Goal: Task Accomplishment & Management: Use online tool/utility

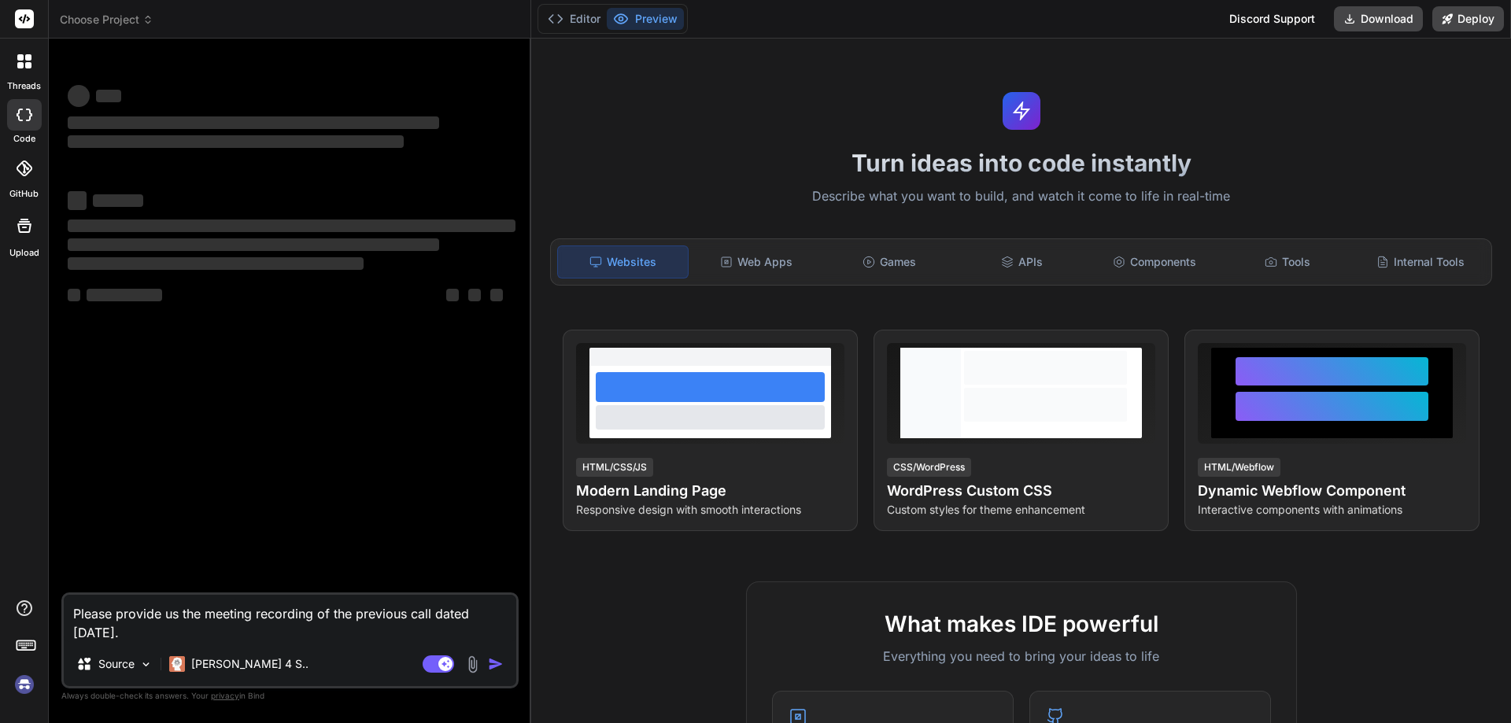
type textarea "x"
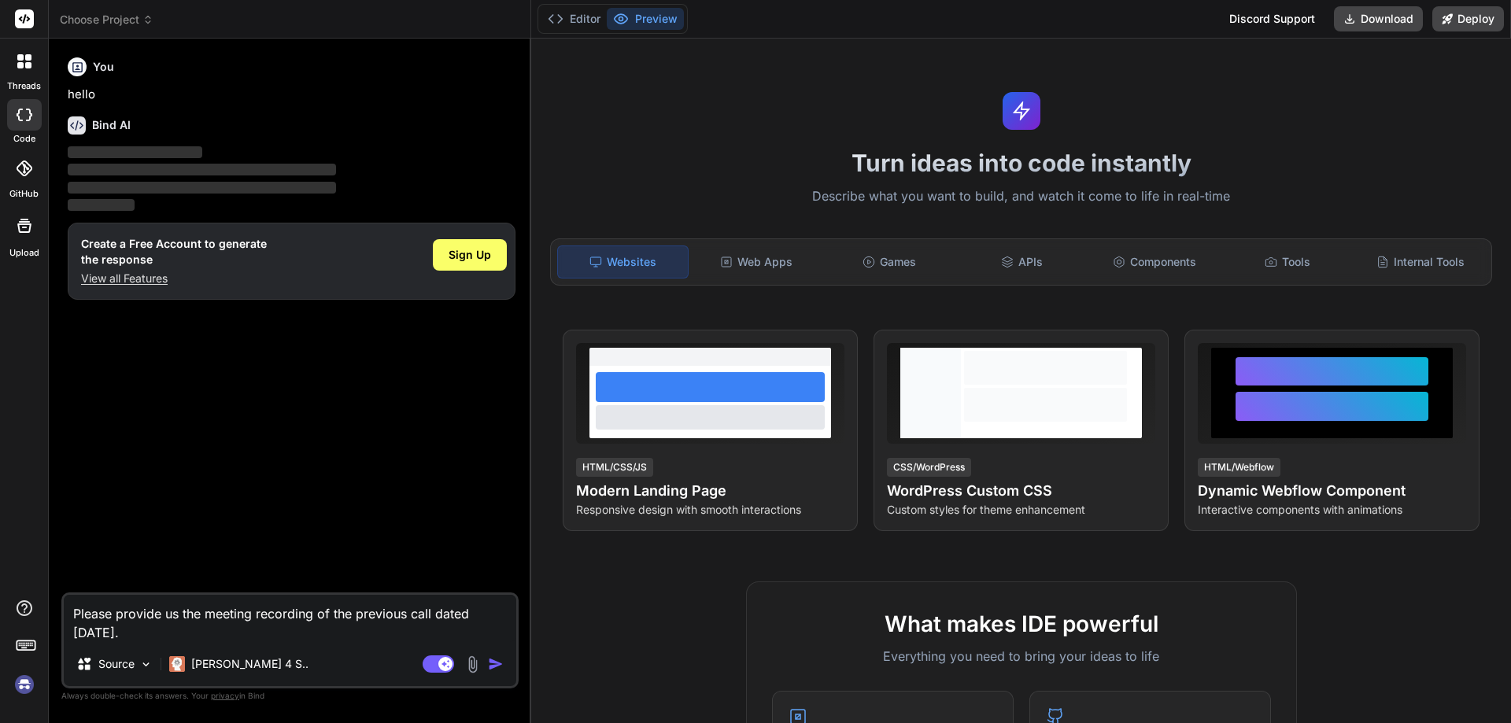
click at [186, 626] on textarea "Please provide us the meeting recording of the previous call dated [DATE]." at bounding box center [290, 618] width 452 height 47
drag, startPoint x: 191, startPoint y: 632, endPoint x: 22, endPoint y: 593, distance: 173.7
click at [22, 593] on div "threads code GitHub Upload Choose Project Created with Pixso. Bind AI Web Searc…" at bounding box center [755, 361] width 1511 height 723
type textarea "x"
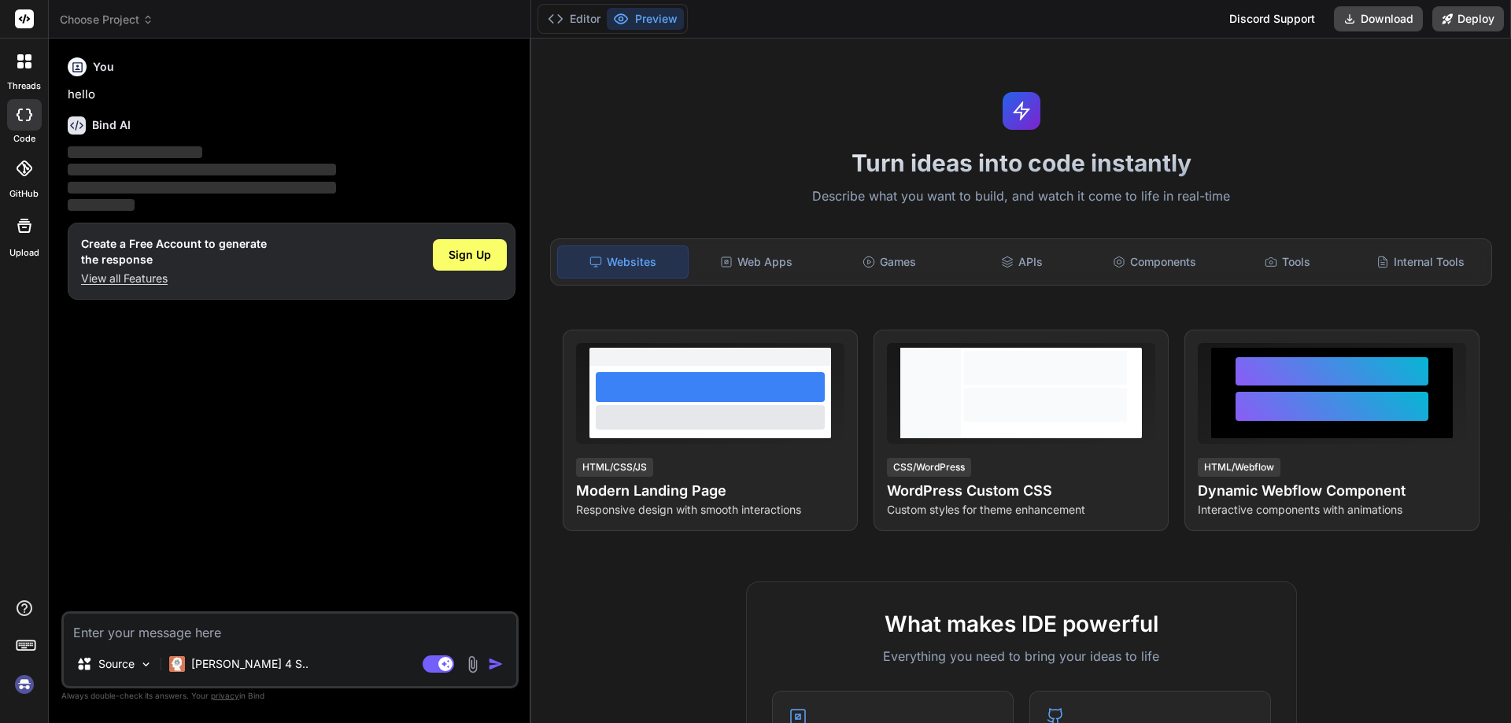
paste textarea "<td> <p-select [options]="directPoVendors" optionLabel="label" optionValue="val…"
type textarea "<td> <p-select [options]="directPoVendors" optionLabel="label" optionValue="val…"
type textarea "x"
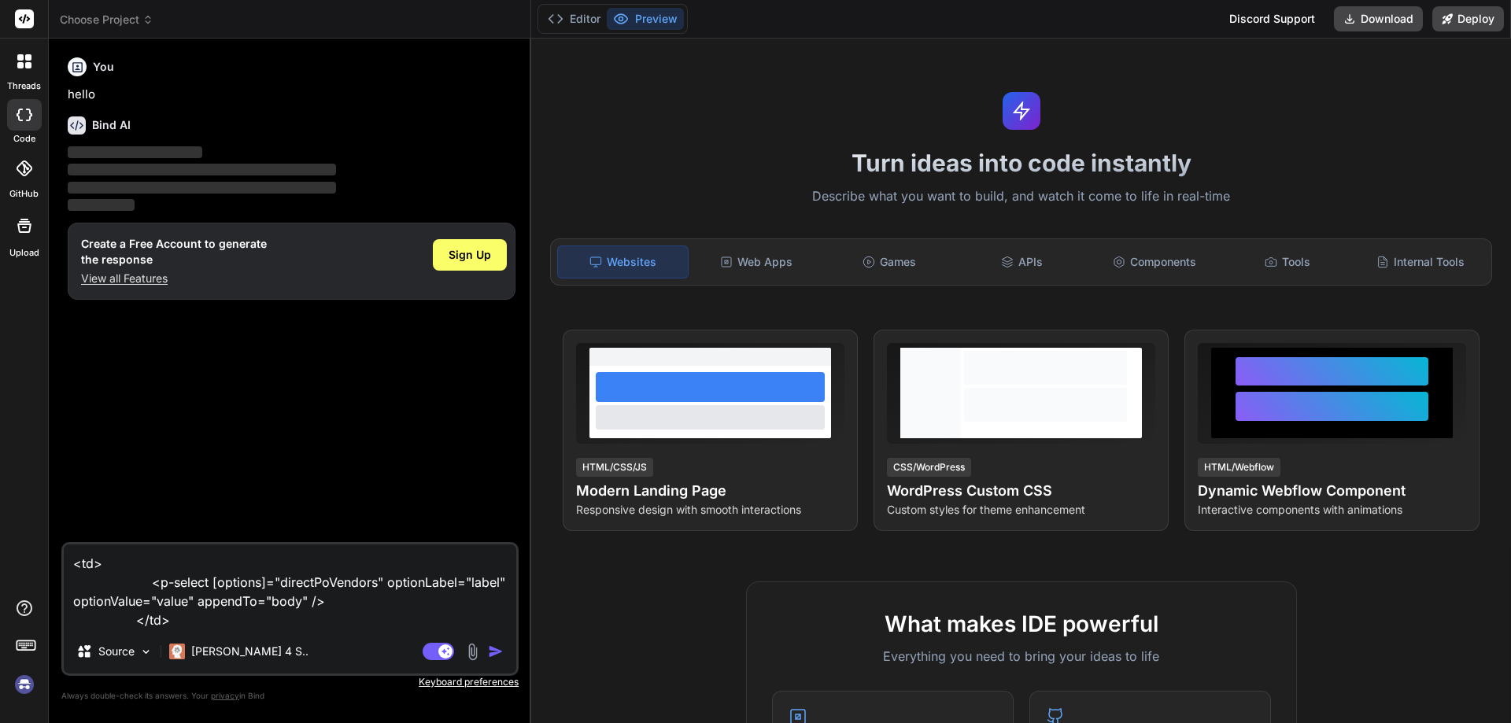
click at [175, 615] on textarea "<td> <p-select [options]="directPoVendors" optionLabel="label" optionValue="val…" at bounding box center [290, 587] width 452 height 85
click at [198, 620] on textarea "<td> <p-select [options]="directPoVendors" optionLabel="label" optionValue="val…" at bounding box center [290, 587] width 452 height 85
click at [273, 624] on textarea "<td> <p-select [options]="directPoVendors" optionLabel="label" optionValue="val…" at bounding box center [290, 587] width 452 height 85
click at [231, 614] on textarea "<td> <p-select [options]="directPoVendors" optionLabel="label" optionValue="val…" at bounding box center [290, 587] width 452 height 85
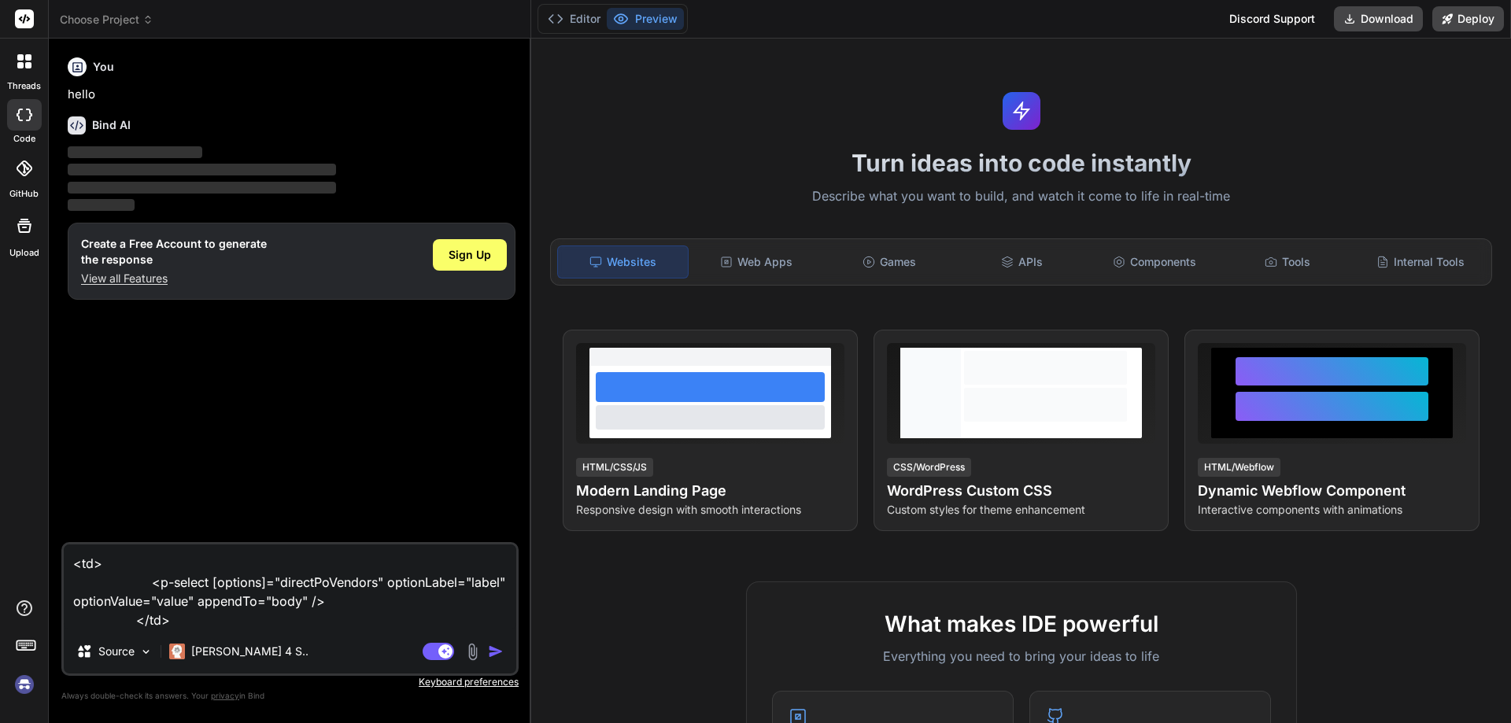
type textarea "<td> <p-select [options]="directPoVendors" optionLabel="label" optionValue="val…"
type textarea "x"
type textarea "<td> <p-select [options]="directPoVendors" optionLabel="label" optionValue="val…"
type textarea "x"
type textarea "<td> <p-select [options]="directPoVendors" optionLabel="label" optionValue="val…"
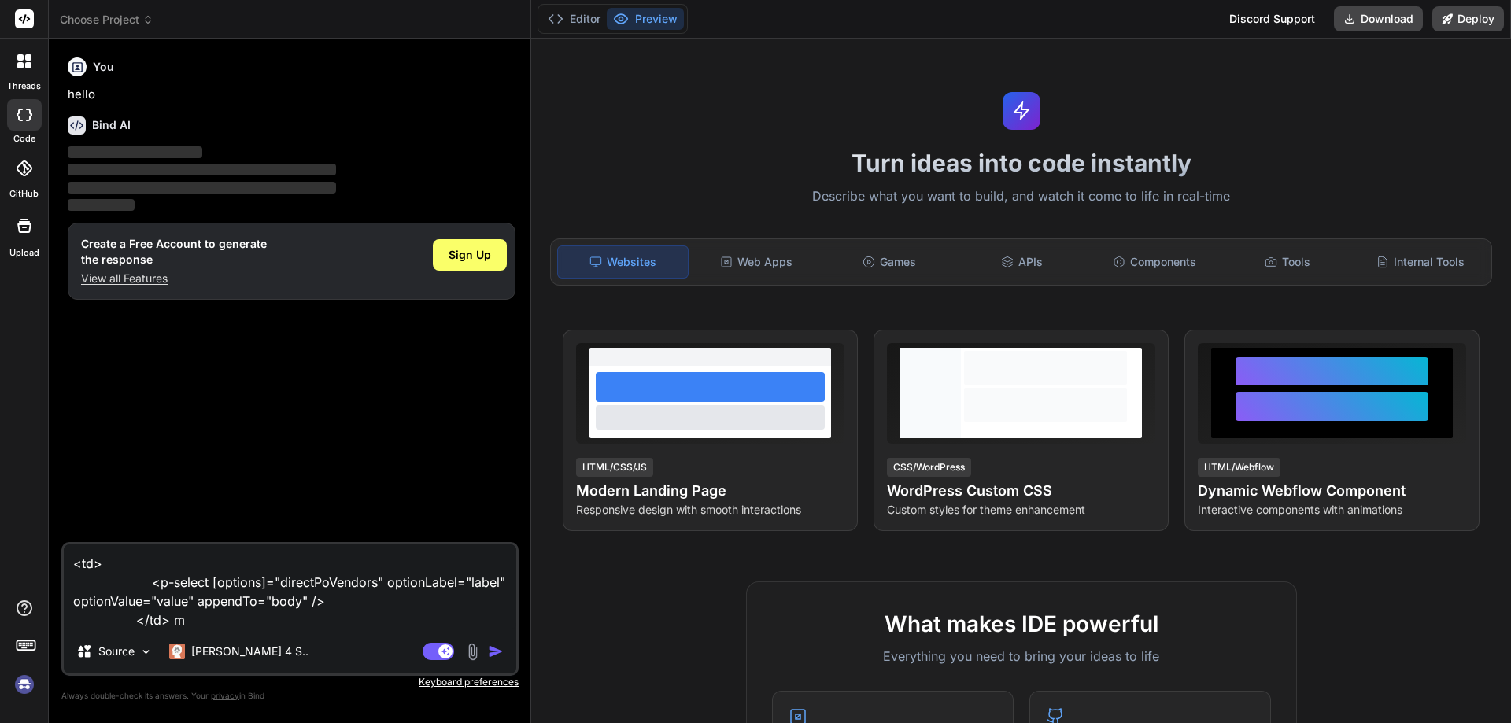
type textarea "x"
type textarea "<td> <p-select [options]="directPoVendors" optionLabel="label" optionValue="val…"
type textarea "x"
type textarea "<td> <p-select [options]="directPoVendors" optionLabel="label" optionValue="val…"
type textarea "x"
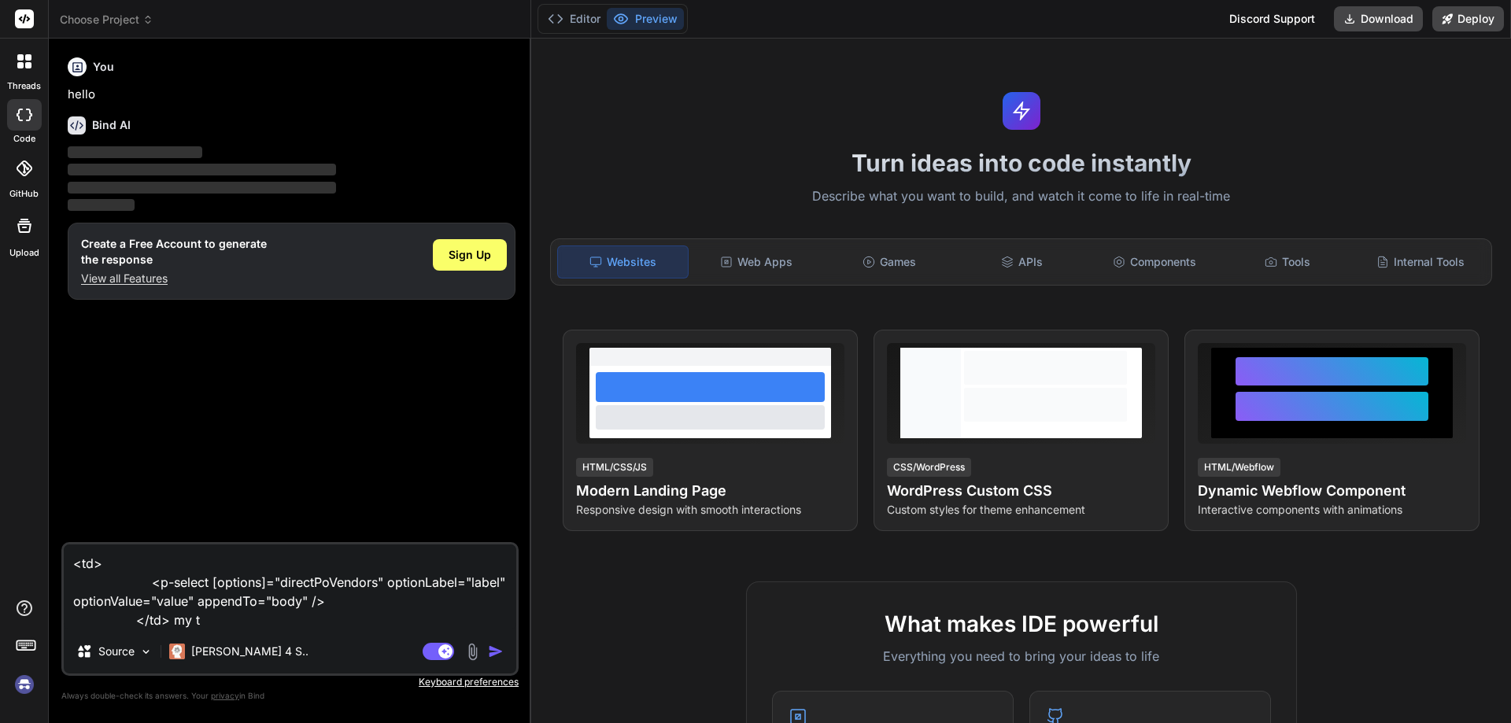
type textarea "<td> <p-select [options]="directPoVendors" optionLabel="label" optionValue="val…"
type textarea "x"
type textarea "<td> <p-select [options]="directPoVendors" optionLabel="label" optionValue="val…"
type textarea "x"
type textarea "<td> <p-select [options]="directPoVendors" optionLabel="label" optionValue="val…"
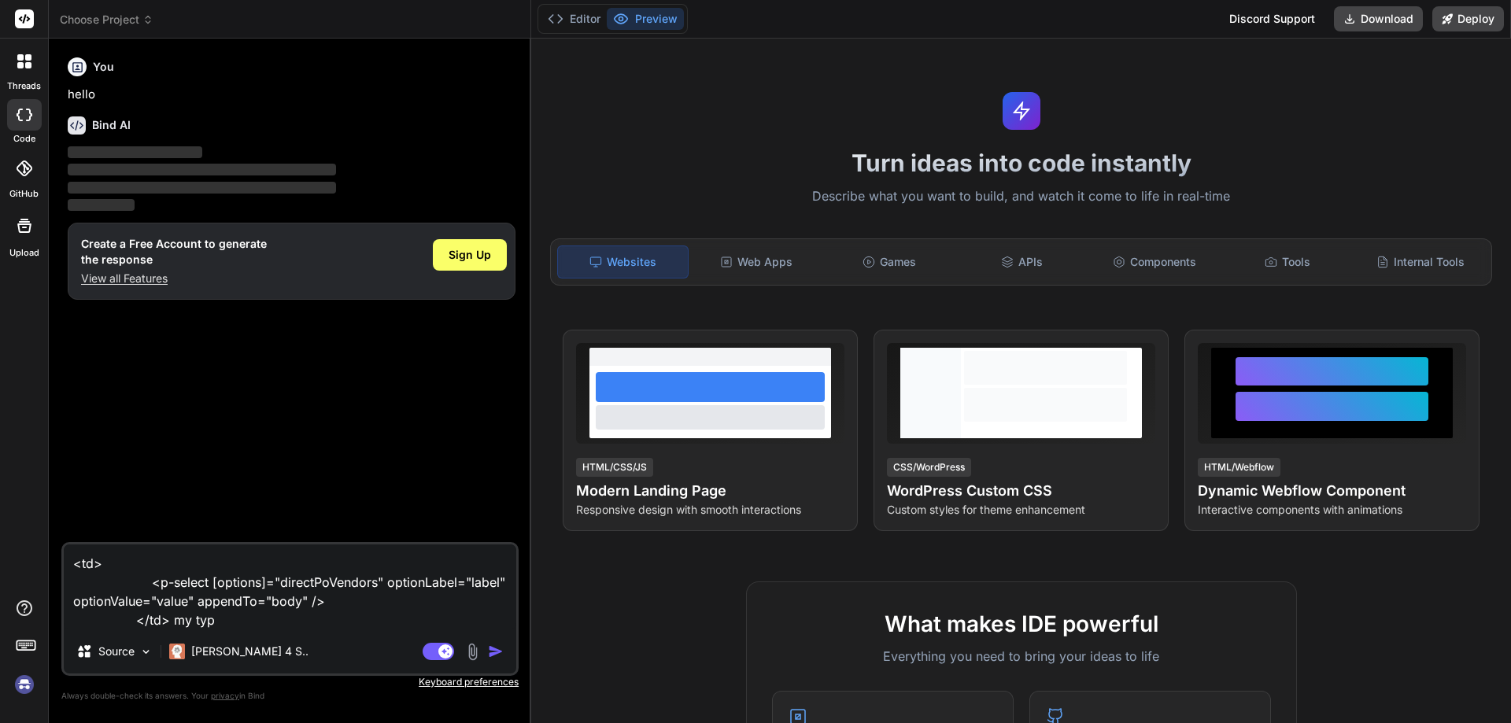
type textarea "x"
type textarea "<td> <p-select [options]="directPoVendors" optionLabel="label" optionValue="val…"
type textarea "x"
type textarea "<td> <p-select [options]="directPoVendors" optionLabel="label" optionValue="val…"
type textarea "x"
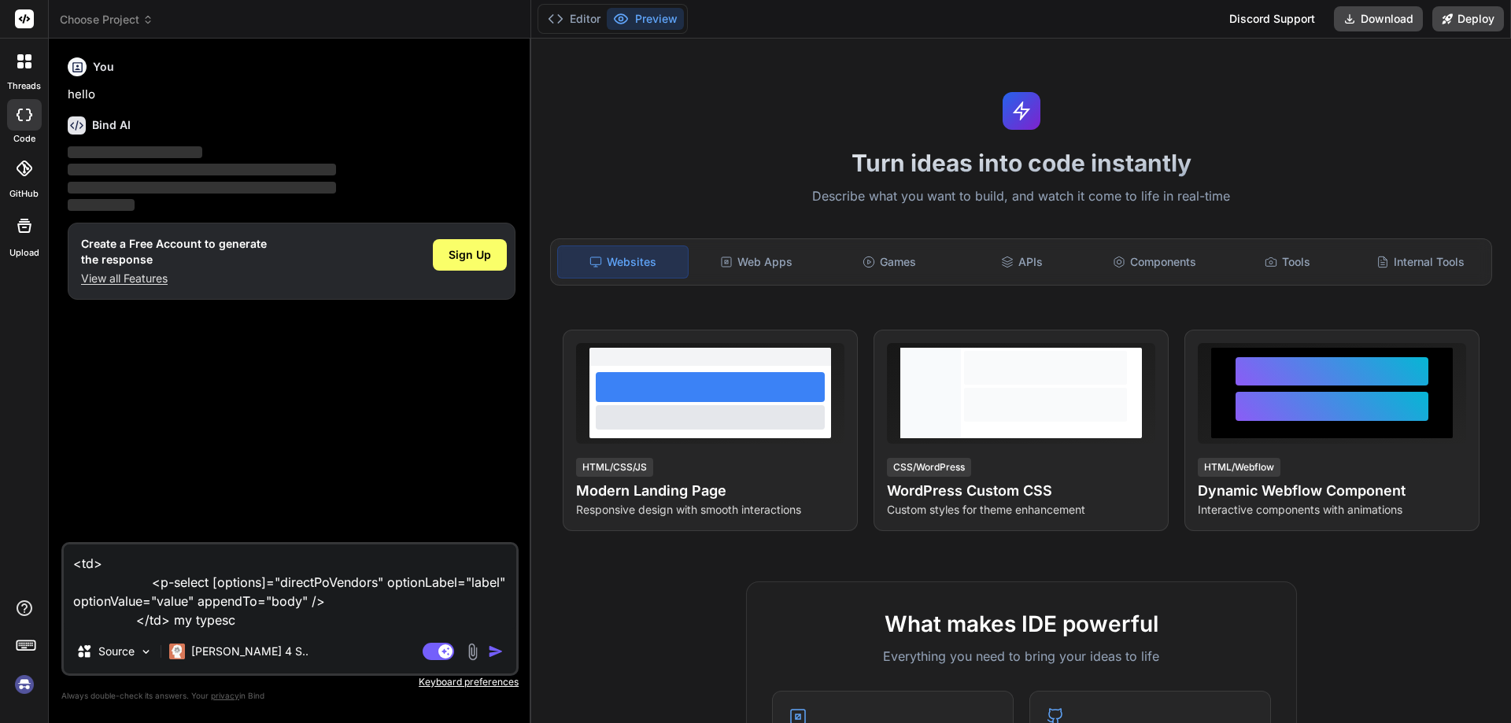
type textarea "<td> <p-select [options]="directPoVendors" optionLabel="label" optionValue="val…"
type textarea "x"
type textarea "<td> <p-select [options]="directPoVendors" optionLabel="label" optionValue="val…"
type textarea "x"
type textarea "<td> <p-select [options]="directPoVendors" optionLabel="label" optionValue="val…"
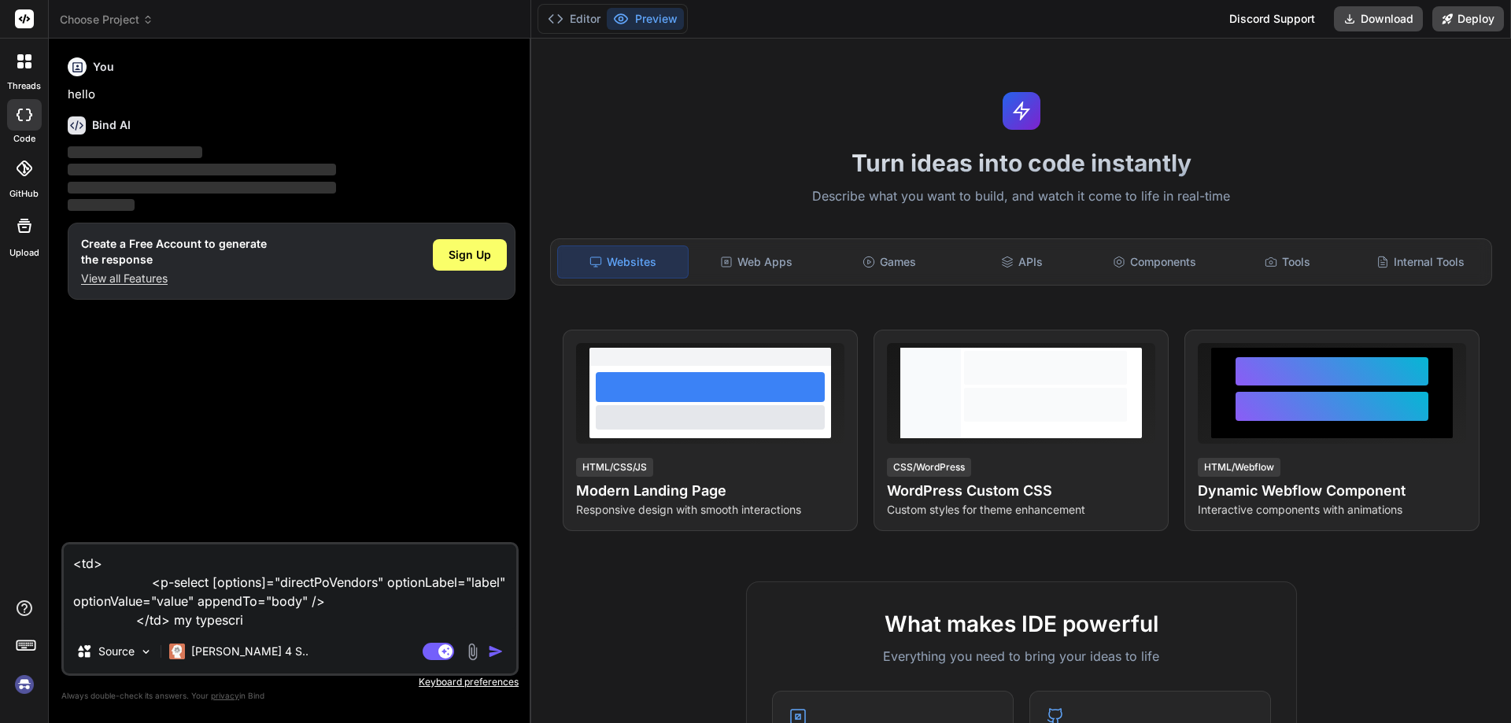
type textarea "x"
type textarea "<td> <p-select [options]="directPoVendors" optionLabel="label" optionValue="val…"
type textarea "x"
type textarea "<td> <p-select [options]="directPoVendors" optionLabel="label" optionValue="val…"
type textarea "x"
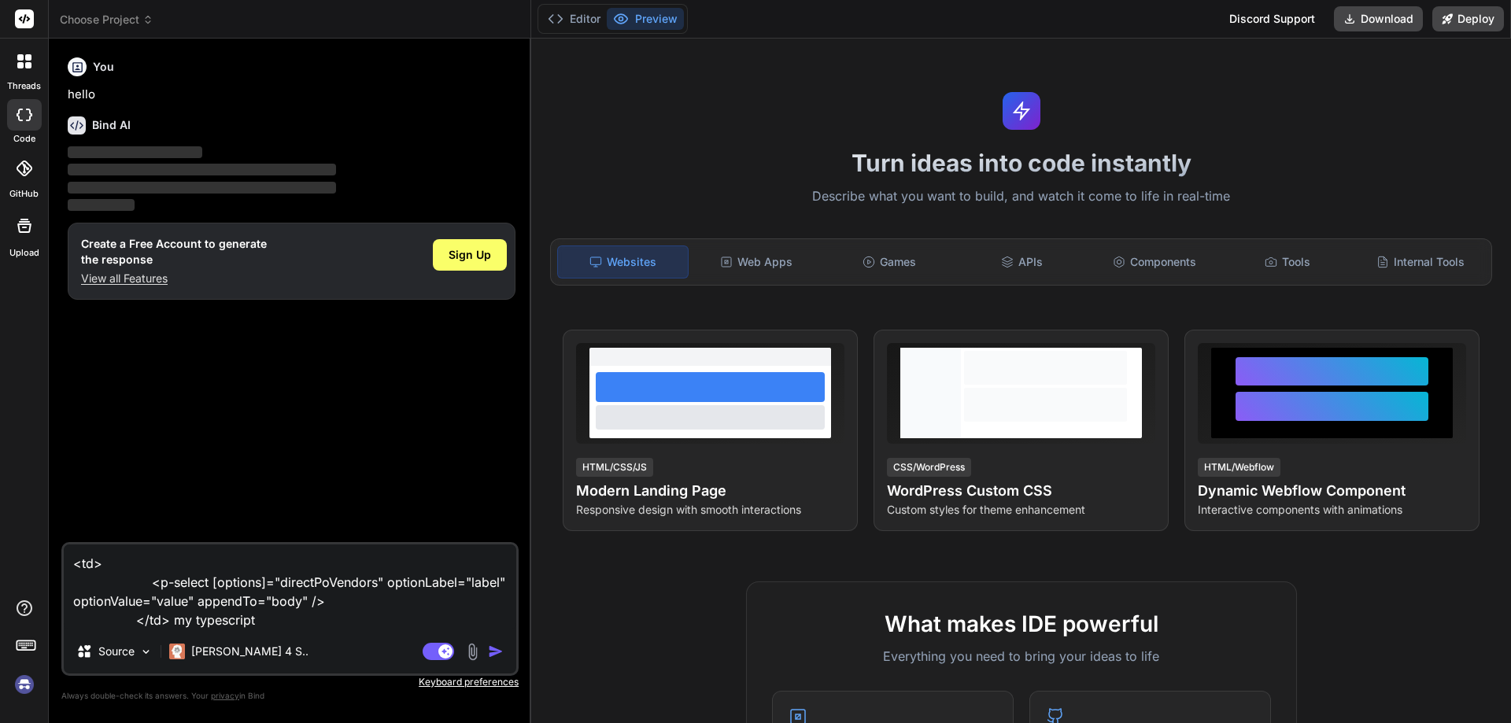
type textarea "<td> <p-select [options]="directPoVendors" optionLabel="label" optionValue="val…"
type textarea "x"
type textarea "<td> <p-select [options]="directPoVendors" optionLabel="label" optionValue="val…"
type textarea "x"
type textarea "<td> <p-select [options]="directPoVendors" optionLabel="label" optionValue="val…"
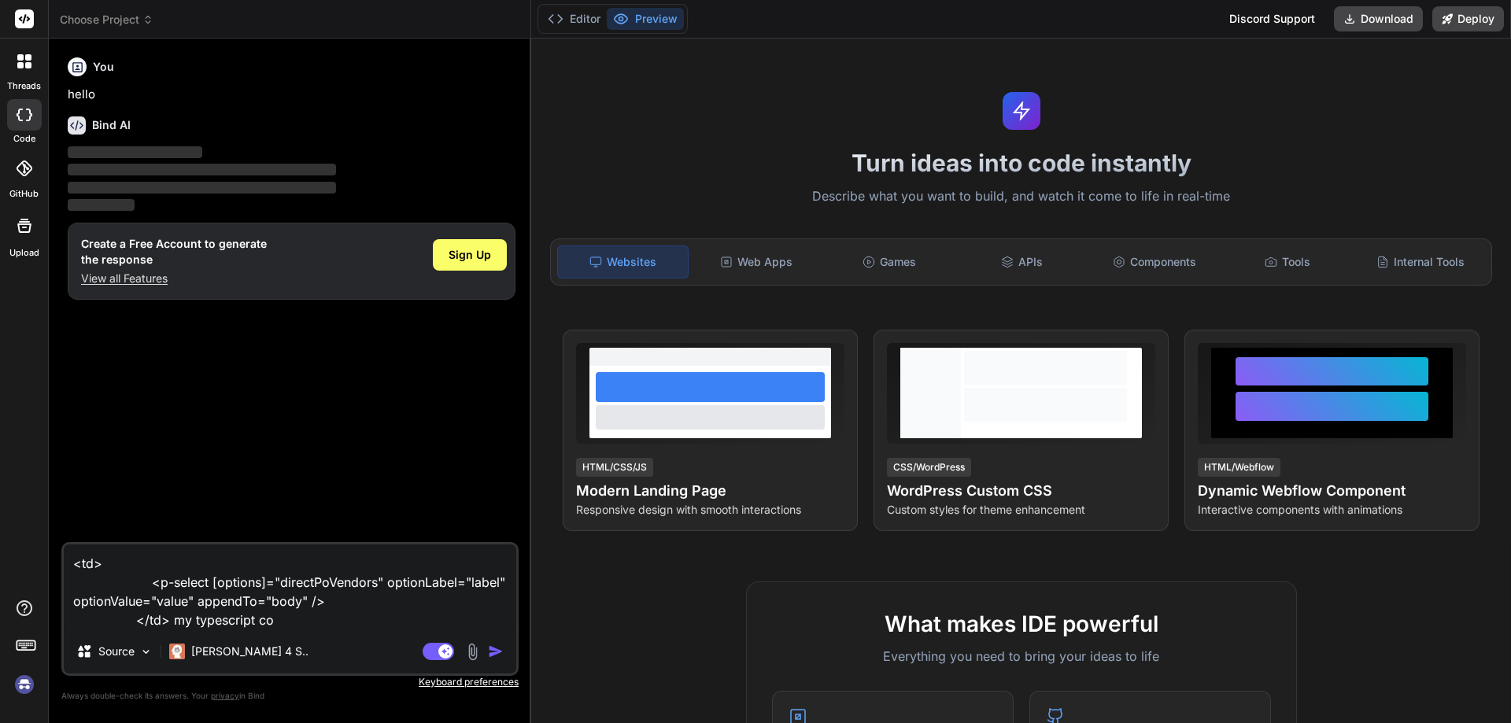
type textarea "x"
type textarea "<td> <p-select [options]="directPoVendors" optionLabel="label" optionValue="val…"
type textarea "x"
type textarea "<td> <p-select [options]="directPoVendors" optionLabel="label" optionValue="val…"
type textarea "x"
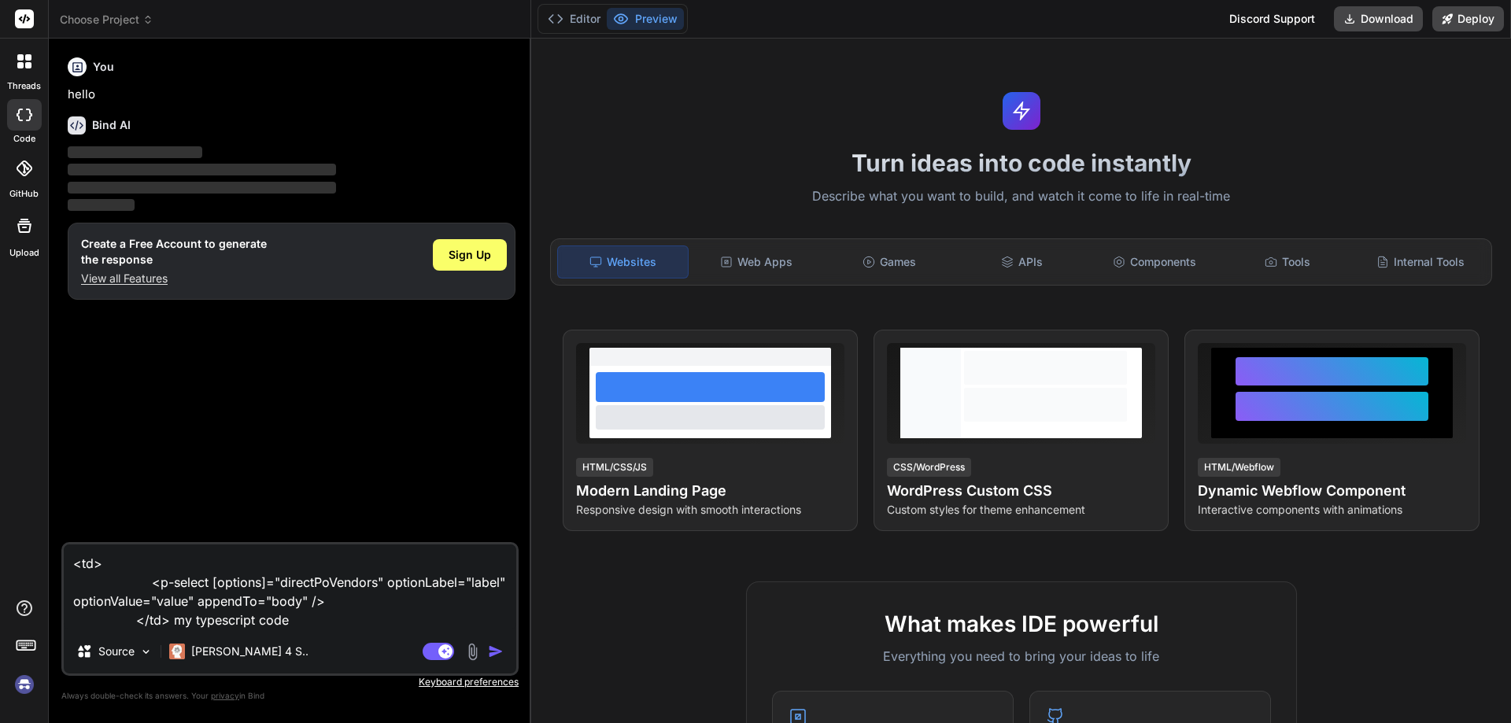
type textarea "<td> <p-select [options]="directPoVendors" optionLabel="label" optionValue="val…"
type textarea "x"
type textarea "<td> <p-select [options]="directPoVendors" optionLabel="label" optionValue="val…"
type textarea "x"
type textarea "<td> <p-select [options]="directPoVendors" optionLabel="label" optionValue="val…"
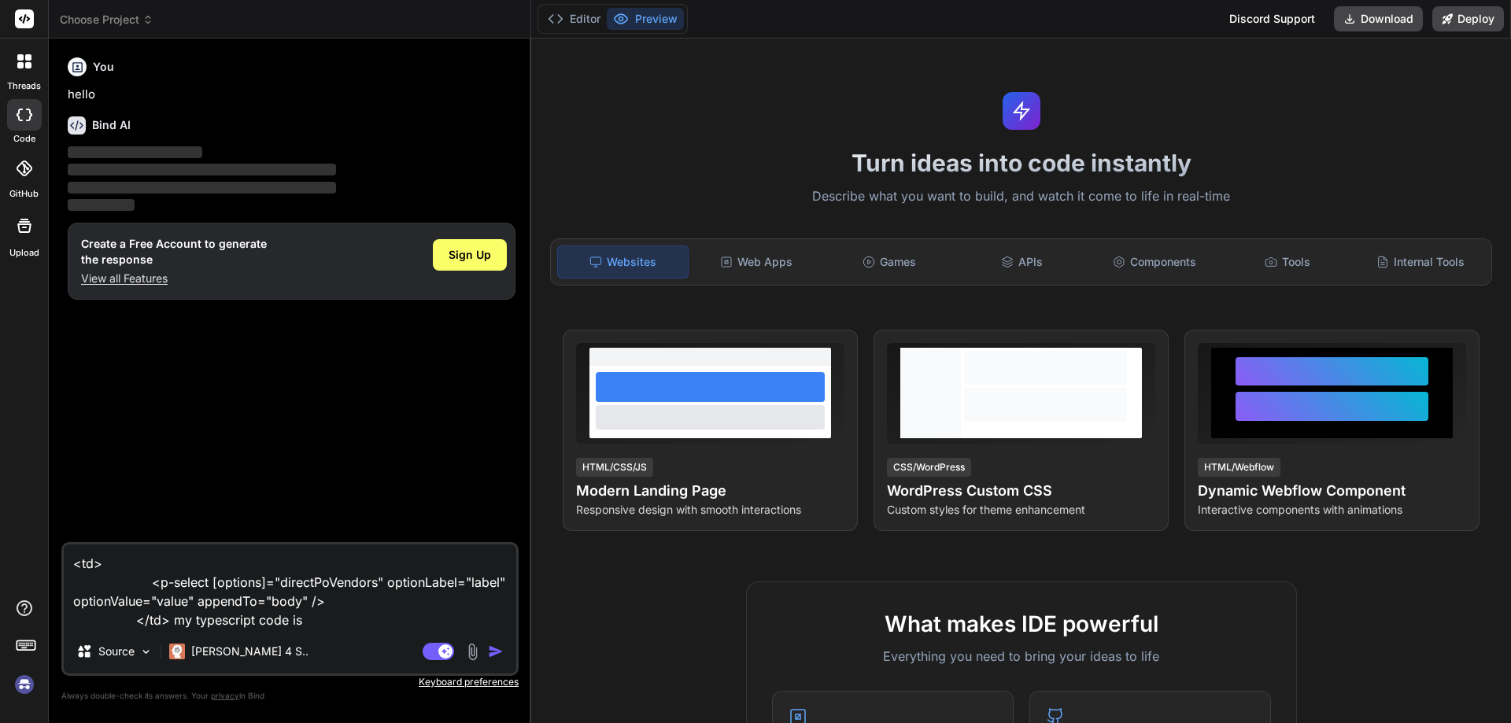
type textarea "x"
paste textarea "getAllDropdownData(): void { this.papService.getDropdownData().subscribe({ next…"
type textarea "<td> <p-select [options]="directPoVendors" optionLabel="label" optionValue="val…"
type textarea "x"
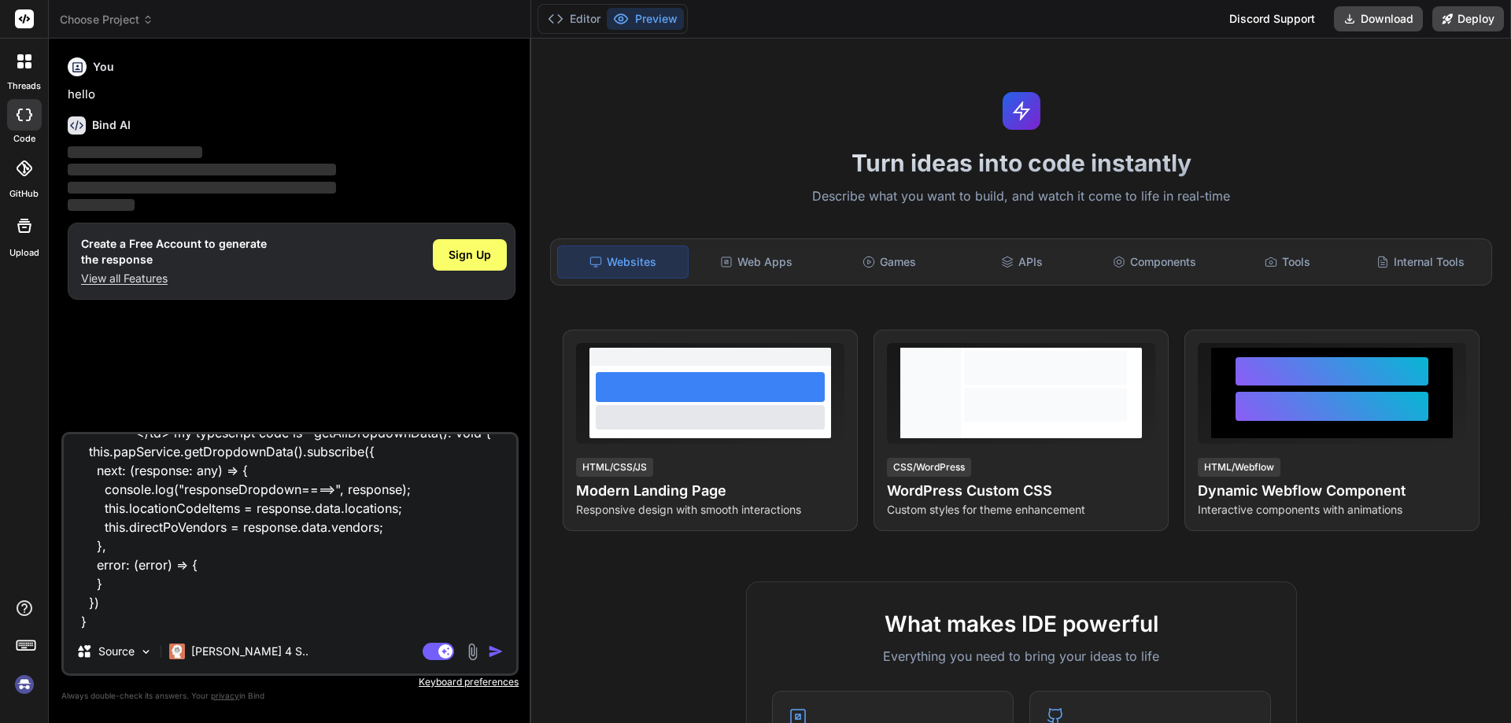
scroll to position [79, 0]
type textarea "<td> <p-select [options]="directPoVendors" optionLabel="label" optionValue="val…"
type textarea "x"
type textarea "<td> <p-select [options]="directPoVendors" optionLabel="label" optionValue="val…"
type textarea "x"
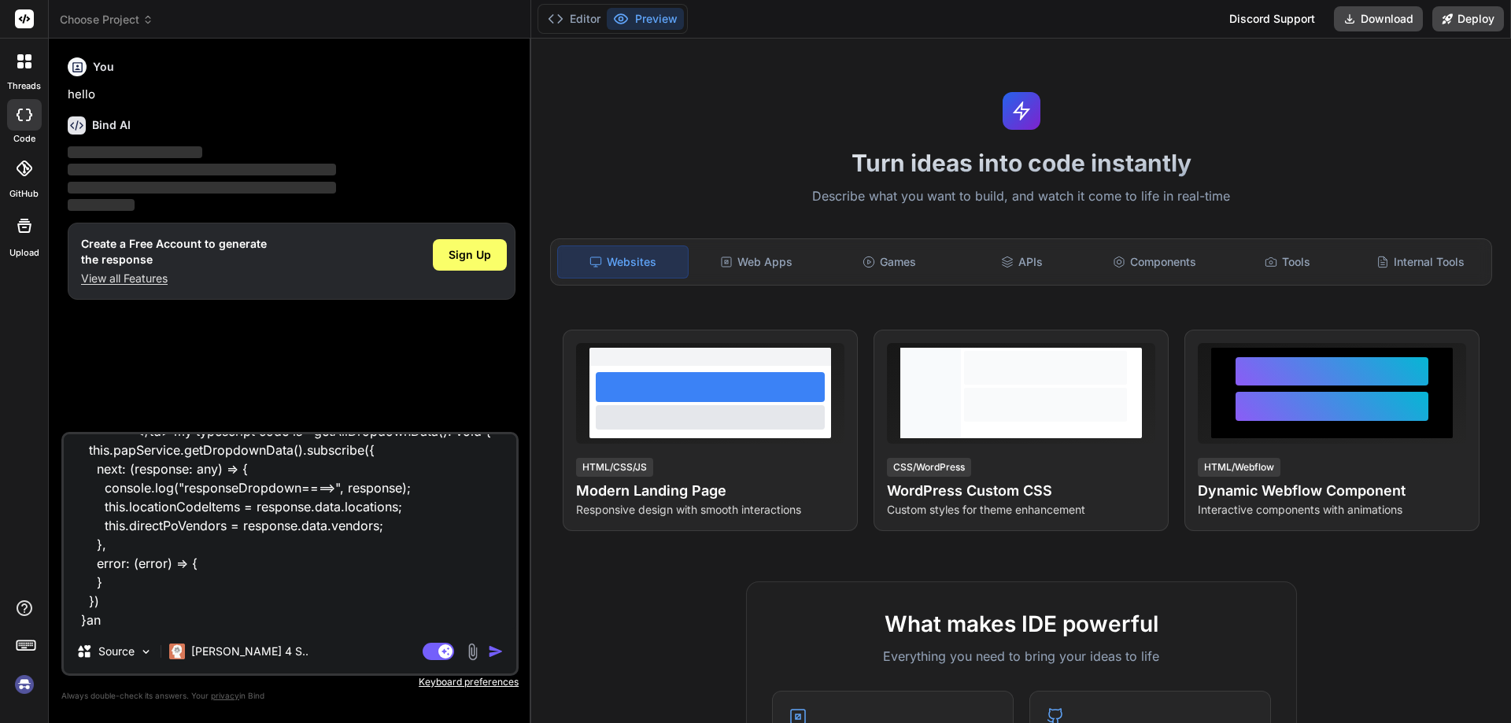
type textarea "<td> <p-select [options]="directPoVendors" optionLabel="label" optionValue="val…"
type textarea "x"
type textarea "<td> <p-select [options]="directPoVendors" optionLabel="label" optionValue="val…"
type textarea "x"
type textarea "<td> <p-select [options]="directPoVendors" optionLabel="label" optionValue="val…"
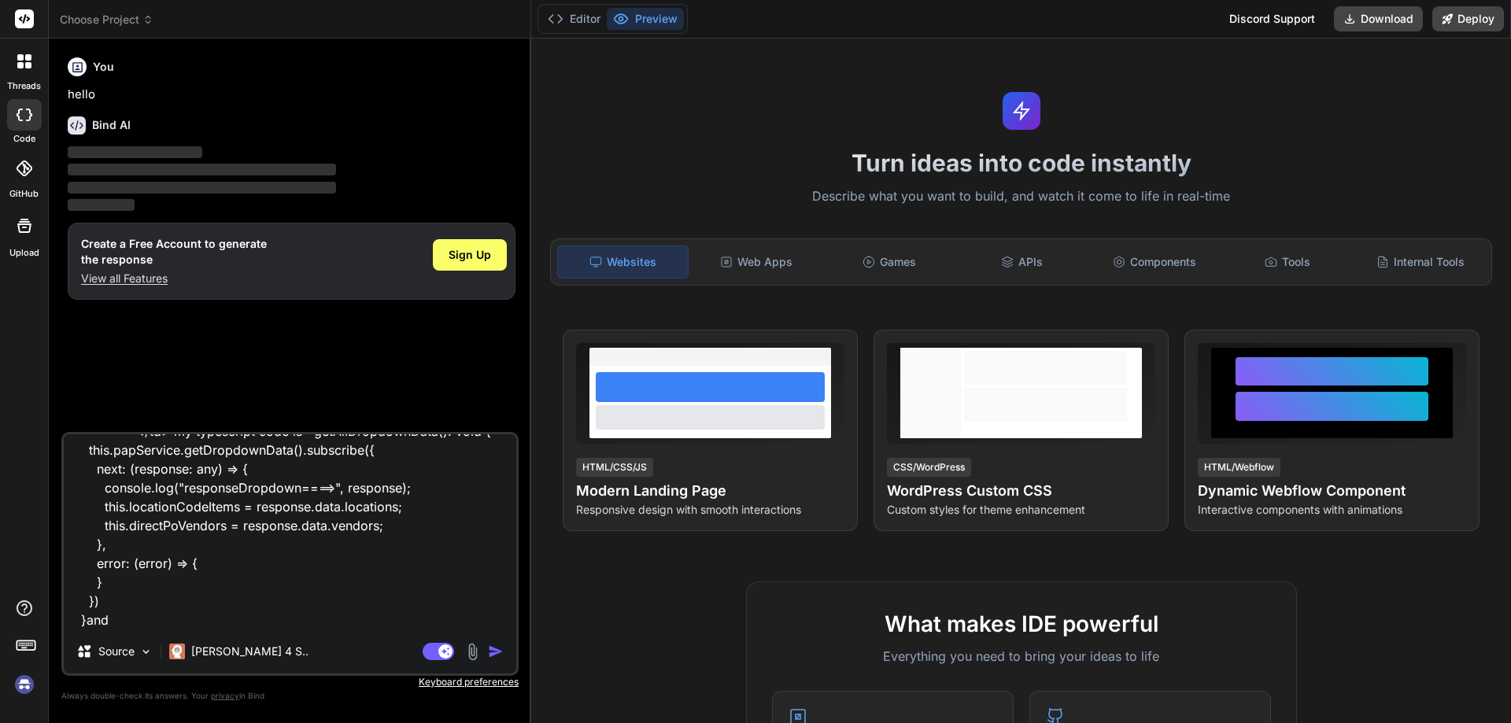
type textarea "x"
type textarea "<td> <p-select [options]="directPoVendors" optionLabel="label" optionValue="val…"
type textarea "x"
type textarea "<td> <p-select [options]="directPoVendors" optionLabel="label" optionValue="val…"
type textarea "x"
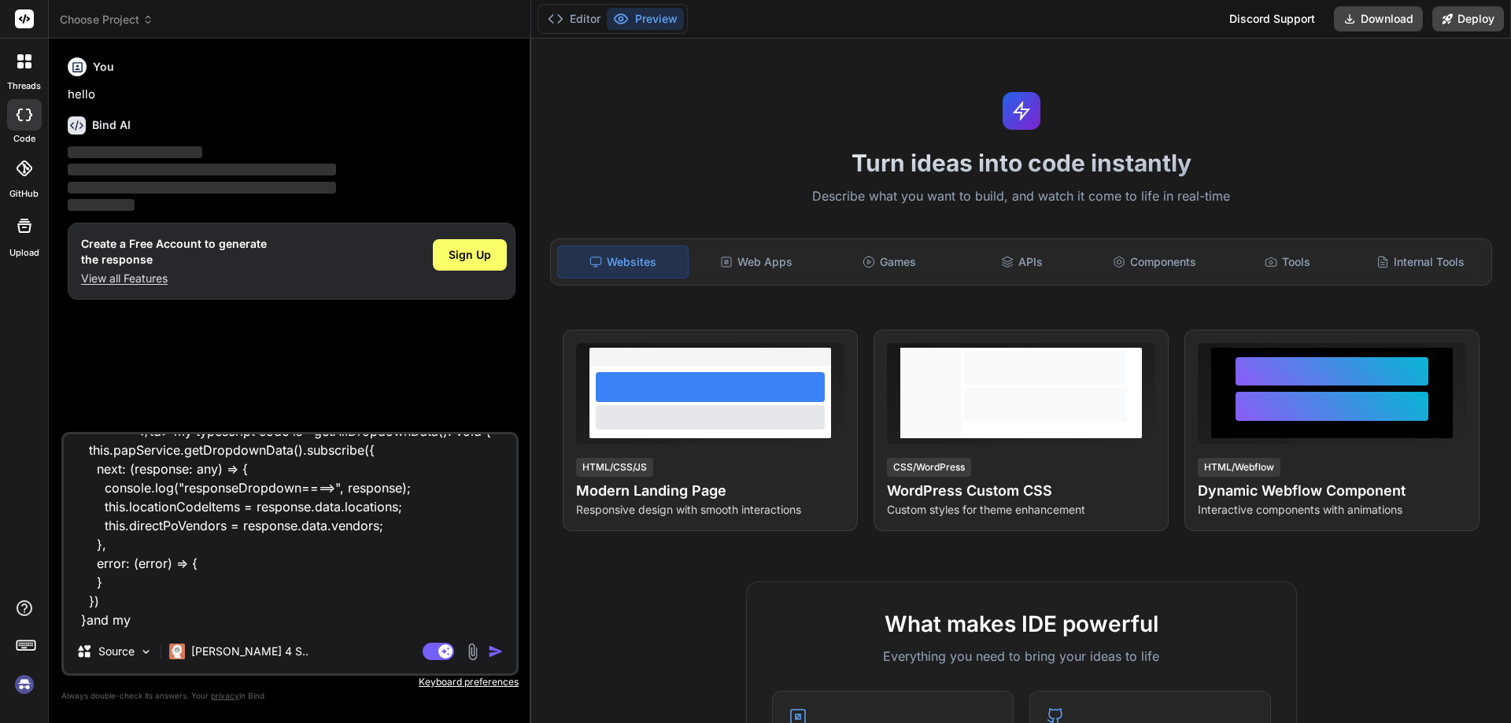
type textarea "<td> <p-select [options]="directPoVendors" optionLabel="label" optionValue="val…"
type textarea "x"
type textarea "<td> <p-select [options]="directPoVendors" optionLabel="label" optionValue="val…"
type textarea "x"
type textarea "<td> <p-select [options]="directPoVendors" optionLabel="label" optionValue="val…"
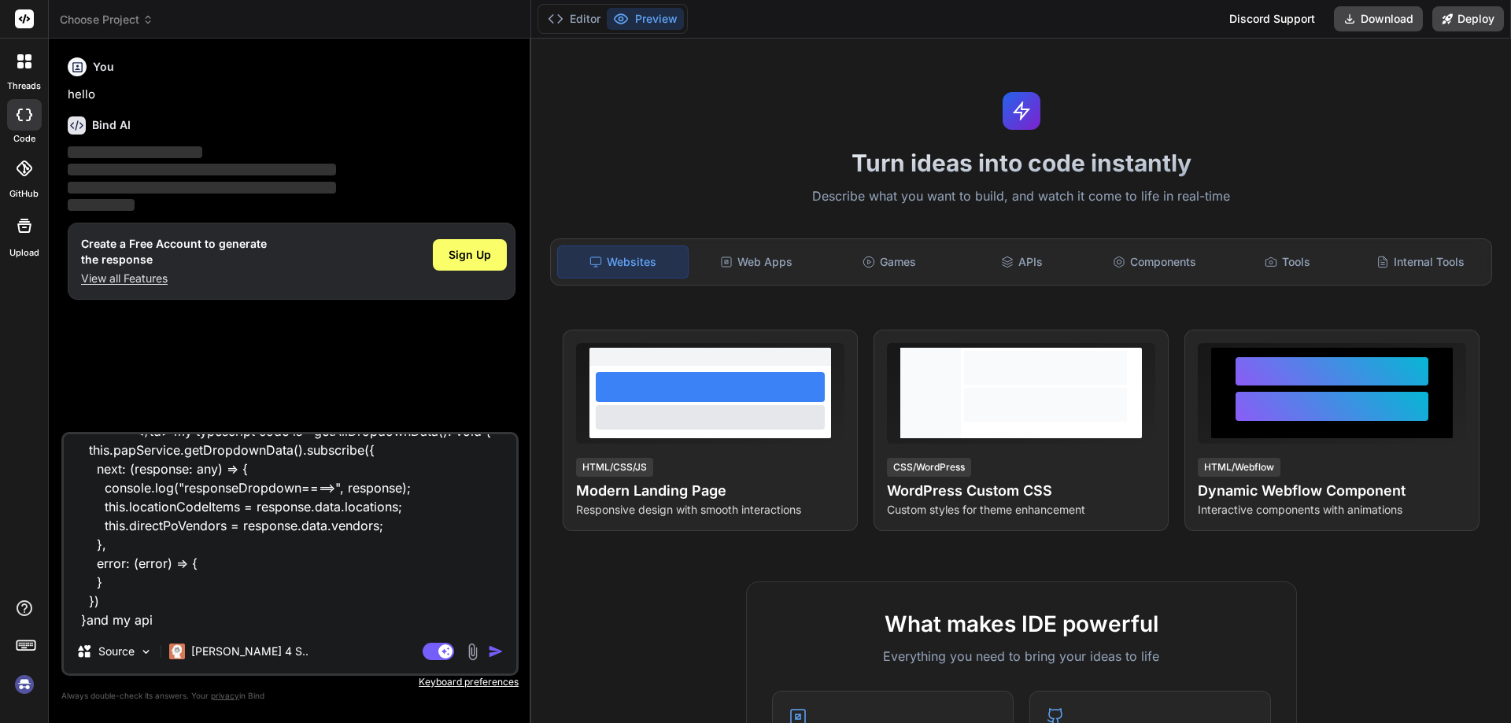
type textarea "x"
type textarea "<td> <p-select [options]="directPoVendors" optionLabel="label" optionValue="val…"
type textarea "x"
type textarea "<td> <p-select [options]="directPoVendors" optionLabel="label" optionValue="val…"
type textarea "x"
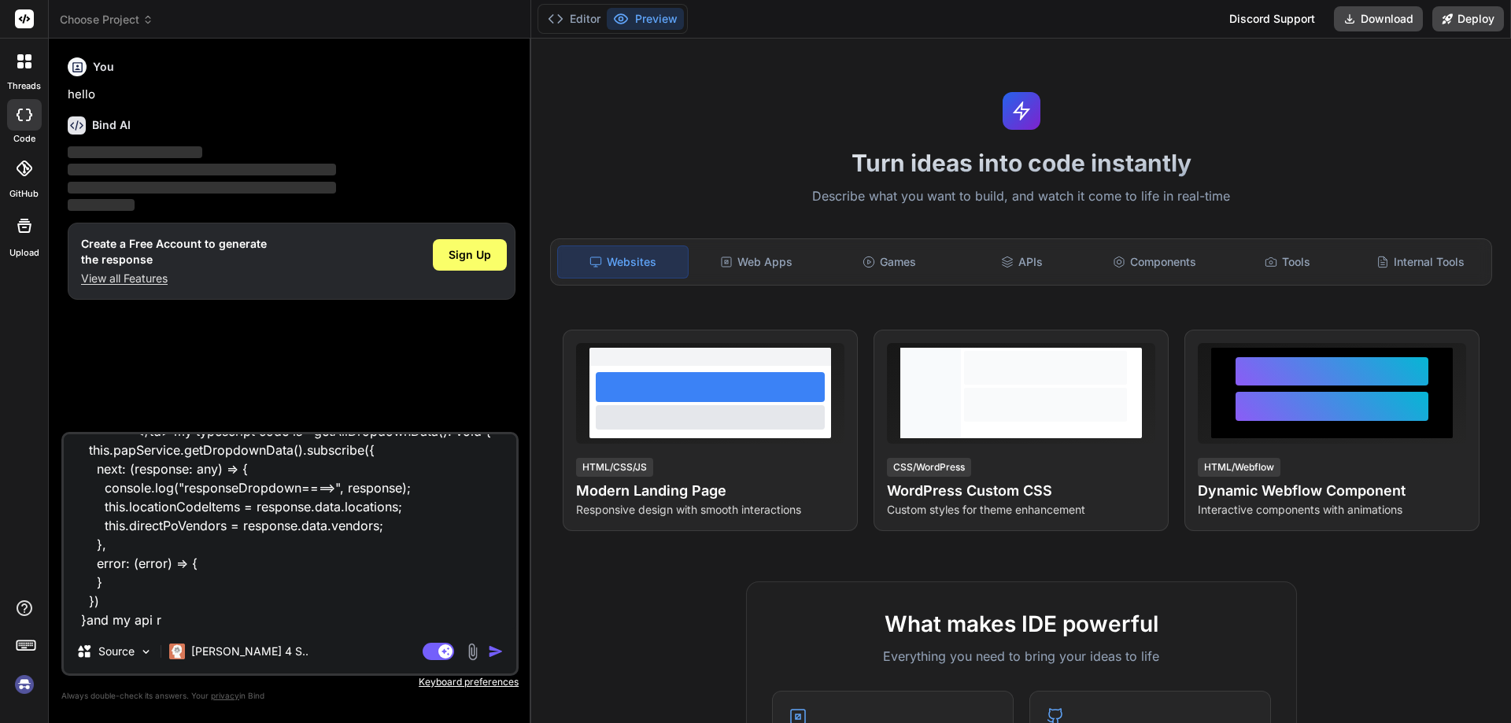
type textarea "<td> <p-select [options]="directPoVendors" optionLabel="label" optionValue="val…"
type textarea "x"
type textarea "<td> <p-select [options]="directPoVendors" optionLabel="label" optionValue="val…"
type textarea "x"
type textarea "<td> <p-select [options]="directPoVendors" optionLabel="label" optionValue="val…"
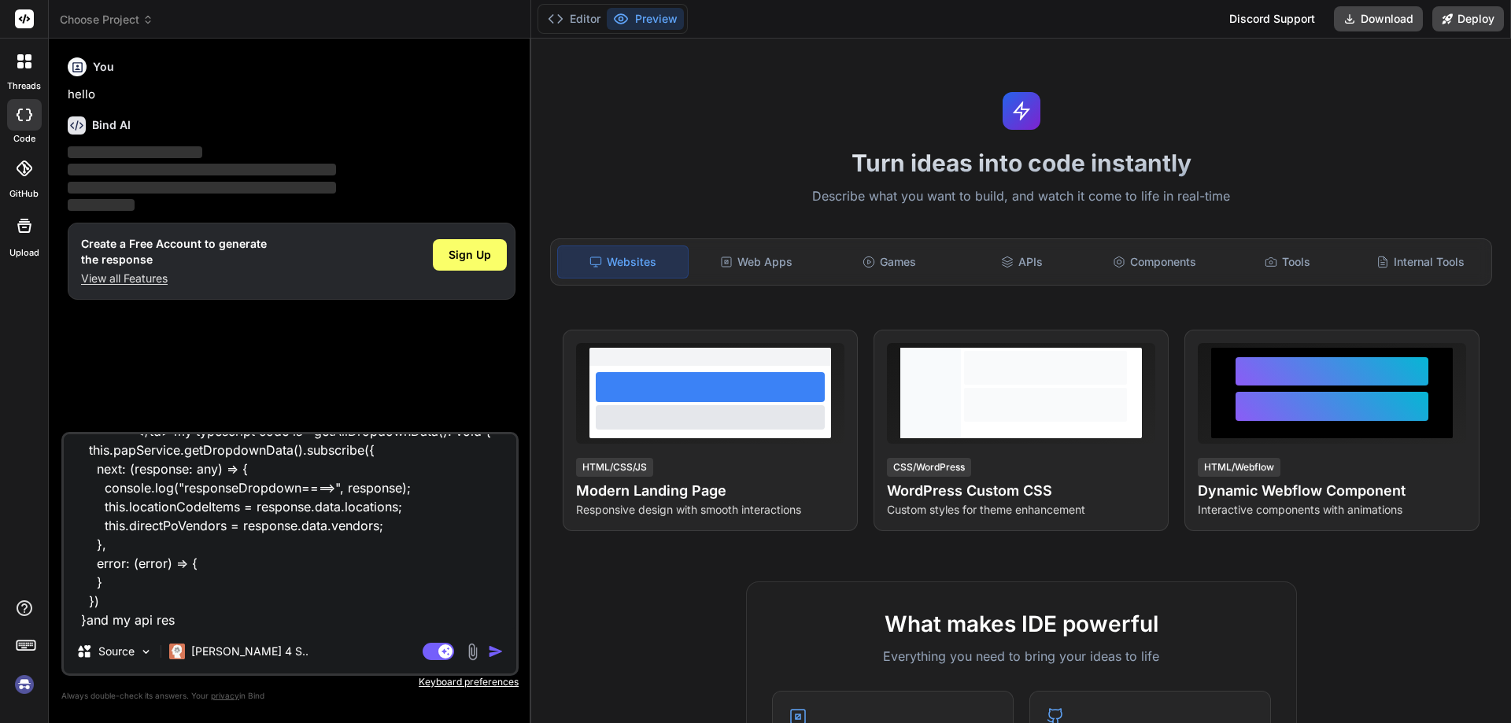
type textarea "x"
type textarea "<td> <p-select [options]="directPoVendors" optionLabel="label" optionValue="val…"
type textarea "x"
type textarea "<td> <p-select [options]="directPoVendors" optionLabel="label" optionValue="val…"
type textarea "x"
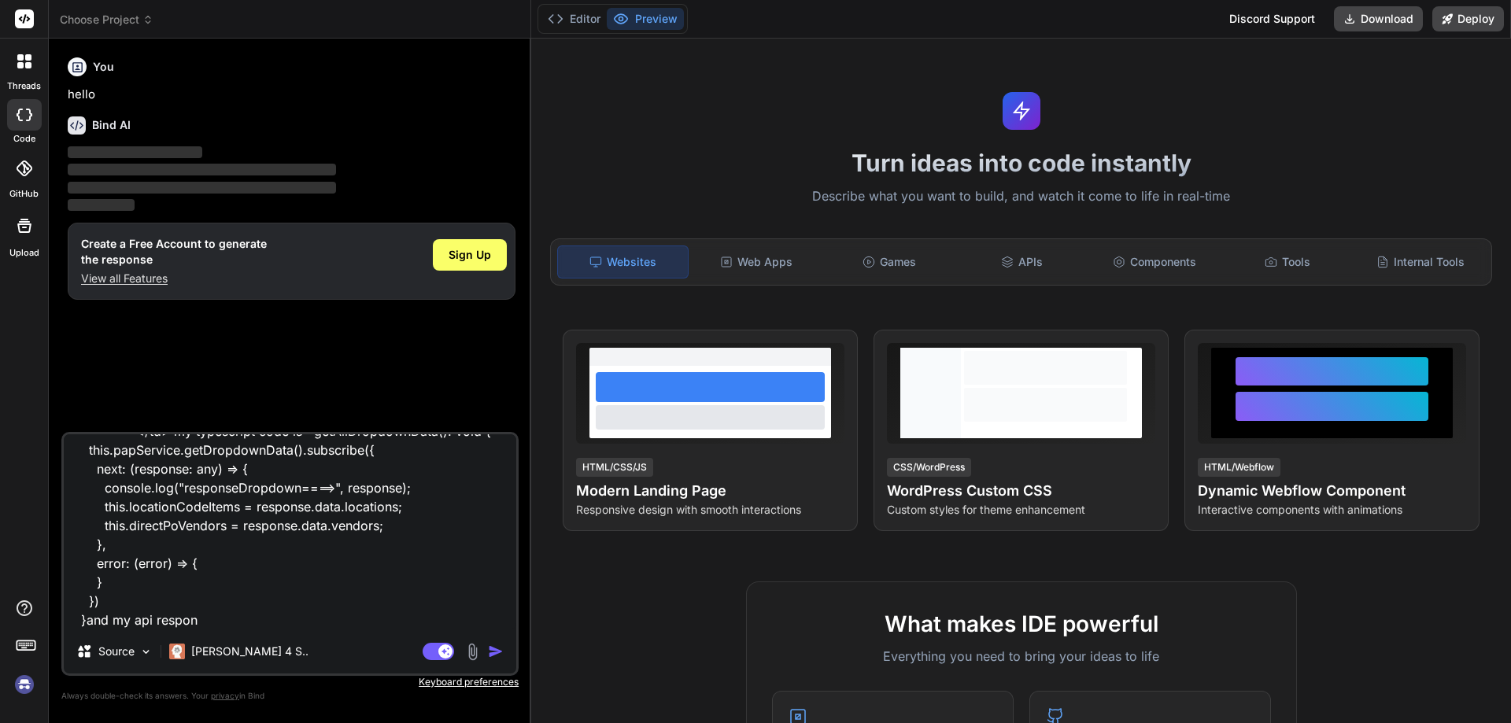
type textarea "<td> <p-select [options]="directPoVendors" optionLabel="label" optionValue="val…"
type textarea "x"
type textarea "<td> <p-select [options]="directPoVendors" optionLabel="label" optionValue="val…"
type textarea "x"
type textarea "<td> <p-select [options]="directPoVendors" optionLabel="label" optionValue="val…"
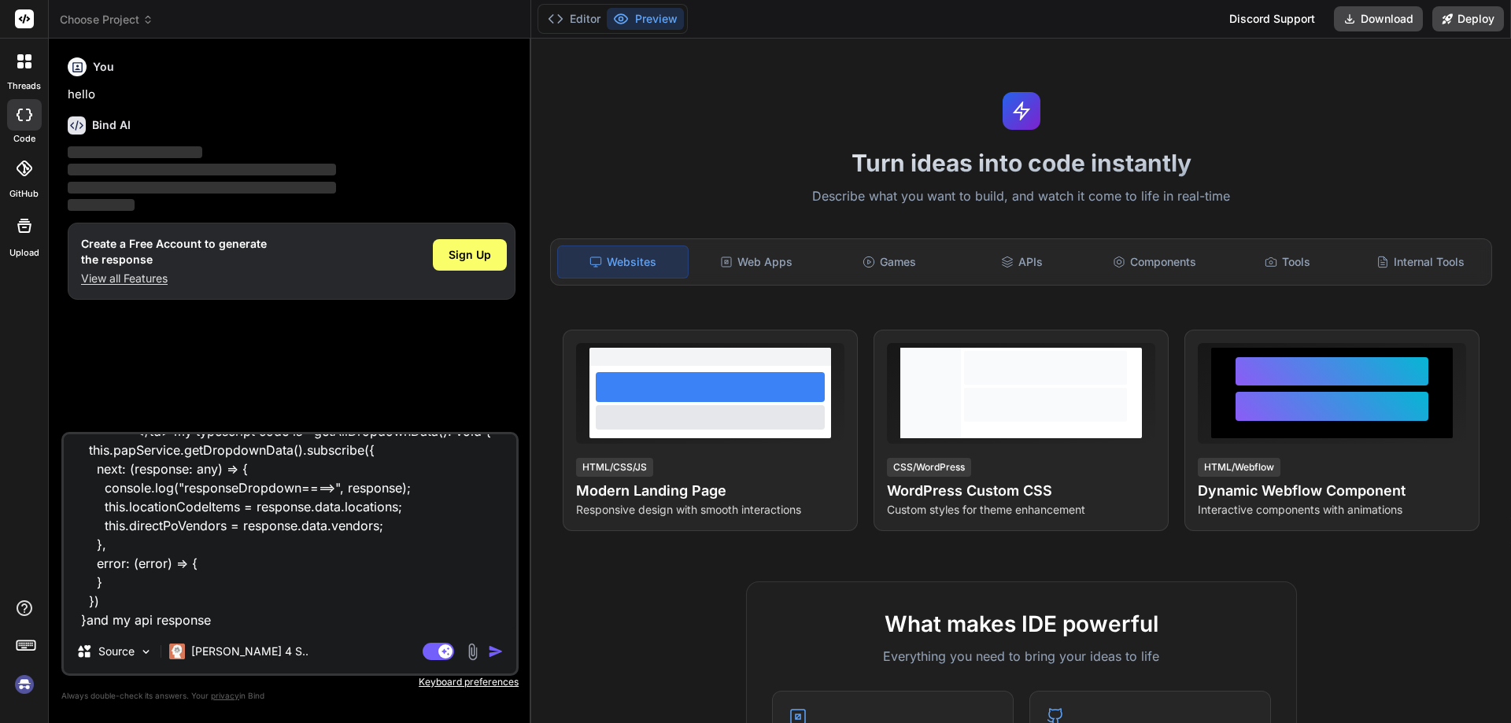
type textarea "x"
type textarea "<td> <p-select [options]="directPoVendors" optionLabel="label" optionValue="val…"
type textarea "x"
type textarea "<td> <p-select [options]="directPoVendors" optionLabel="label" optionValue="val…"
type textarea "x"
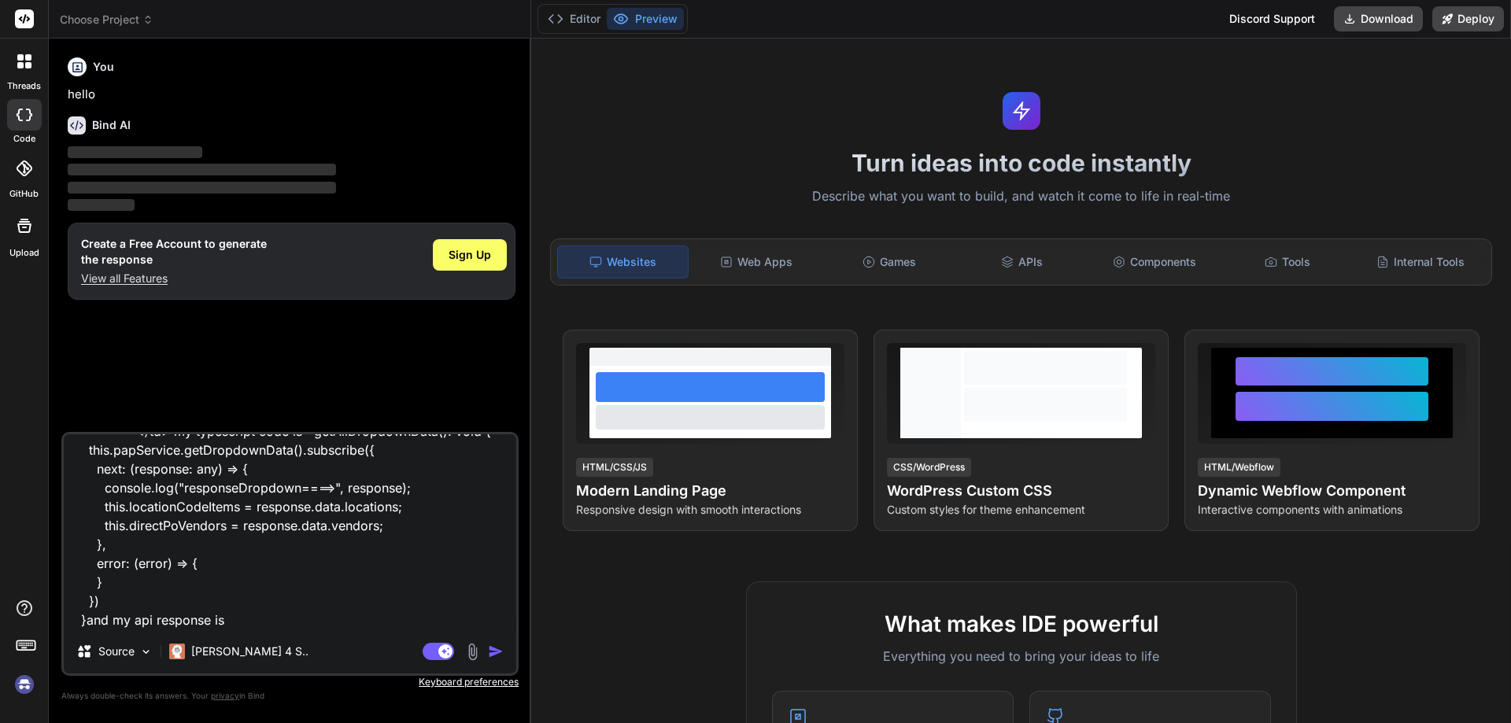
type textarea "<td> <p-select [options]="directPoVendors" optionLabel="label" optionValue="val…"
type textarea "x"
type textarea "<td> <p-select [options]="directPoVendors" optionLabel="label" optionValue="val…"
type textarea "x"
type textarea "<td> <p-select [options]="directPoVendors" optionLabel="label" optionValue="val…"
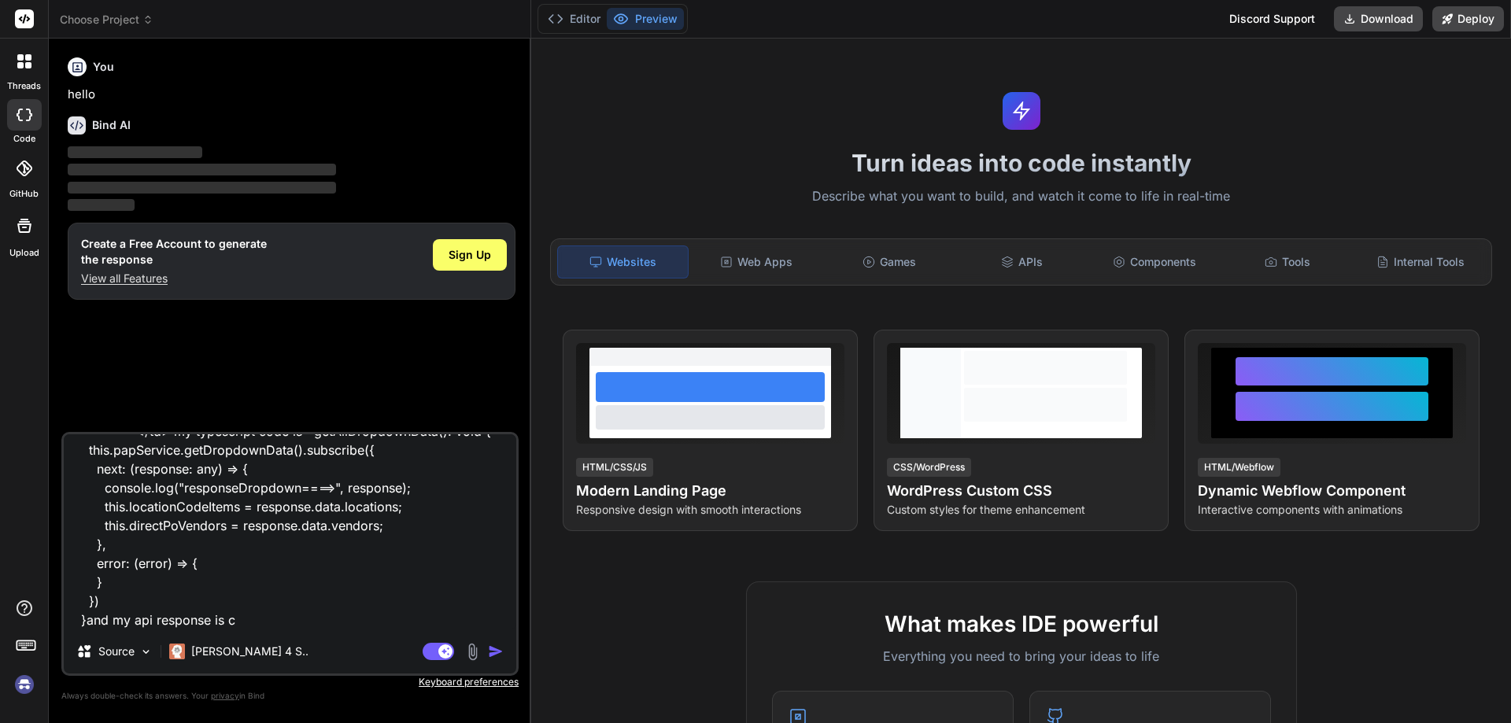
type textarea "x"
type textarea "<td> <p-select [options]="directPoVendors" optionLabel="label" optionValue="val…"
type textarea "x"
type textarea "<td> <p-select [options]="directPoVendors" optionLabel="label" optionValue="val…"
type textarea "x"
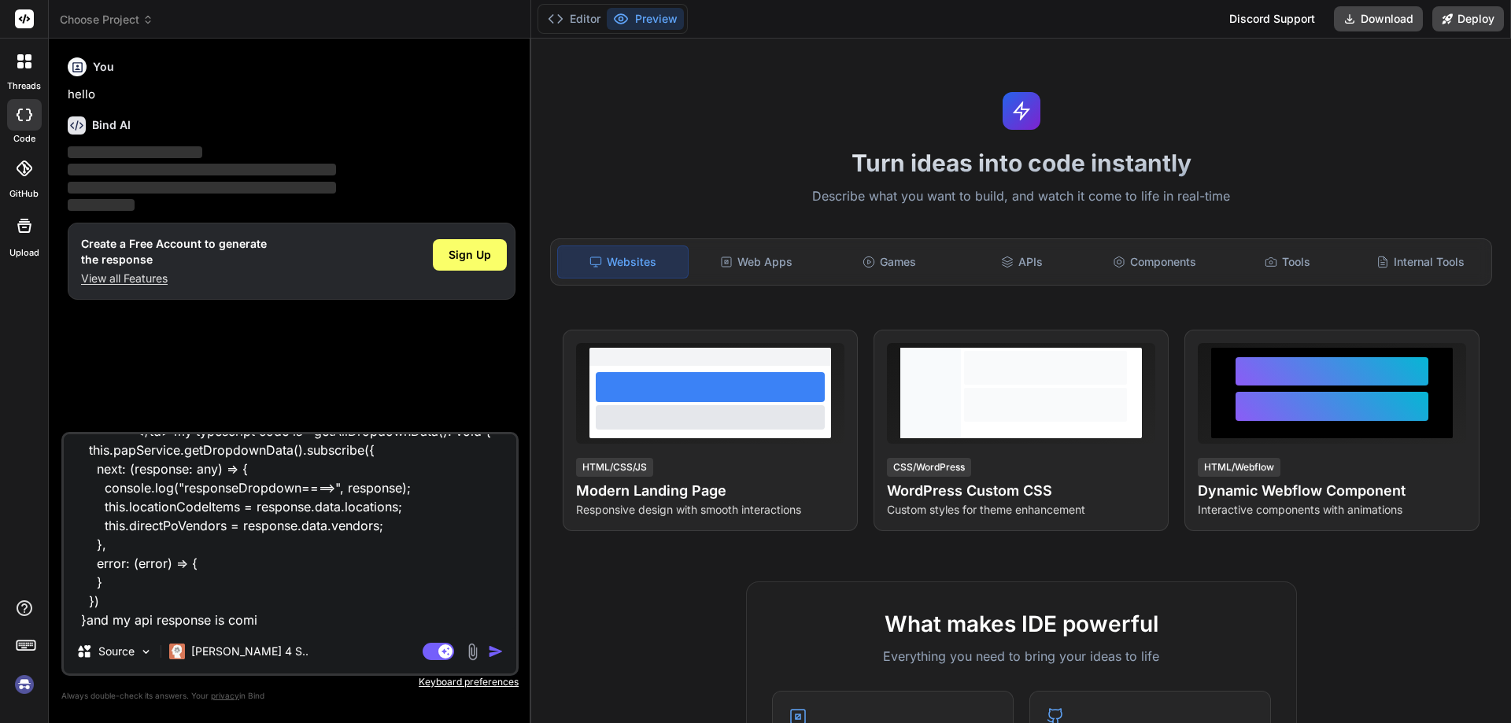
type textarea "<td> <p-select [options]="directPoVendors" optionLabel="label" optionValue="val…"
type textarea "x"
type textarea "<td> <p-select [options]="directPoVendors" optionLabel="label" optionValue="val…"
type textarea "x"
type textarea "<td> <p-select [options]="directPoVendors" optionLabel="label" optionValue="val…"
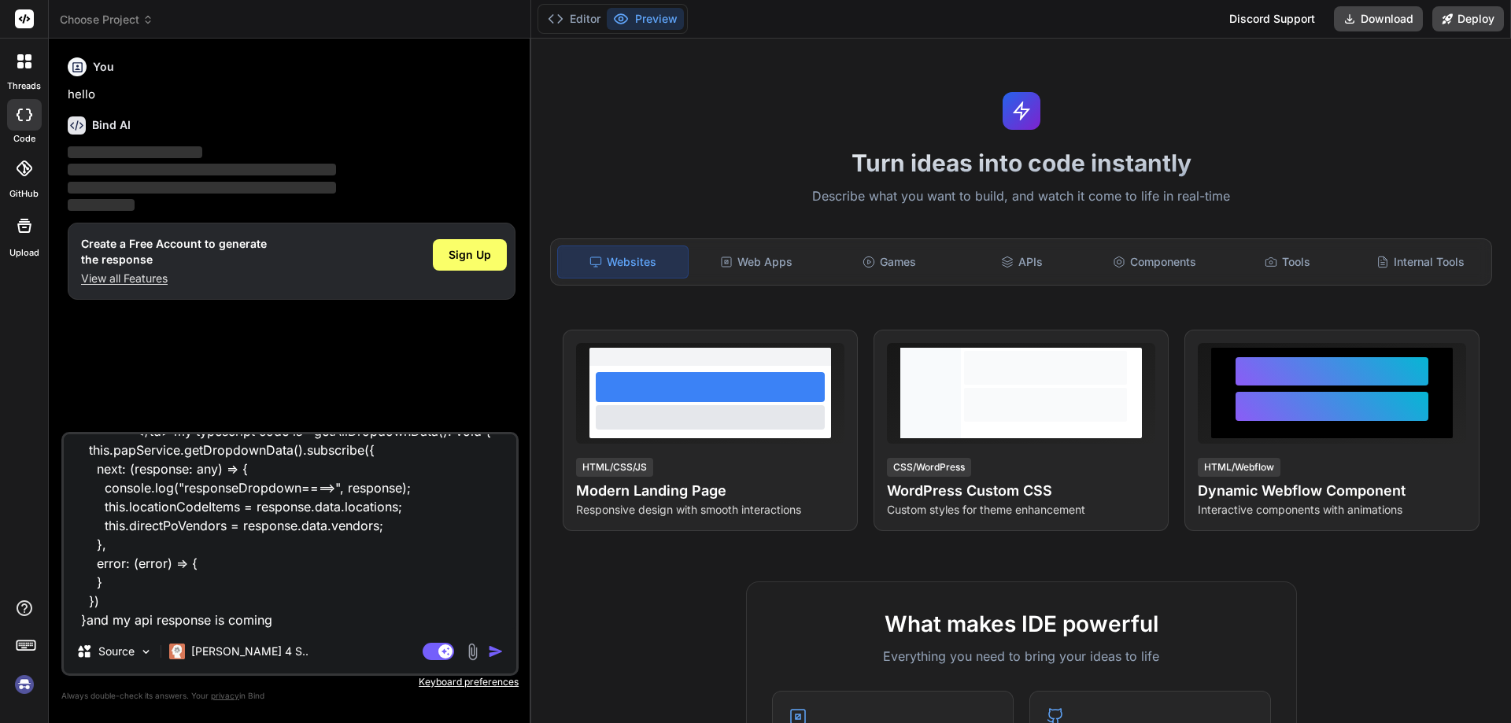
type textarea "x"
type textarea "<td> <p-select [options]="directPoVendors" optionLabel="label" optionValue="val…"
type textarea "x"
type textarea "<td> <p-select [options]="directPoVendors" optionLabel="label" optionValue="val…"
type textarea "x"
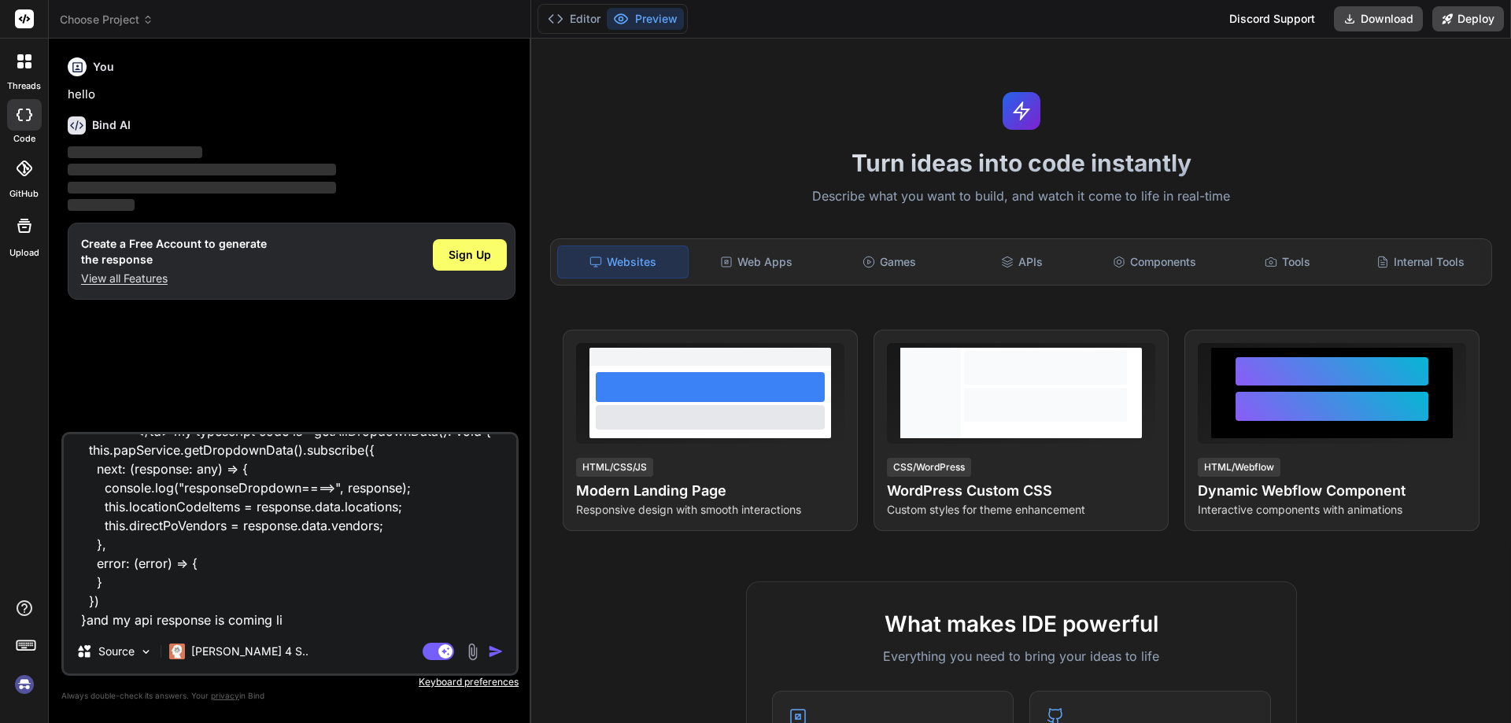
type textarea "<td> <p-select [options]="directPoVendors" optionLabel="label" optionValue="val…"
type textarea "x"
type textarea "<td> <p-select [options]="directPoVendors" optionLabel="label" optionValue="val…"
type textarea "x"
type textarea "<td> <p-select [options]="directPoVendors" optionLabel="label" optionValue="val…"
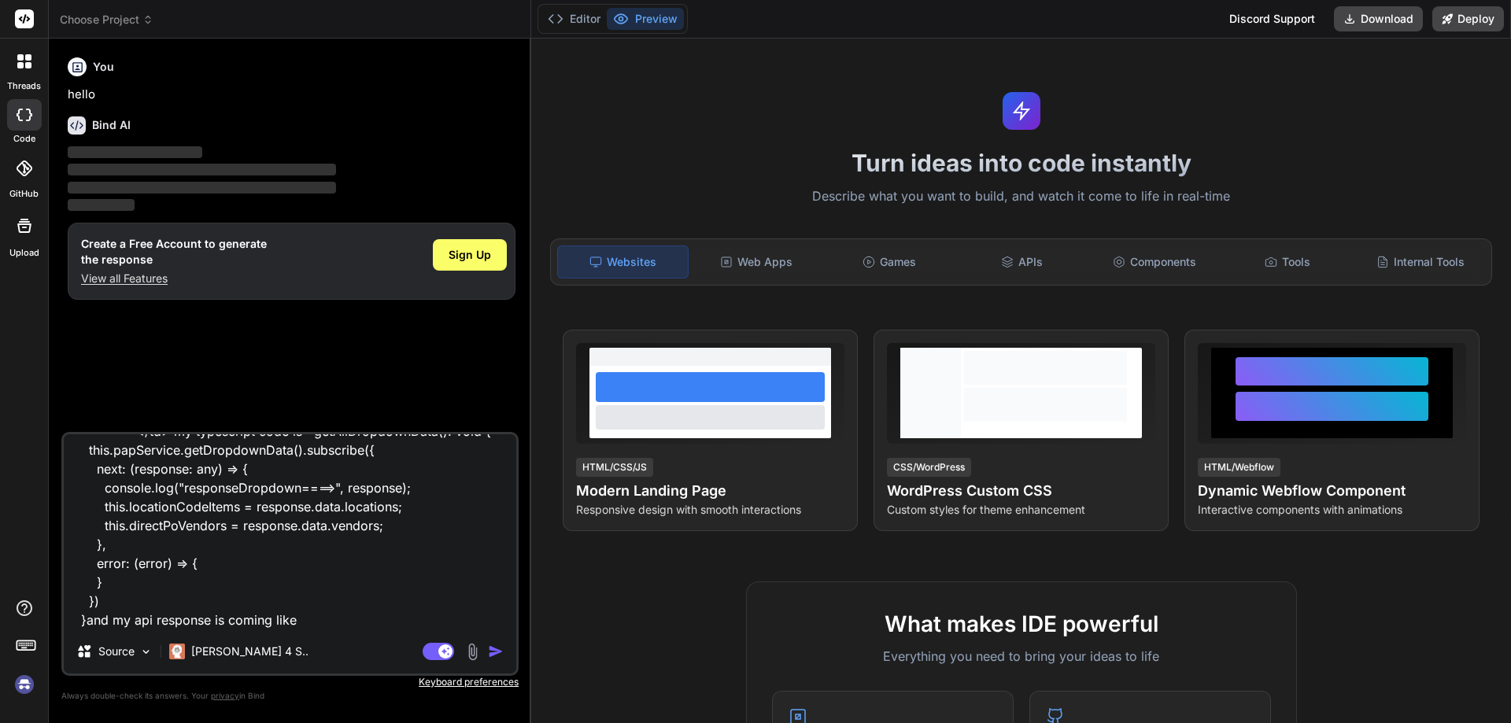
type textarea "x"
type textarea "<td> <p-select [options]="directPoVendors" optionLabel="label" optionValue="val…"
type textarea "x"
type textarea "<td> <p-select [options]="directPoVendors" optionLabel="label" optionValue="val…"
type textarea "x"
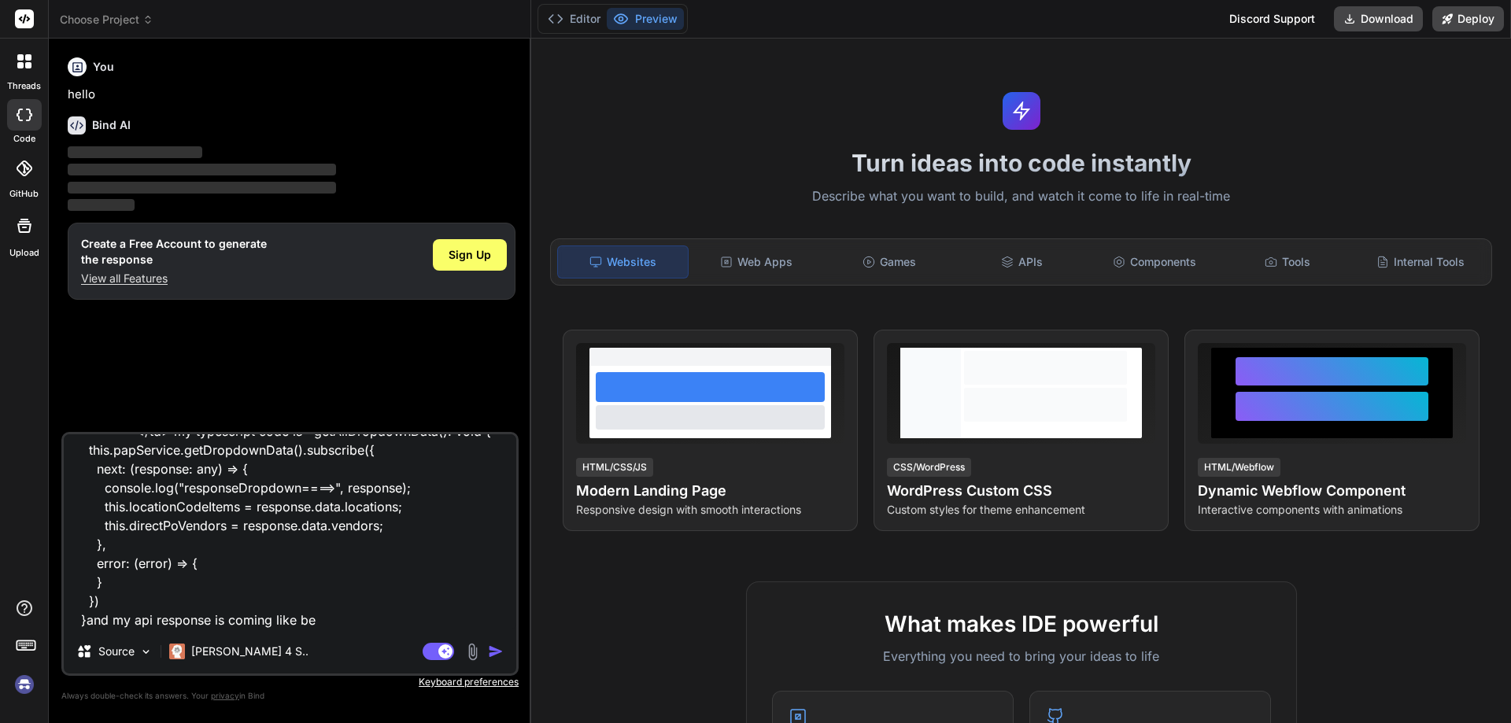
type textarea "<td> <p-select [options]="directPoVendors" optionLabel="label" optionValue="val…"
type textarea "x"
type textarea "<td> <p-select [options]="directPoVendors" optionLabel="label" optionValue="val…"
type textarea "x"
paste textarea "[ { "id": 11, "vendor_no": "V-014", "vendor_name": "Products Ltd9", "blocked": …"
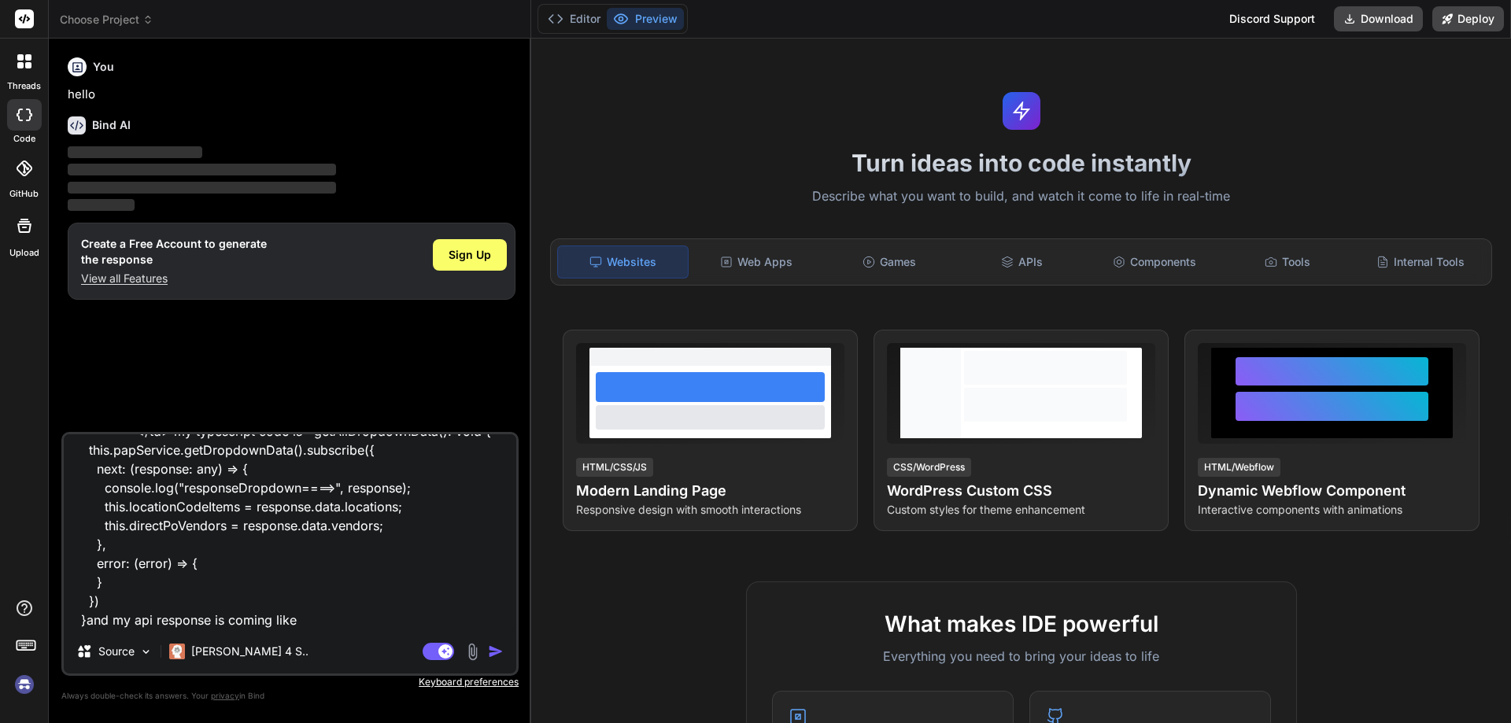
type textarea "<td> <p-select [options]="directPoVendors" optionLabel="label" optionValue="val…"
type textarea "x"
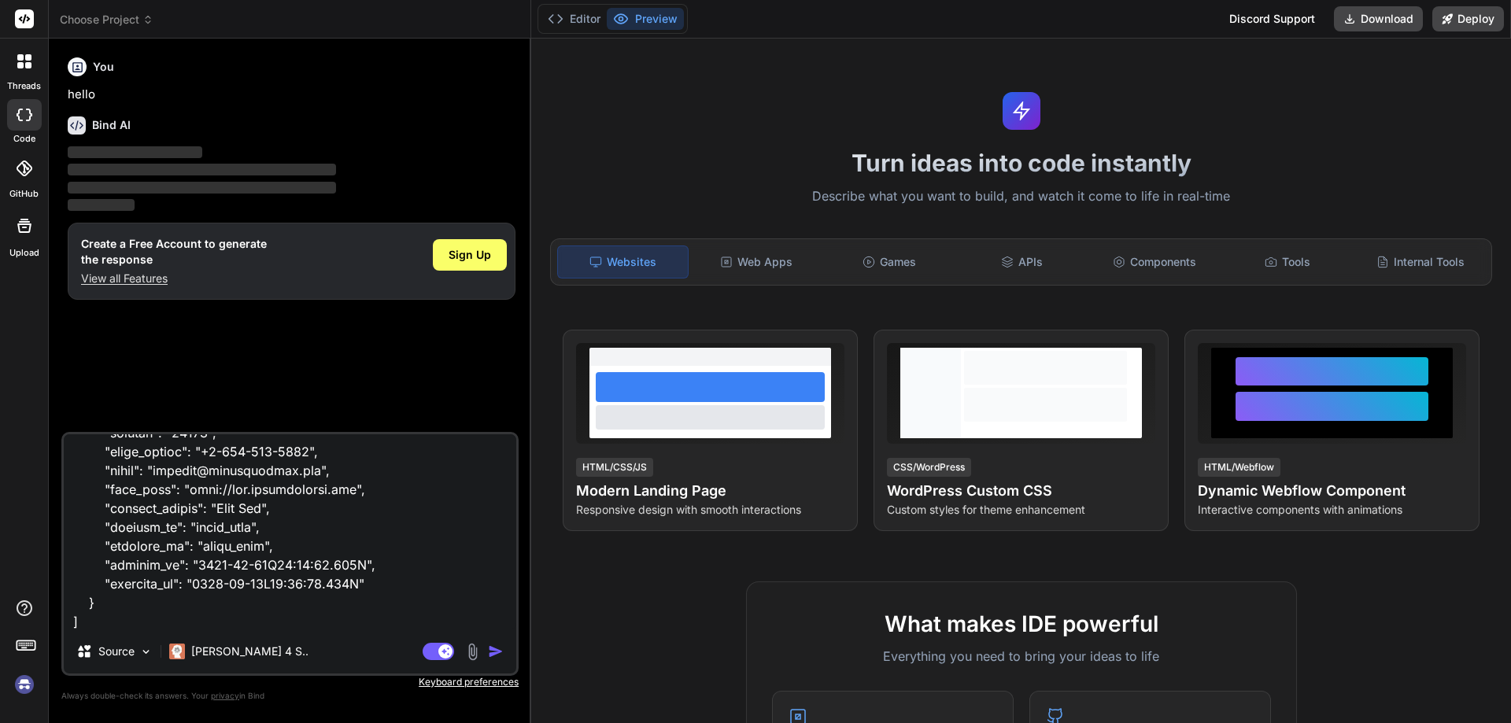
scroll to position [1646, 0]
type textarea "<td> <p-select [options]="directPoVendors" optionLabel="label" optionValue="val…"
type textarea "x"
type textarea "<td> <p-select [options]="directPoVendors" optionLabel="label" optionValue="val…"
type textarea "x"
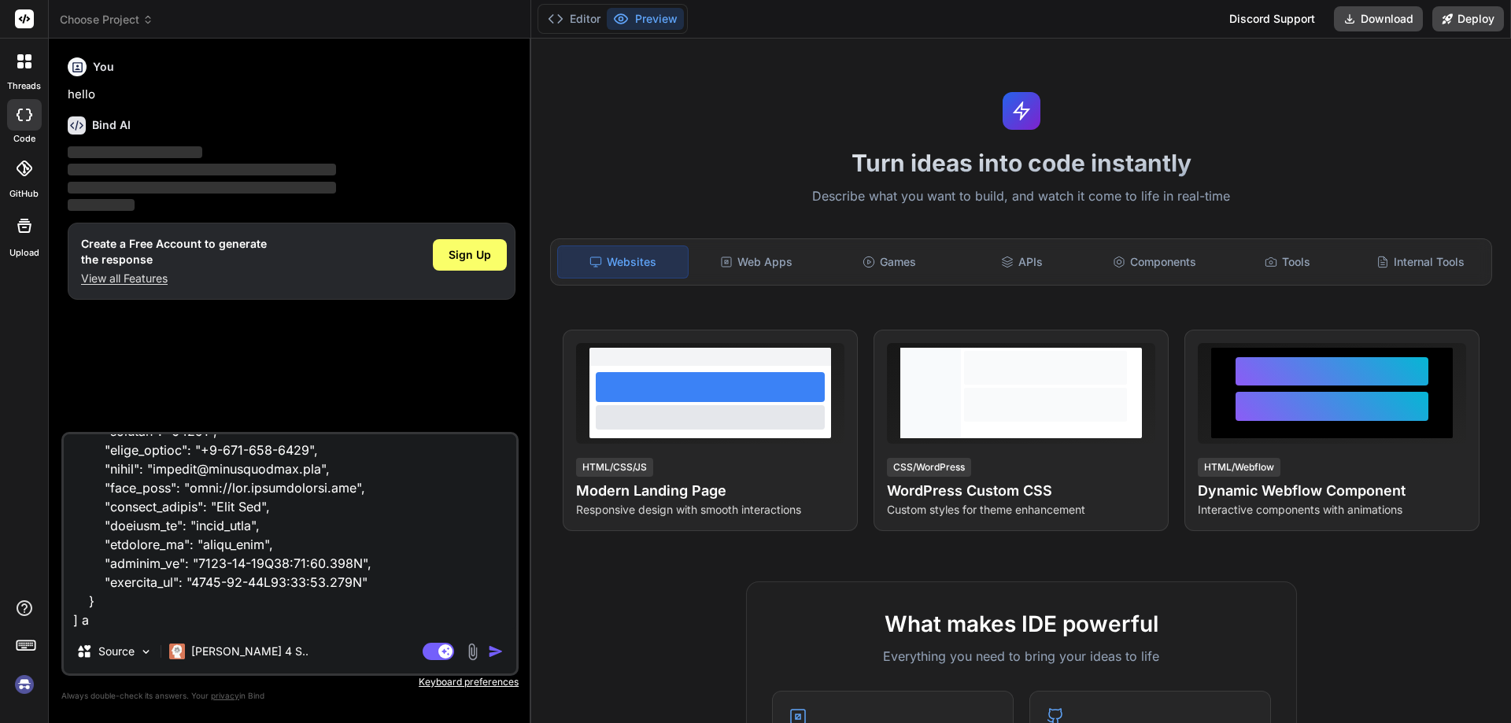
type textarea "<td> <p-select [options]="directPoVendors" optionLabel="label" optionValue="val…"
type textarea "x"
type textarea "<td> <p-select [options]="directPoVendors" optionLabel="label" optionValue="val…"
type textarea "x"
type textarea "<td> <p-select [options]="directPoVendors" optionLabel="label" optionValue="val…"
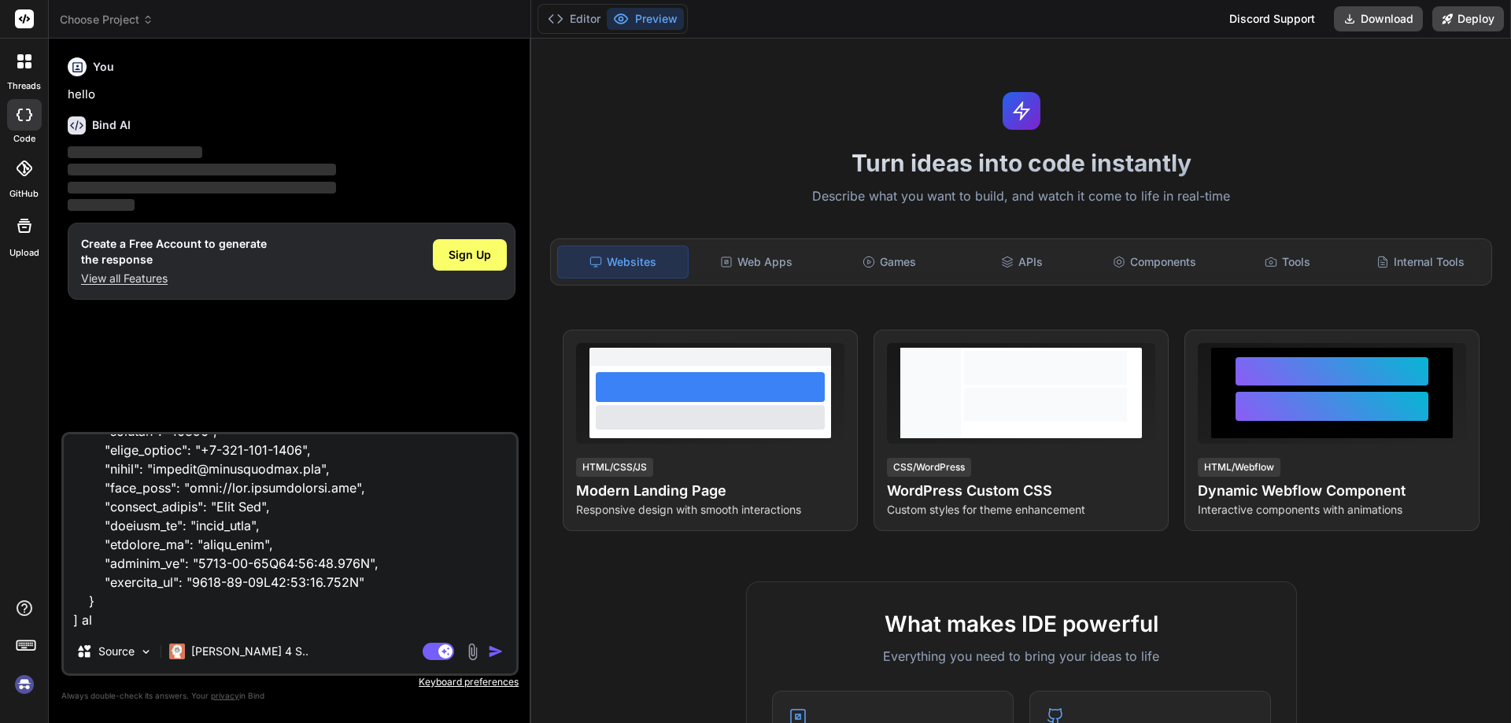
type textarea "x"
type textarea "<td> <p-select [options]="directPoVendors" optionLabel="label" optionValue="val…"
type textarea "x"
type textarea "<td> <p-select [options]="directPoVendors" optionLabel="label" optionValue="val…"
type textarea "x"
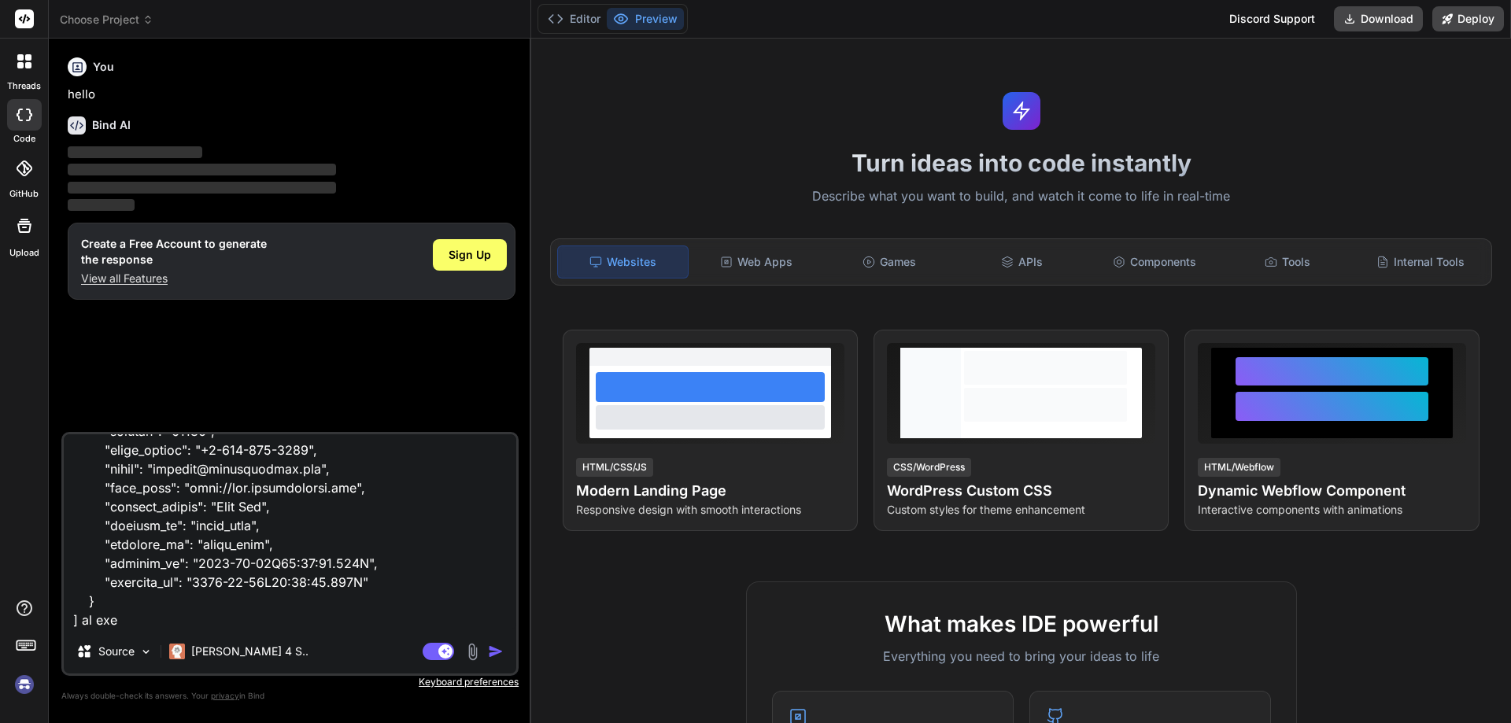
type textarea "<td> <p-select [options]="directPoVendors" optionLabel="label" optionValue="val…"
type textarea "x"
type textarea "<td> <p-select [options]="directPoVendors" optionLabel="label" optionValue="val…"
type textarea "x"
type textarea "<td> <p-select [options]="directPoVendors" optionLabel="label" optionValue="val…"
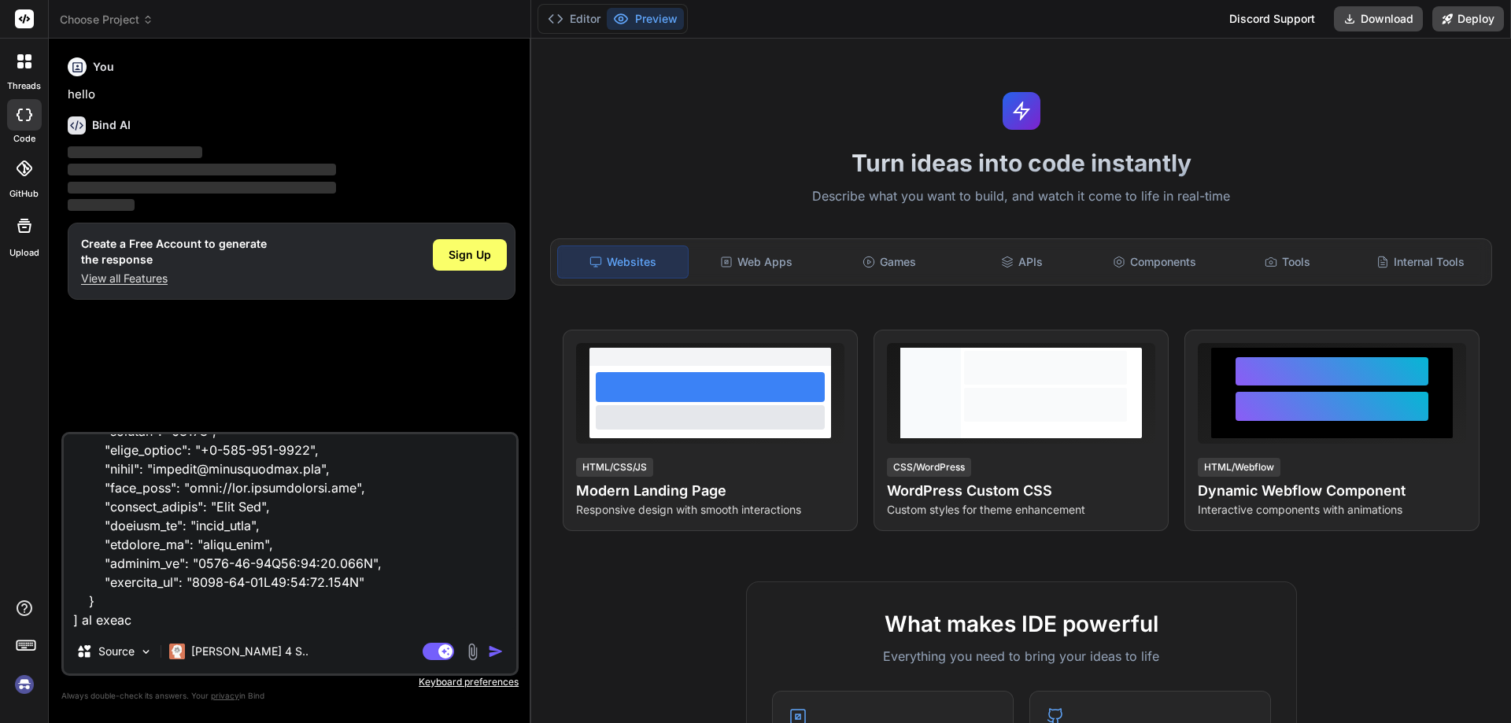
type textarea "x"
type textarea "<td> <p-select [options]="directPoVendors" optionLabel="label" optionValue="val…"
type textarea "x"
type textarea "<td> <p-select [options]="directPoVendors" optionLabel="label" optionValue="val…"
type textarea "x"
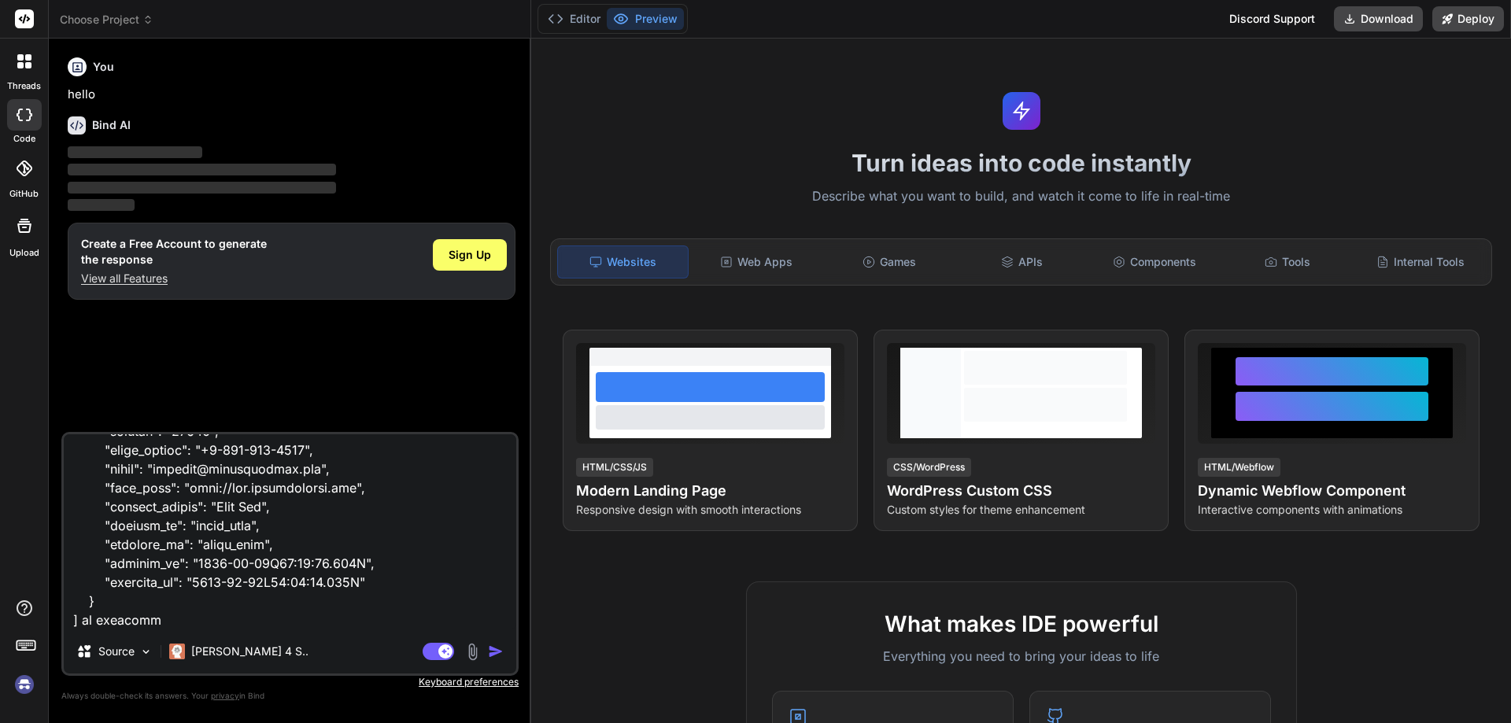
type textarea "<td> <p-select [options]="directPoVendors" optionLabel="label" optionValue="val…"
type textarea "x"
type textarea "<td> <p-select [options]="directPoVendors" optionLabel="label" optionValue="val…"
type textarea "x"
type textarea "<td> <p-select [options]="directPoVendors" optionLabel="label" optionValue="val…"
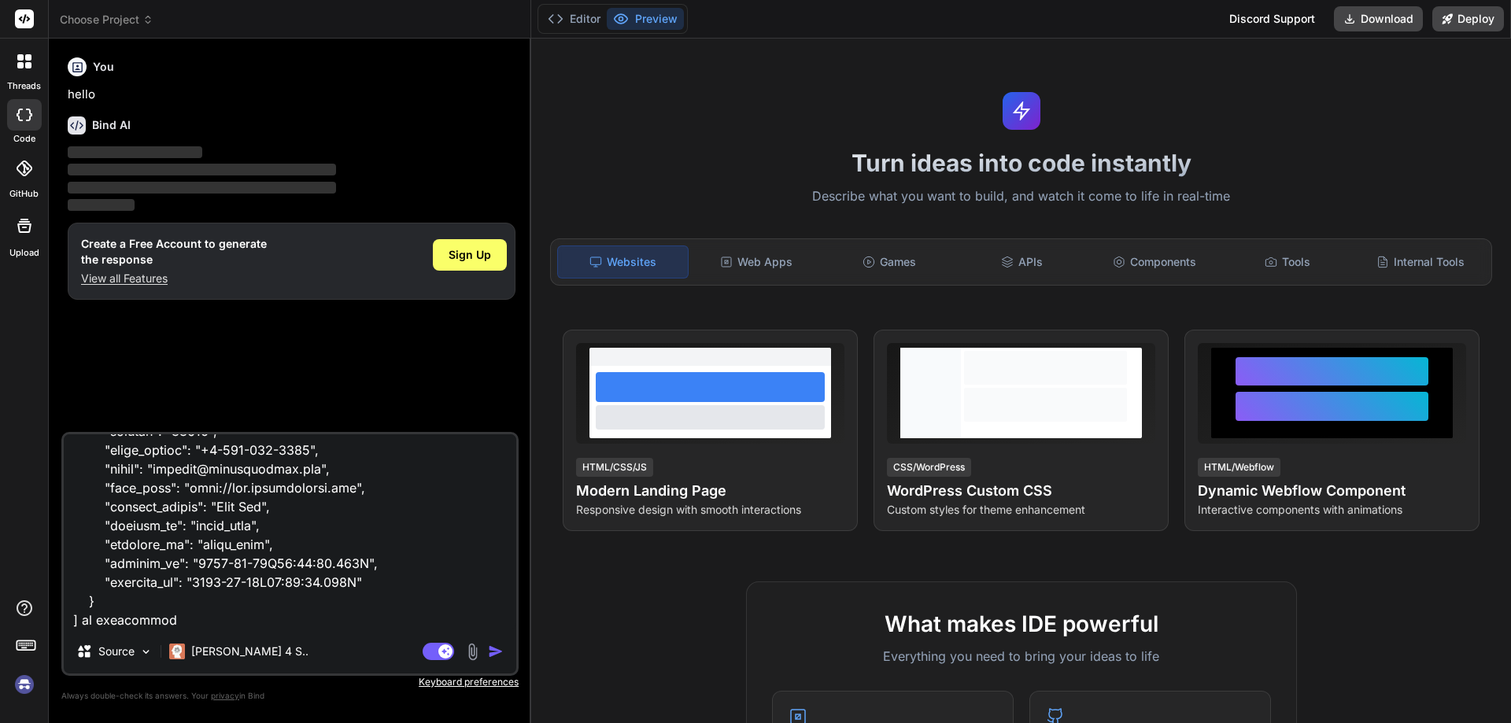
type textarea "x"
type textarea "<td> <p-select [options]="directPoVendors" optionLabel="label" optionValue="val…"
type textarea "x"
type textarea "<td> <p-select [options]="directPoVendors" optionLabel="label" optionValue="val…"
type textarea "x"
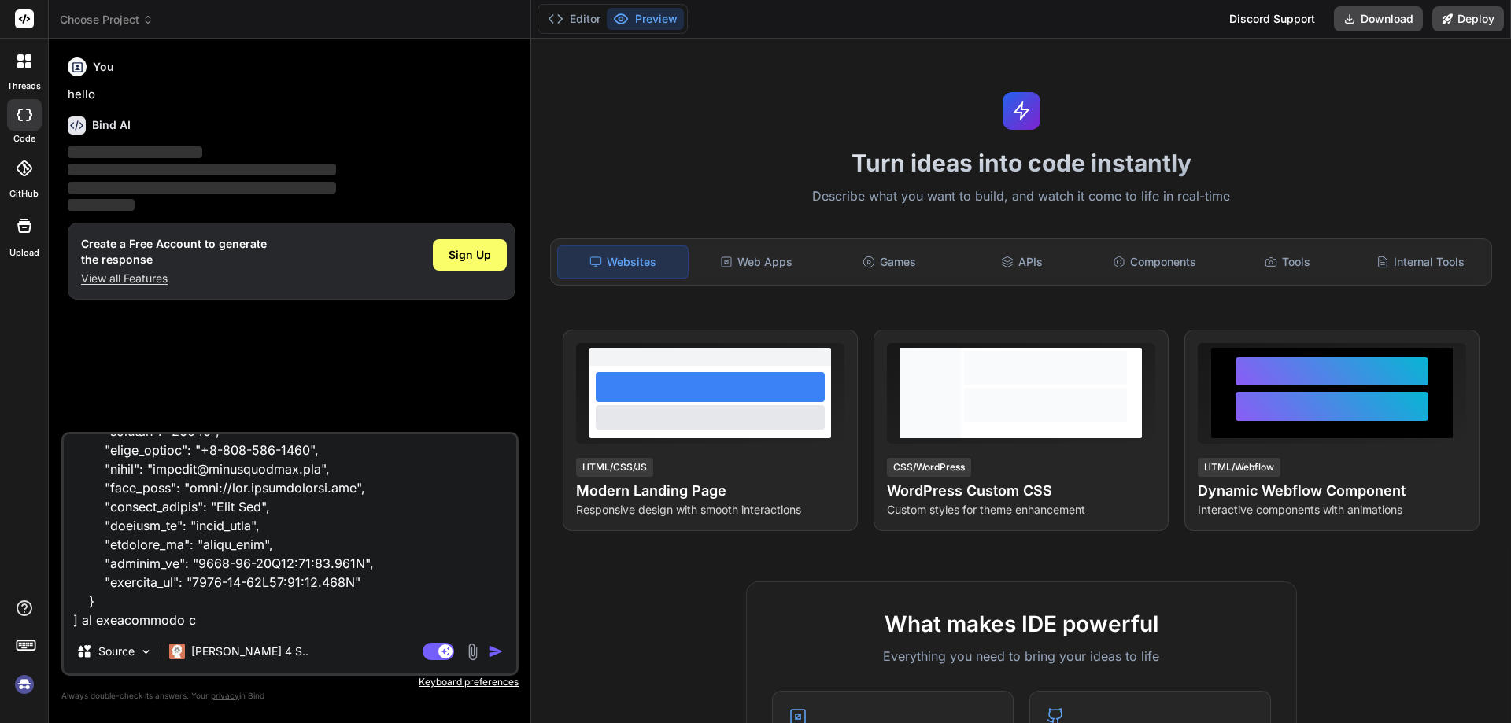
type textarea "<td> <p-select [options]="directPoVendors" optionLabel="label" optionValue="val…"
type textarea "x"
type textarea "<td> <p-select [options]="directPoVendors" optionLabel="label" optionValue="val…"
type textarea "x"
type textarea "<td> <p-select [options]="directPoVendors" optionLabel="label" optionValue="val…"
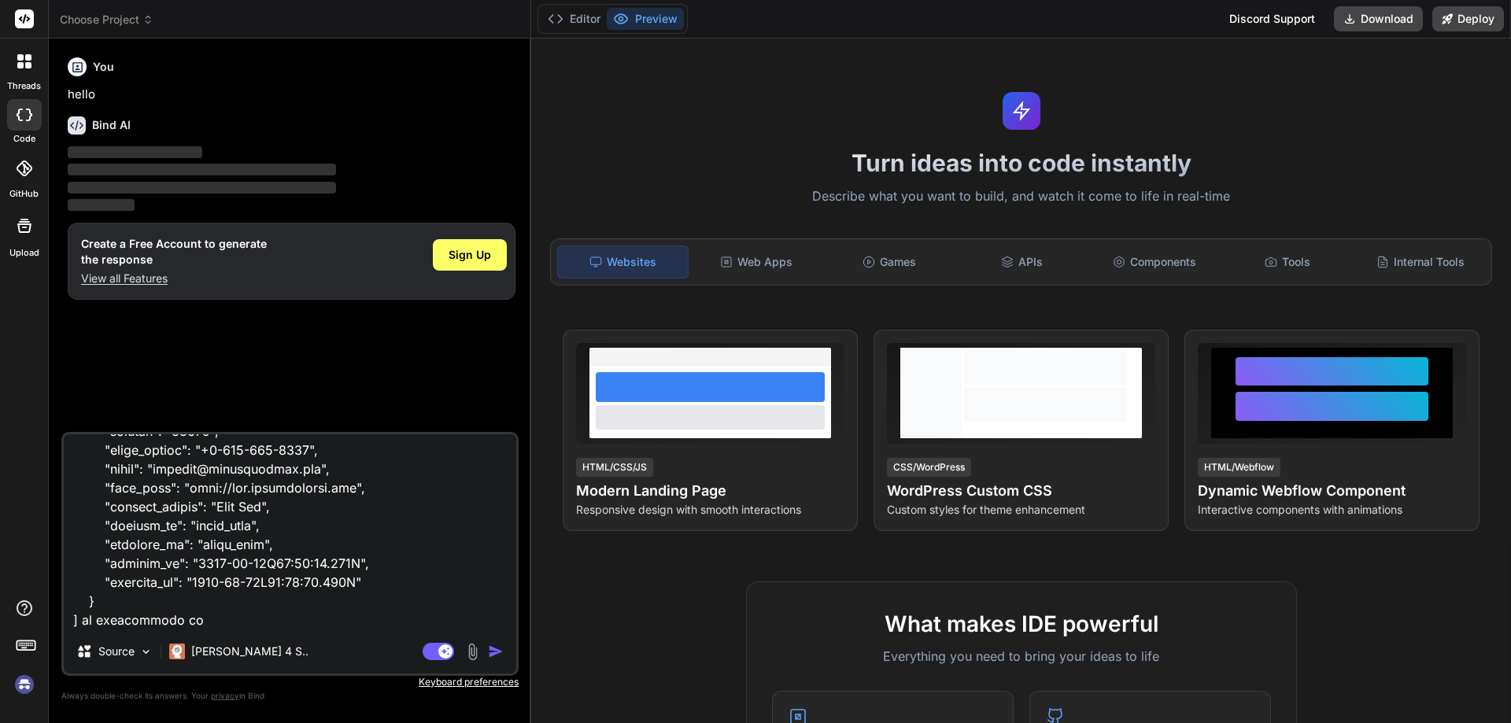
type textarea "x"
type textarea "<td> <p-select [options]="directPoVendors" optionLabel="label" optionValue="val…"
type textarea "x"
type textarea "<td> <p-select [options]="directPoVendors" optionLabel="label" optionValue="val…"
type textarea "x"
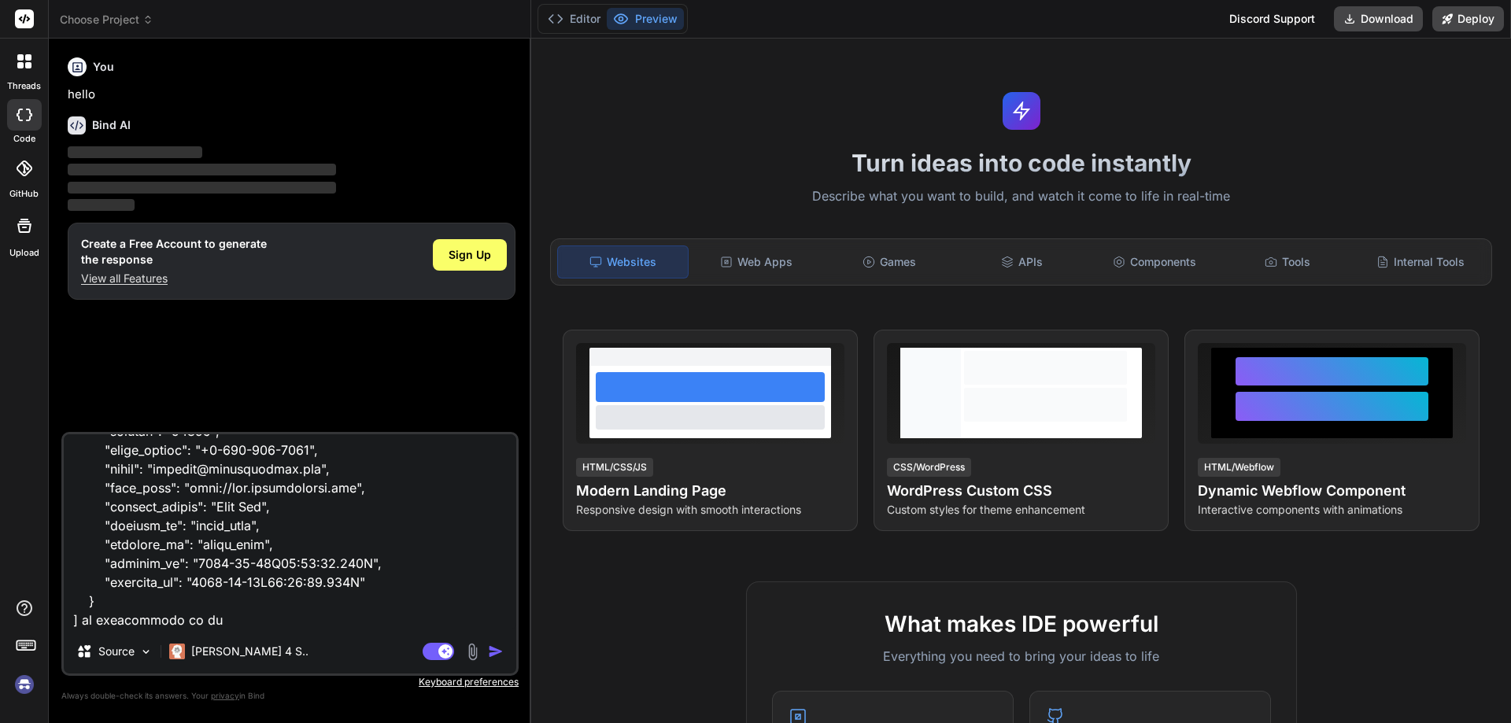
type textarea "<td> <p-select [options]="directPoVendors" optionLabel="label" optionValue="val…"
type textarea "x"
type textarea "<td> <p-select [options]="directPoVendors" optionLabel="label" optionValue="val…"
type textarea "x"
type textarea "<td> <p-select [options]="directPoVendors" optionLabel="label" optionValue="val…"
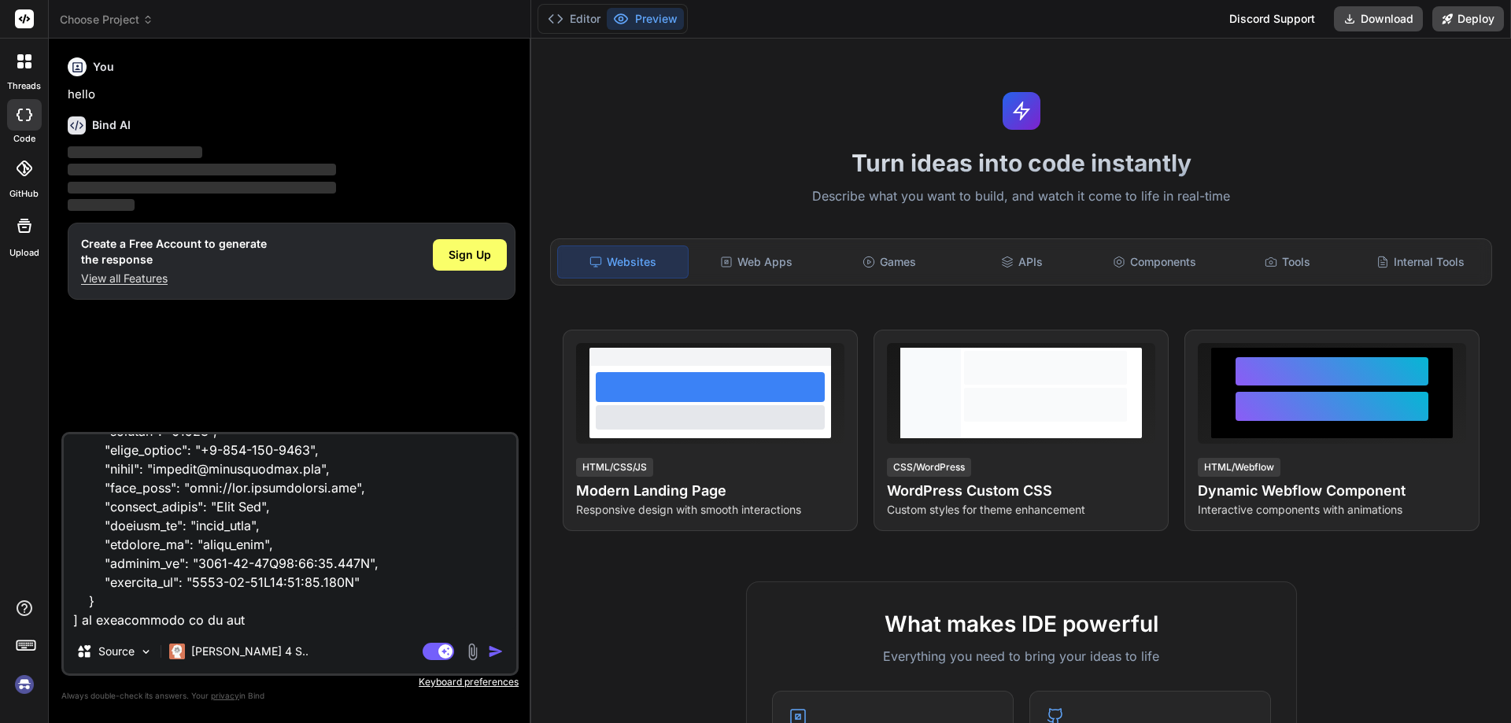
type textarea "x"
type textarea "<td> <p-select [options]="directPoVendors" optionLabel="label" optionValue="val…"
type textarea "x"
type textarea "<td> <p-select [options]="directPoVendors" optionLabel="label" optionValue="val…"
type textarea "x"
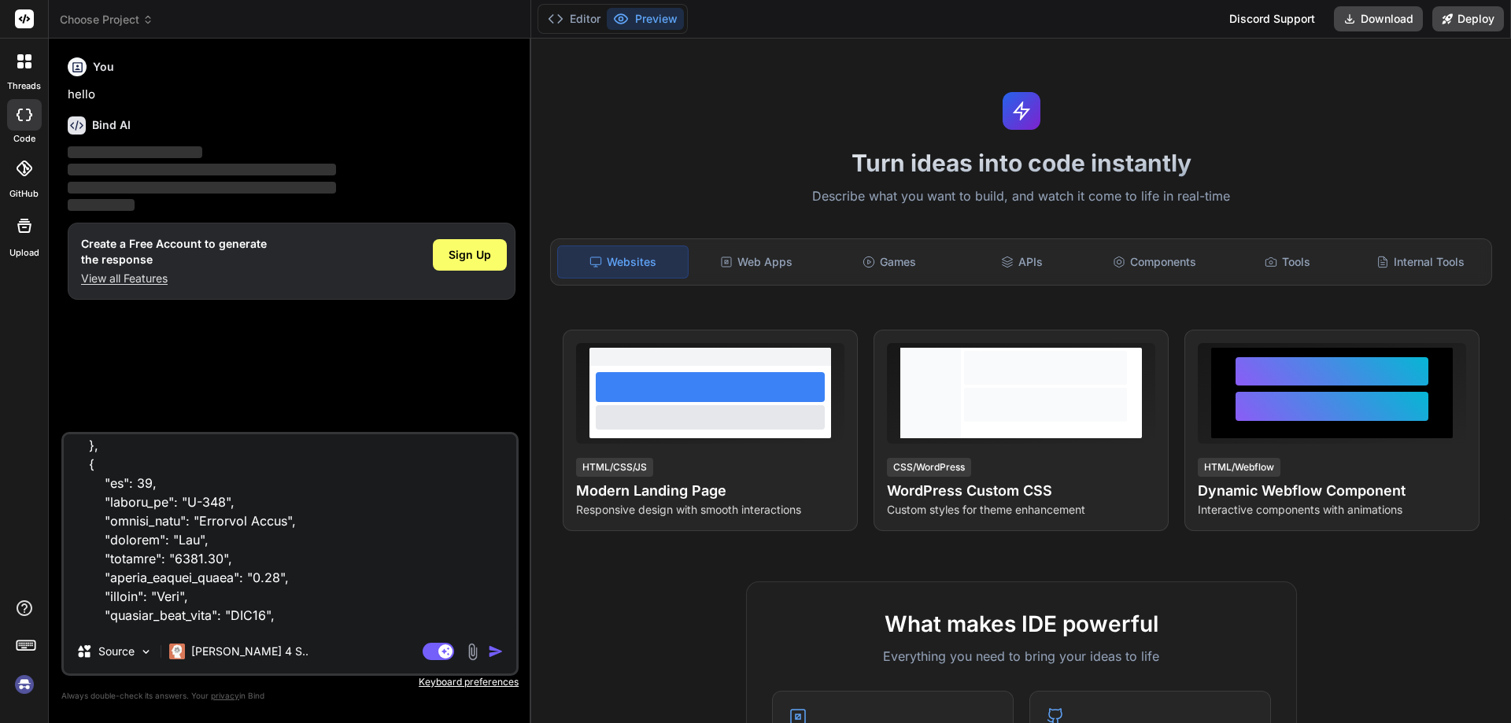
scroll to position [1017, 0]
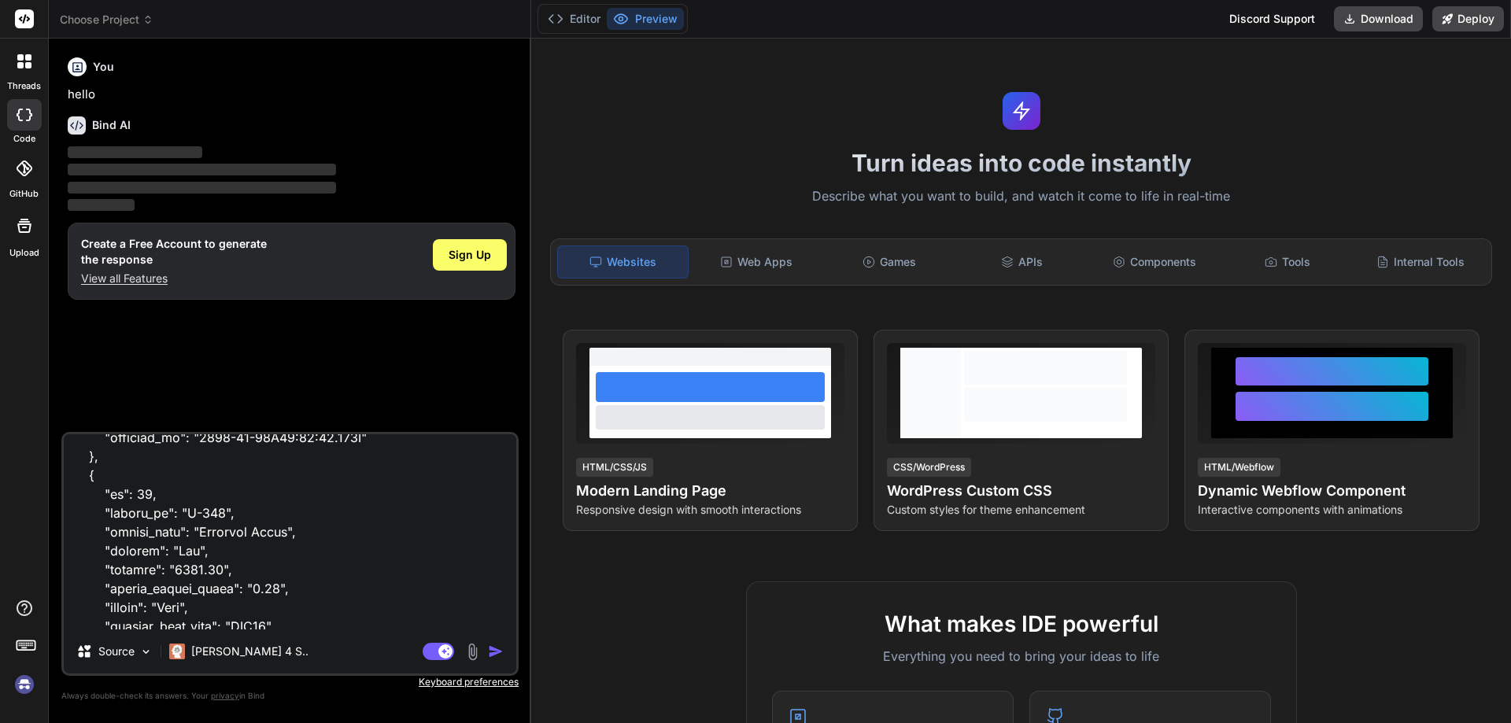
click at [144, 515] on textarea at bounding box center [290, 531] width 452 height 195
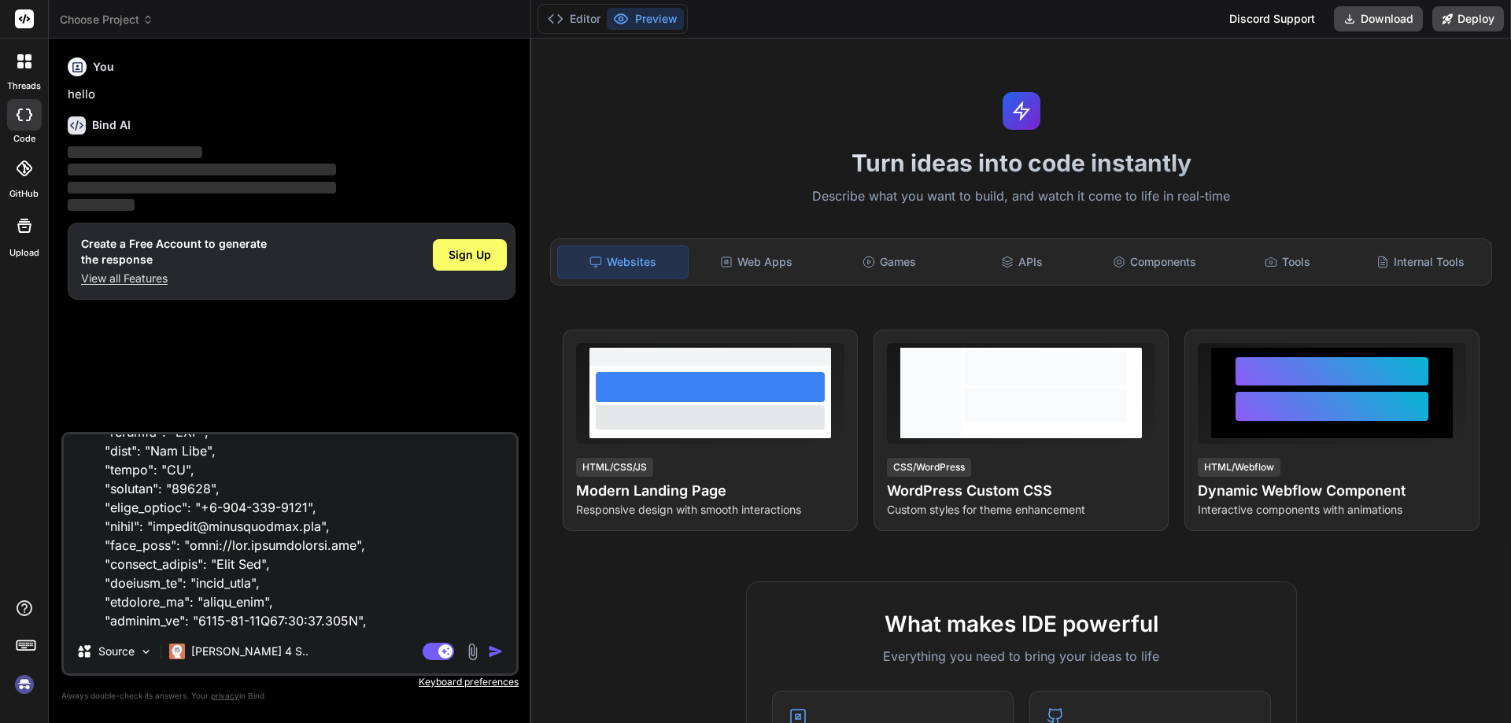
scroll to position [1646, 0]
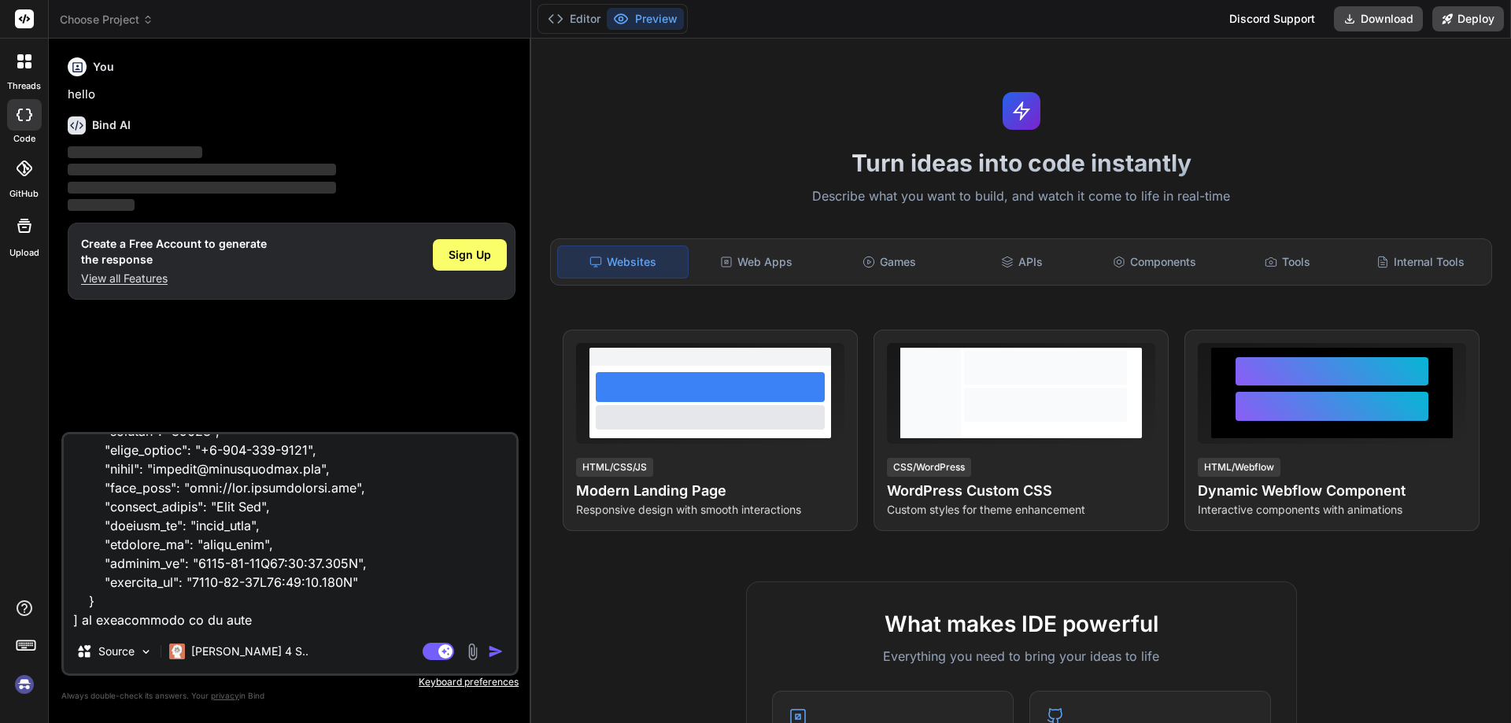
click at [264, 622] on textarea at bounding box center [290, 531] width 452 height 195
paste textarea "vendor_no"
type textarea "<td> <p-select [options]="directPoVendors" optionLabel="label" optionValue="val…"
type textarea "x"
type textarea "<td> <p-select [options]="directPoVendors" optionLabel="label" optionValue="val…"
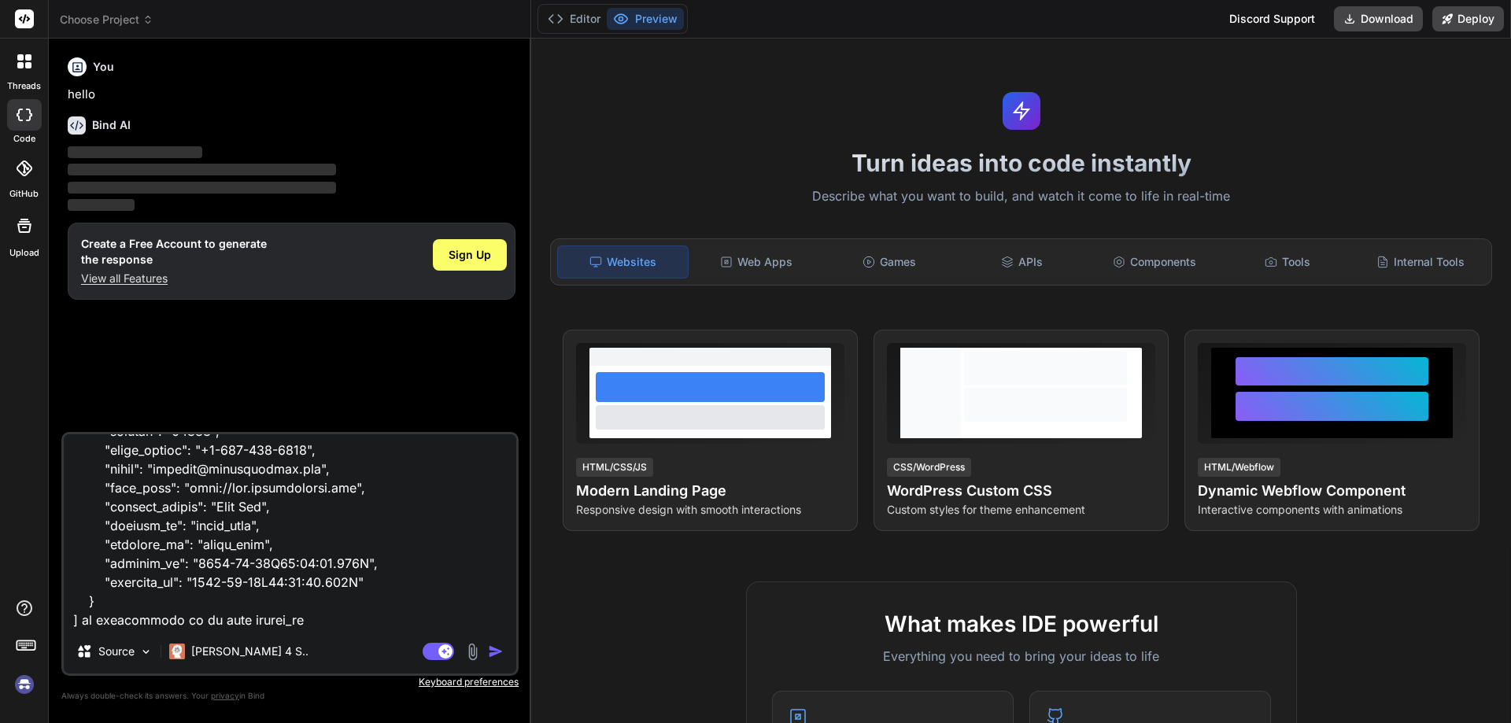
type textarea "x"
type textarea "<td> <p-select [options]="directPoVendors" optionLabel="label" optionValue="val…"
type textarea "x"
type textarea "<td> <p-select [options]="directPoVendors" optionLabel="label" optionValue="val…"
type textarea "x"
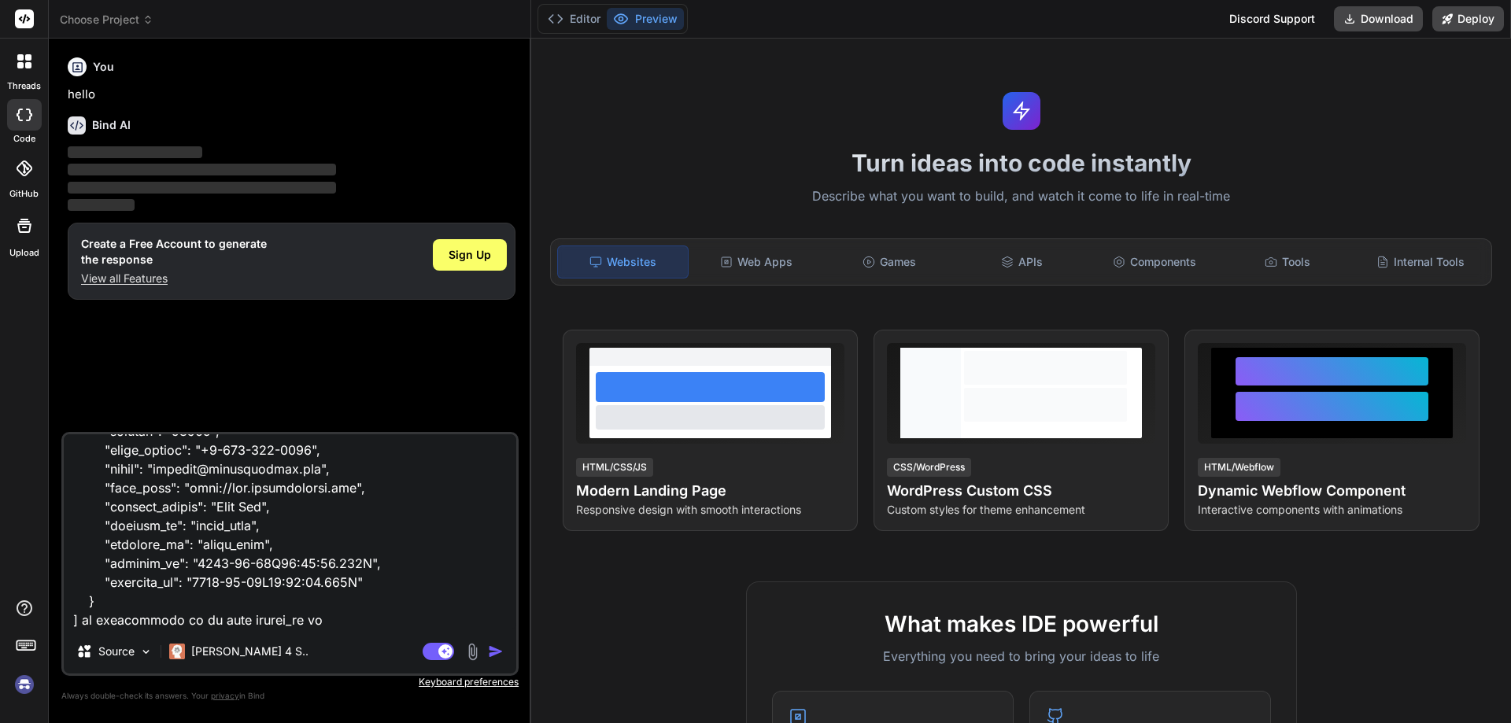
type textarea "<td> <p-select [options]="directPoVendors" optionLabel="label" optionValue="val…"
type textarea "x"
type textarea "<td> <p-select [options]="directPoVendors" optionLabel="label" optionValue="val…"
type textarea "x"
type textarea "<td> <p-select [options]="directPoVendors" optionLabel="label" optionValue="val…"
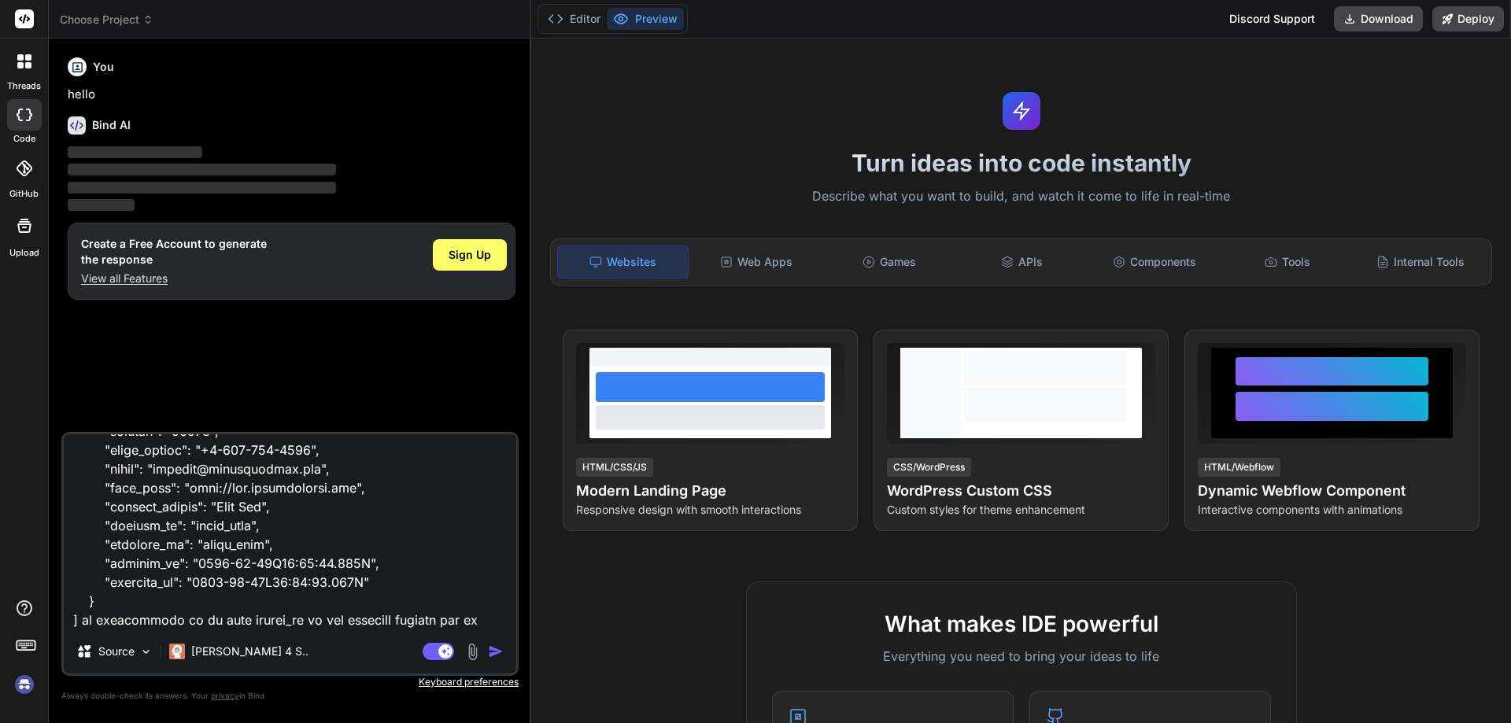
scroll to position [1663, 0]
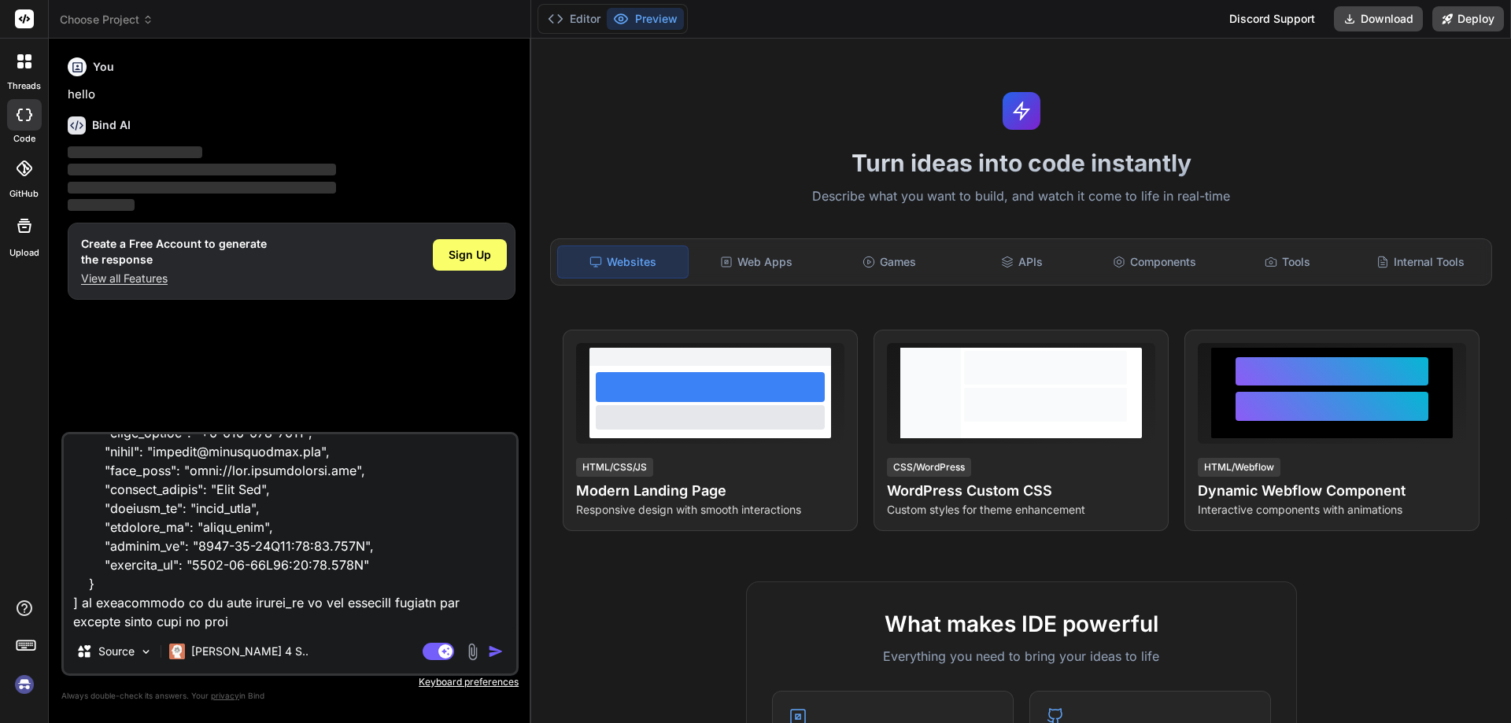
paste textarea "vendor_no"
click at [492, 651] on img "button" at bounding box center [496, 652] width 16 height 16
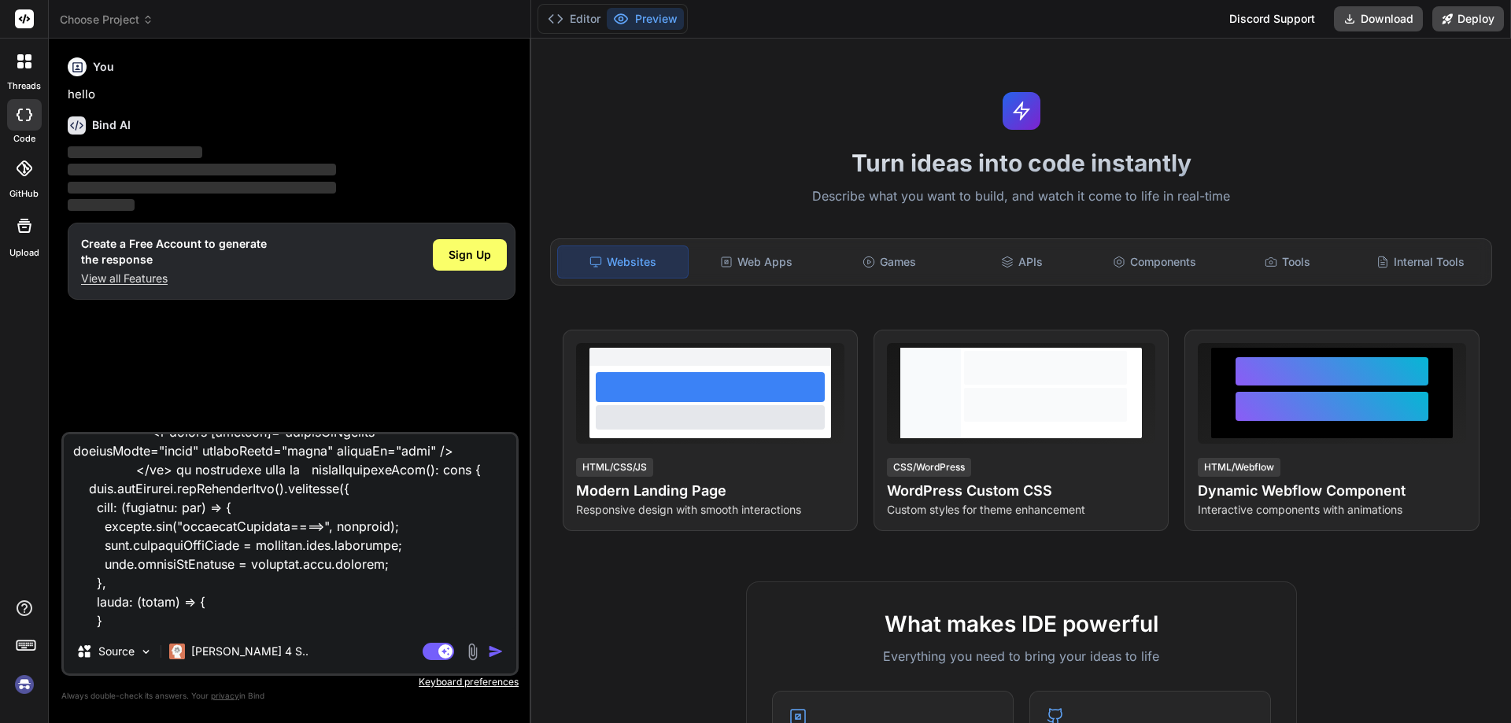
scroll to position [0, 0]
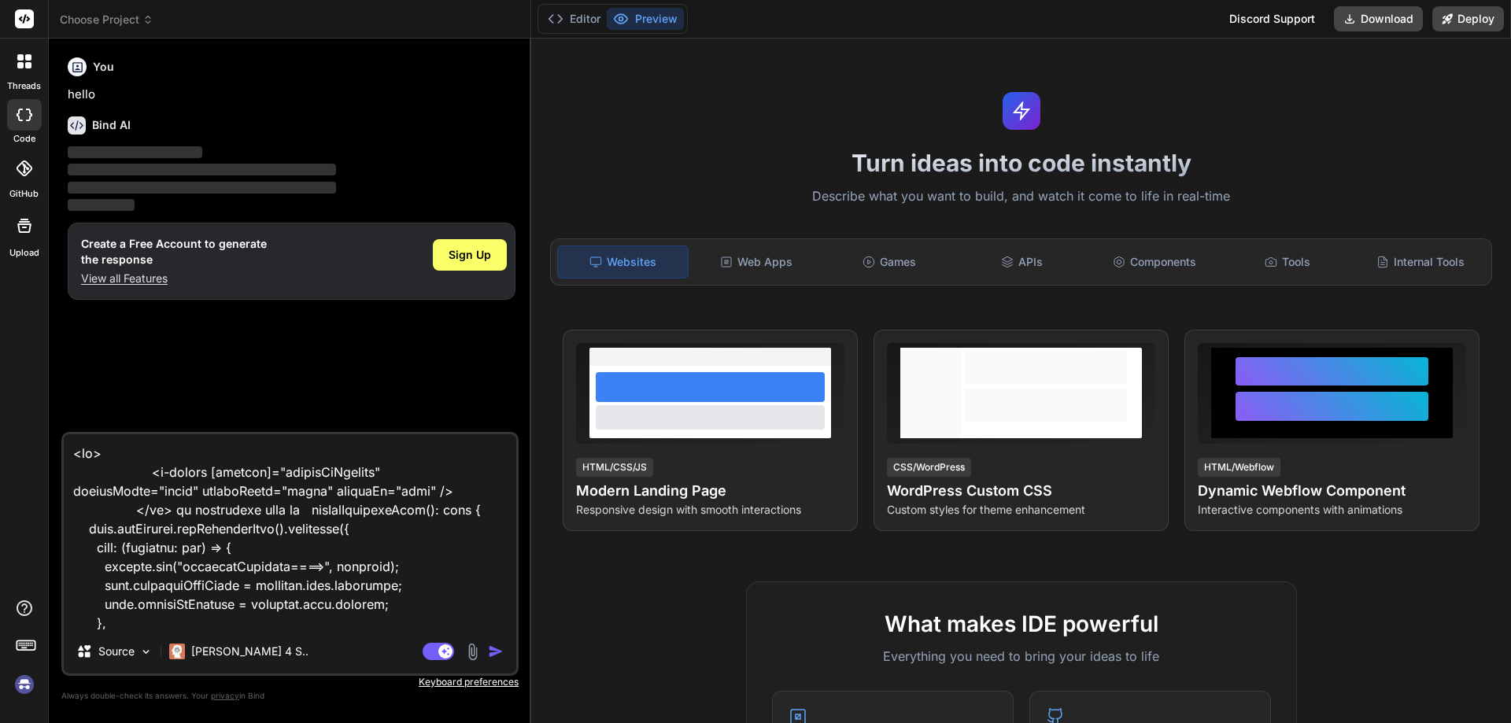
click at [385, 534] on textarea at bounding box center [290, 531] width 452 height 195
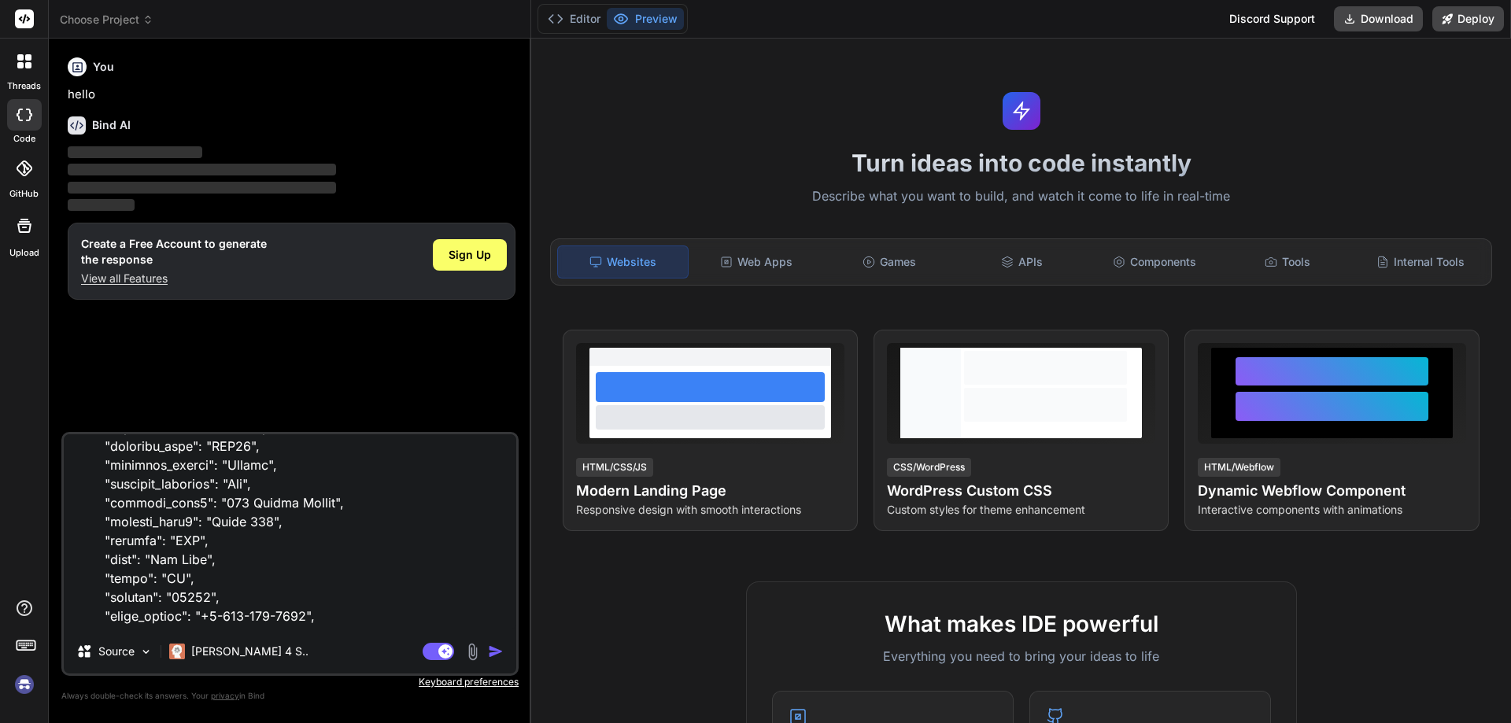
scroll to position [1665, 0]
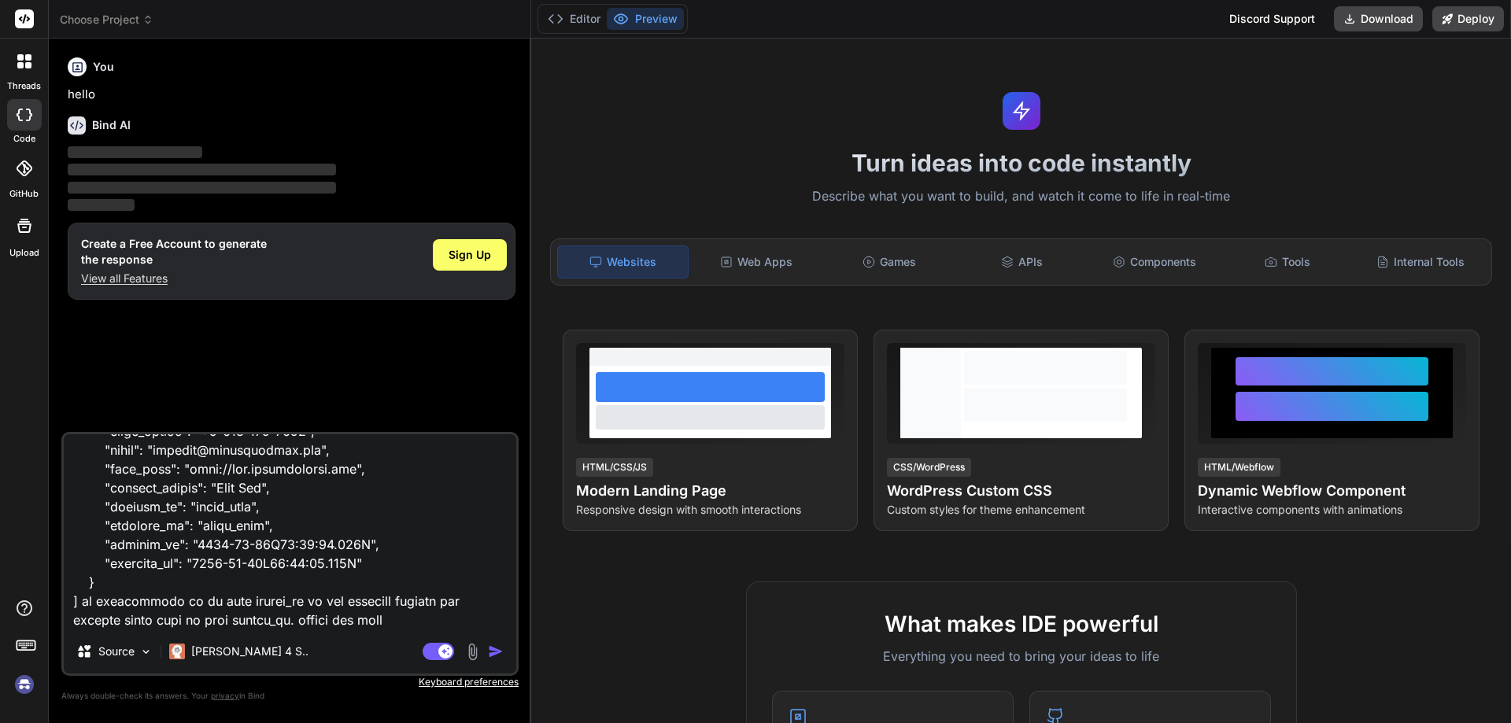
click at [415, 545] on textarea at bounding box center [290, 531] width 452 height 195
click at [496, 650] on img "button" at bounding box center [496, 652] width 16 height 16
click at [145, 653] on img at bounding box center [145, 651] width 13 height 13
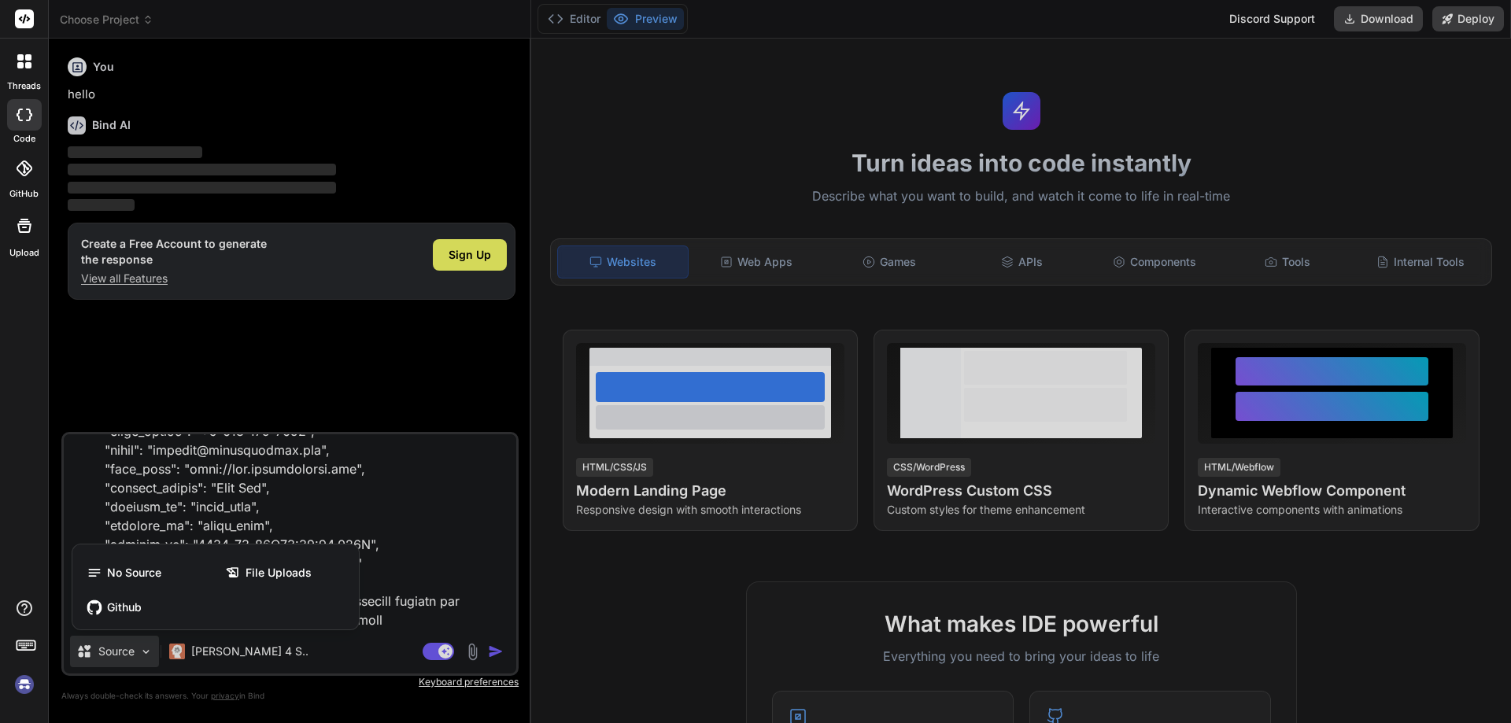
click at [373, 497] on div at bounding box center [755, 361] width 1511 height 723
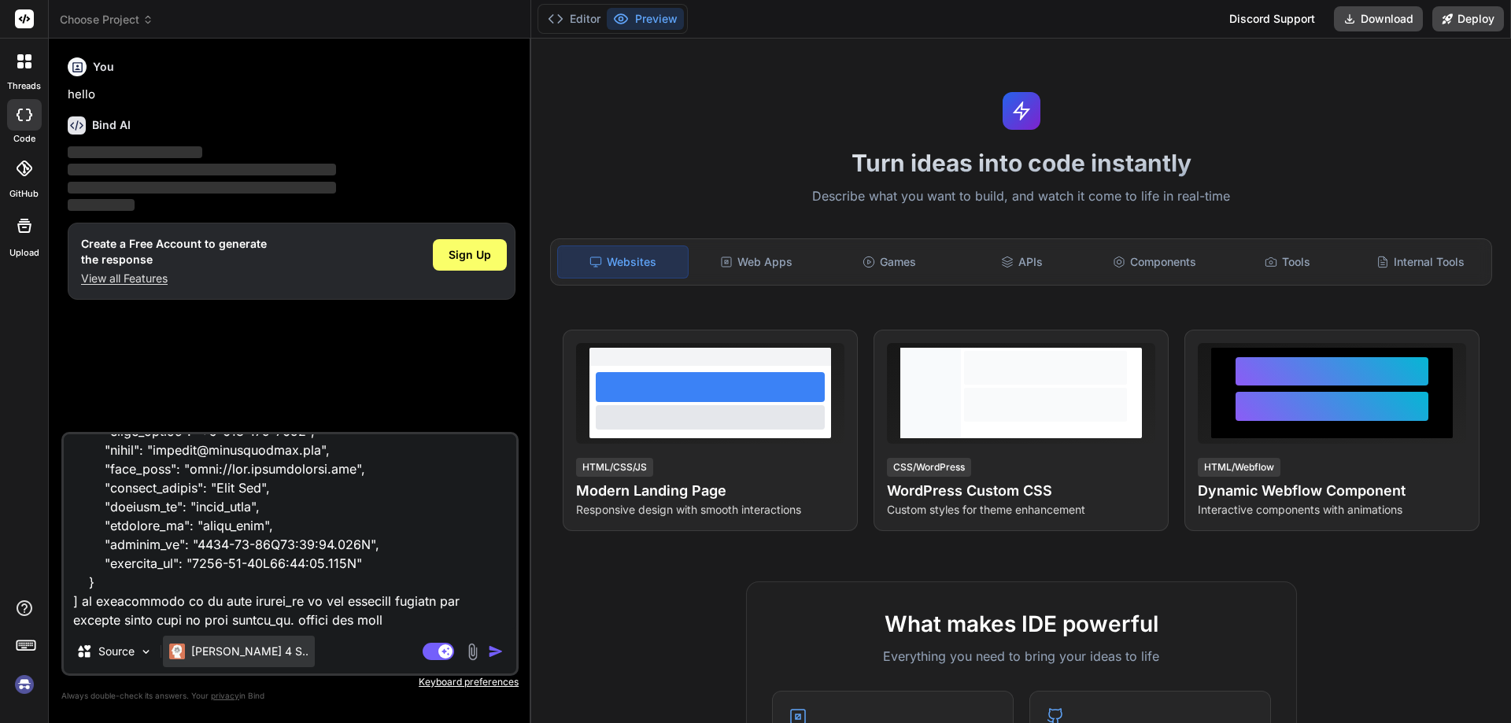
click at [214, 652] on p "[PERSON_NAME] 4 S.." at bounding box center [249, 652] width 117 height 16
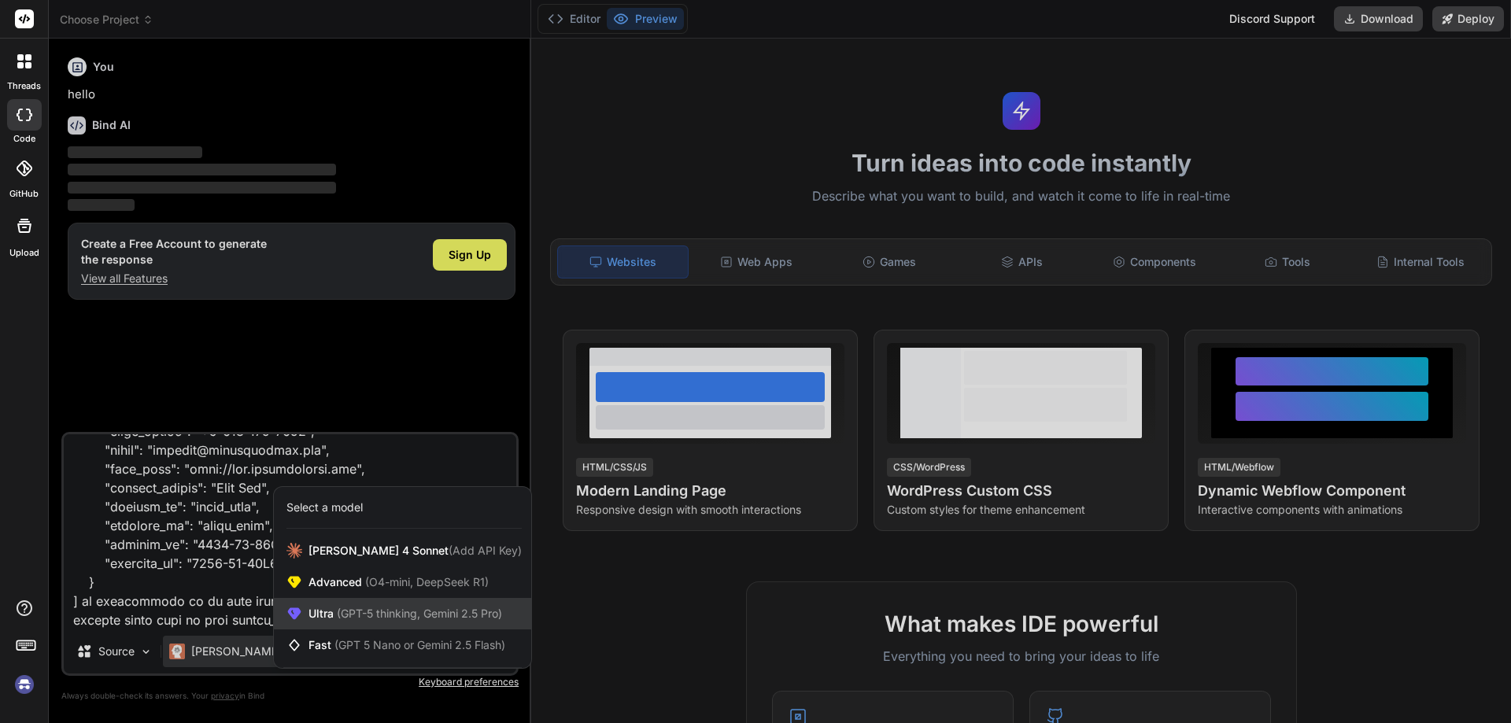
click at [460, 615] on span "(GPT-5 thinking, Gemini 2.5 Pro)" at bounding box center [418, 613] width 168 height 13
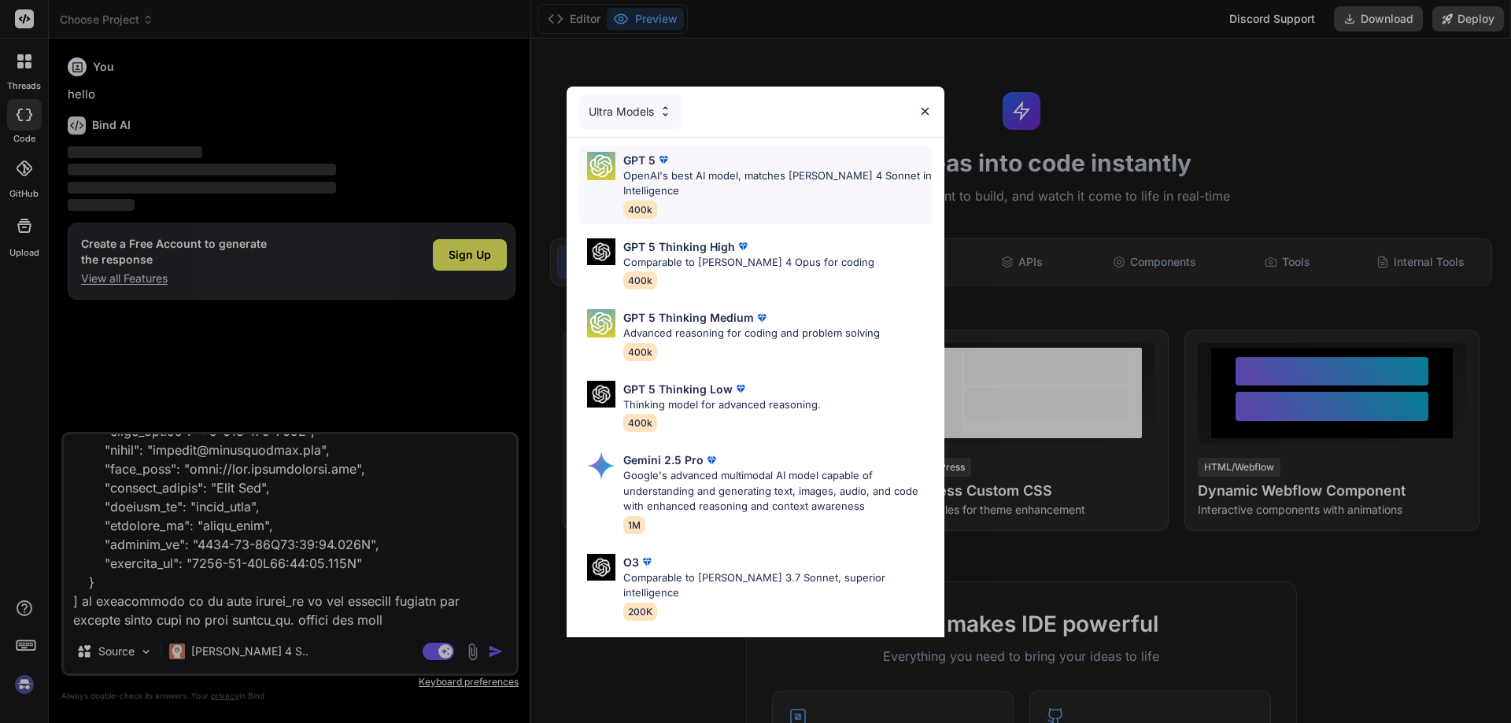
click at [706, 177] on p "OpenAI's best AI model, matches [PERSON_NAME] 4 Sonnet in Intelligence" at bounding box center [777, 183] width 308 height 31
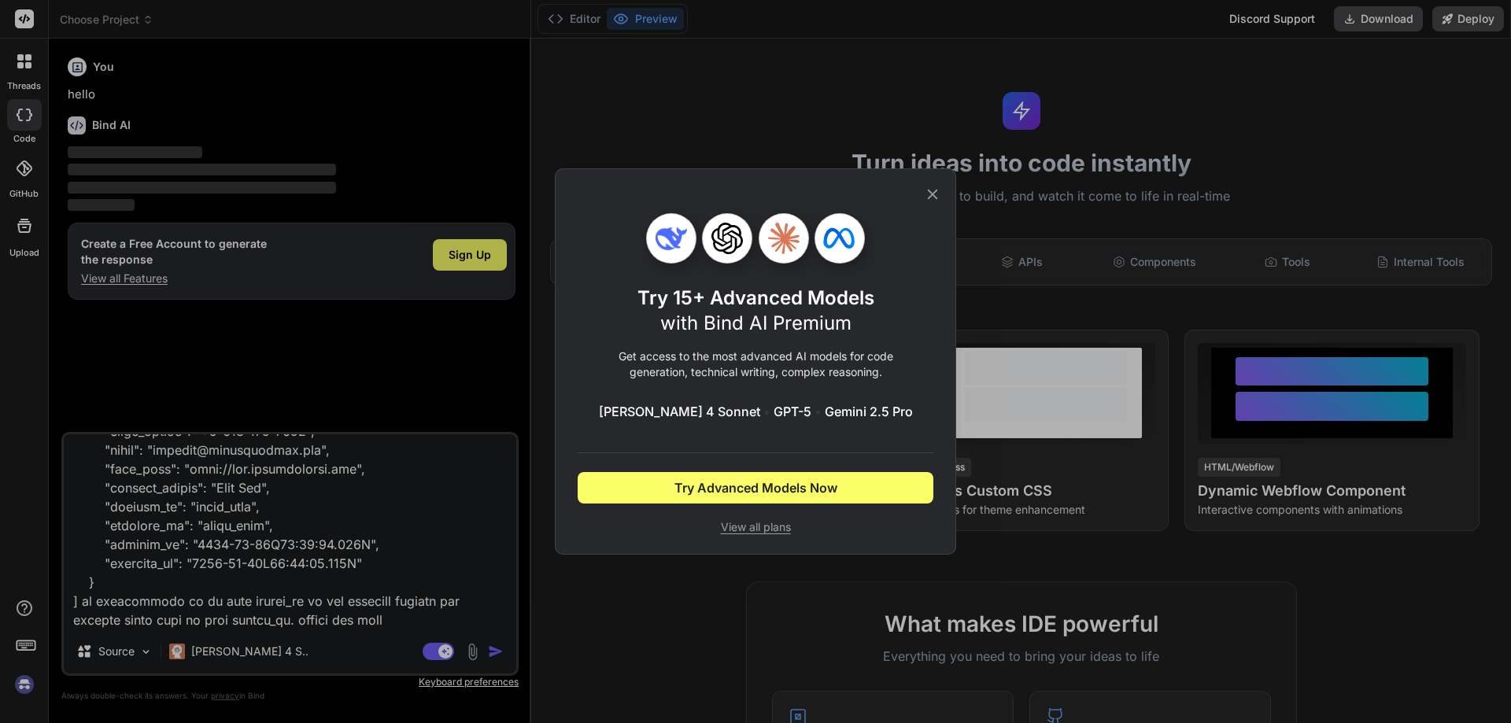
click at [936, 186] on icon at bounding box center [932, 194] width 17 height 17
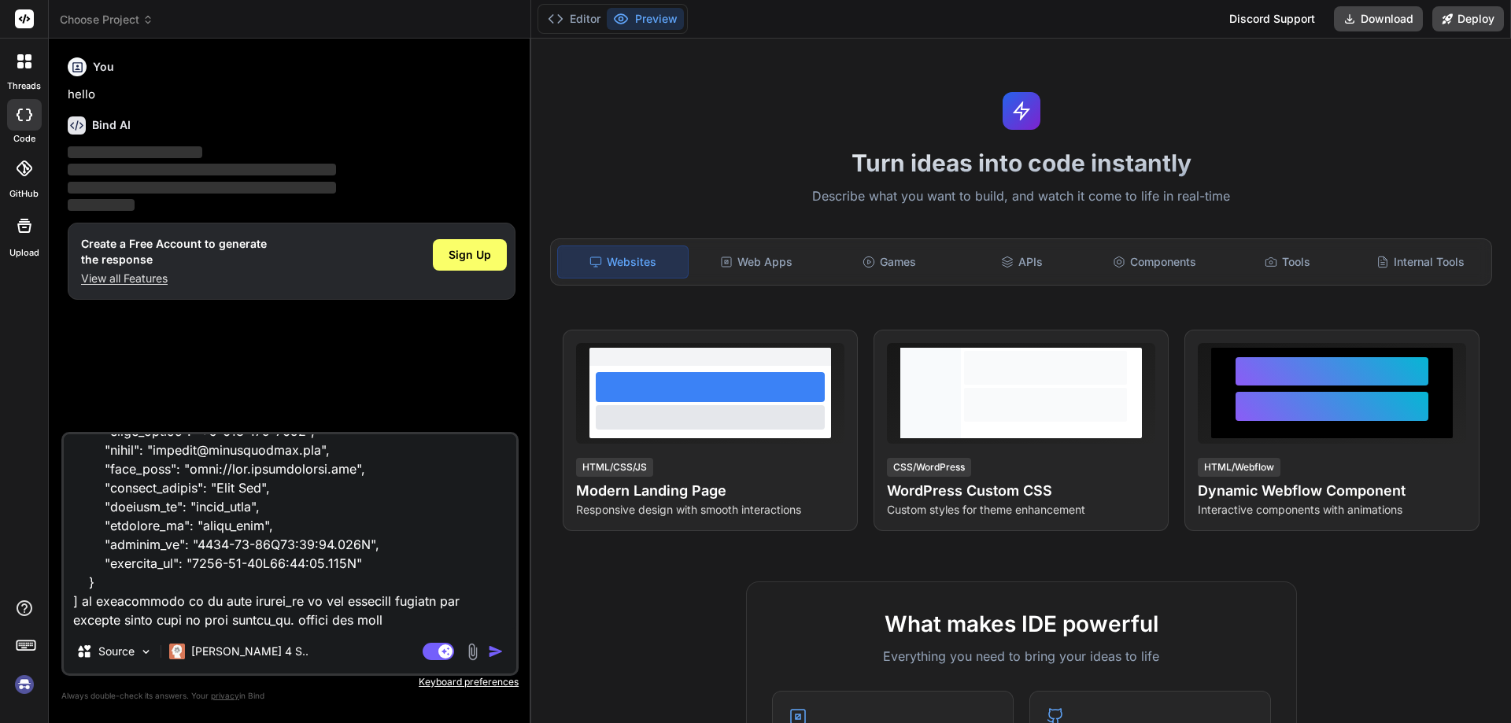
click at [497, 652] on img "button" at bounding box center [496, 652] width 16 height 16
click at [238, 655] on p "[PERSON_NAME] 4 S.." at bounding box center [249, 652] width 117 height 16
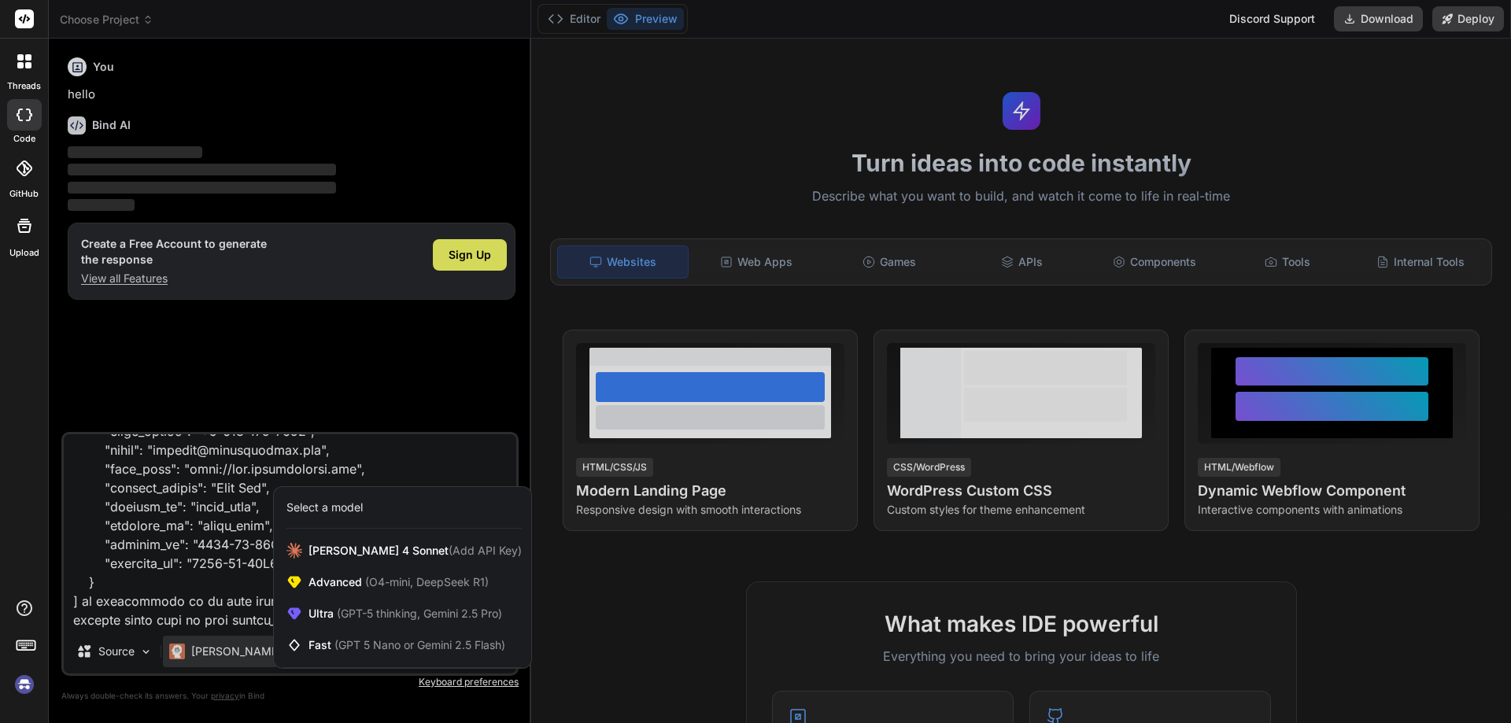
click at [418, 452] on div at bounding box center [755, 361] width 1511 height 723
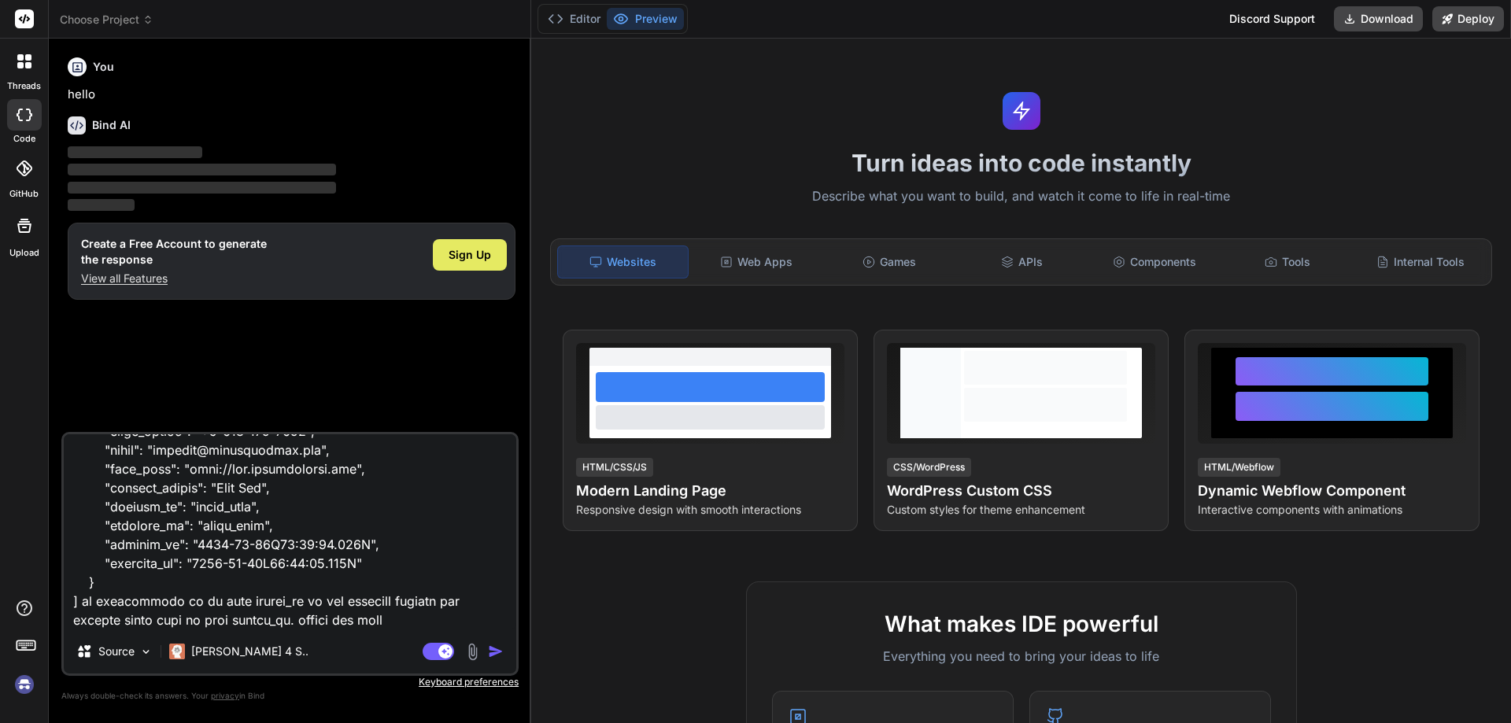
click at [474, 257] on span "Sign Up" at bounding box center [470, 255] width 42 height 16
click at [491, 655] on img "button" at bounding box center [496, 652] width 16 height 16
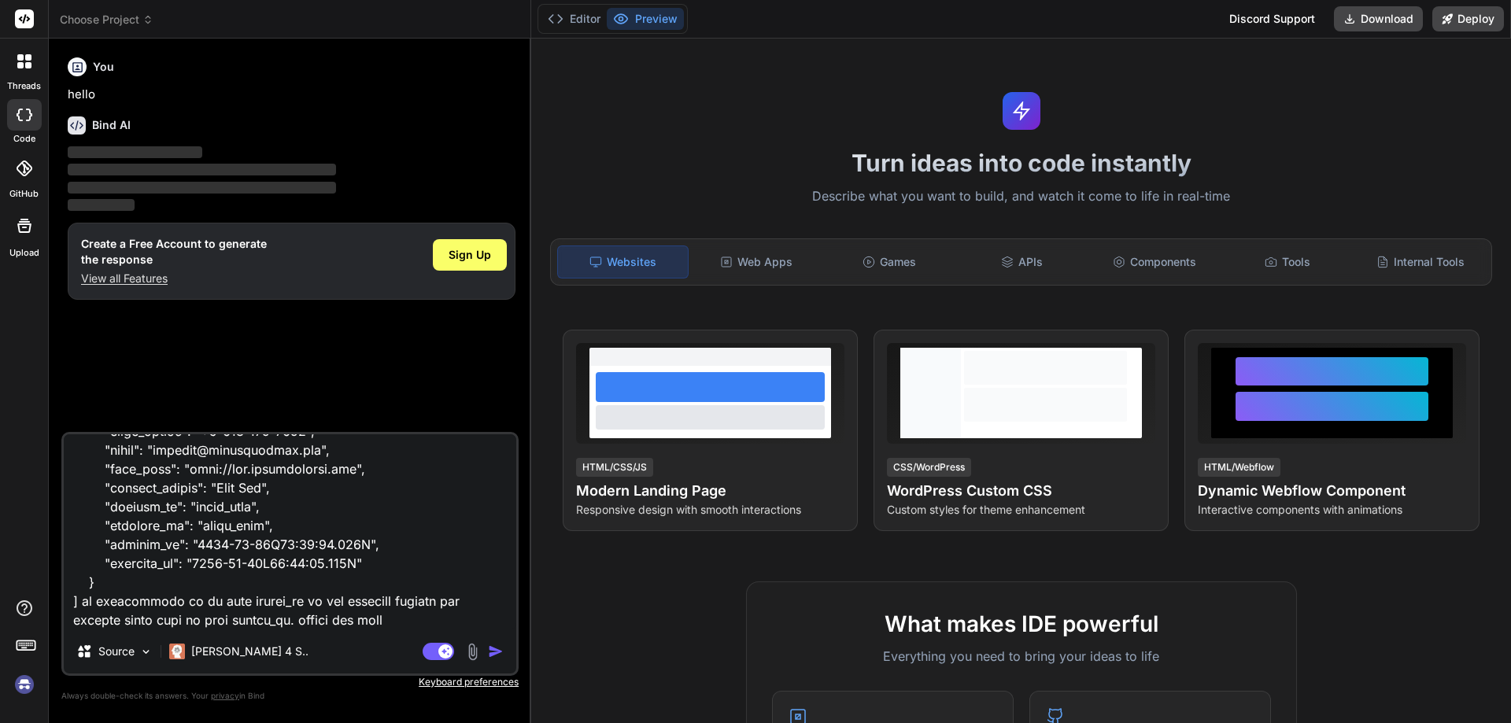
click at [491, 655] on img "button" at bounding box center [496, 652] width 16 height 16
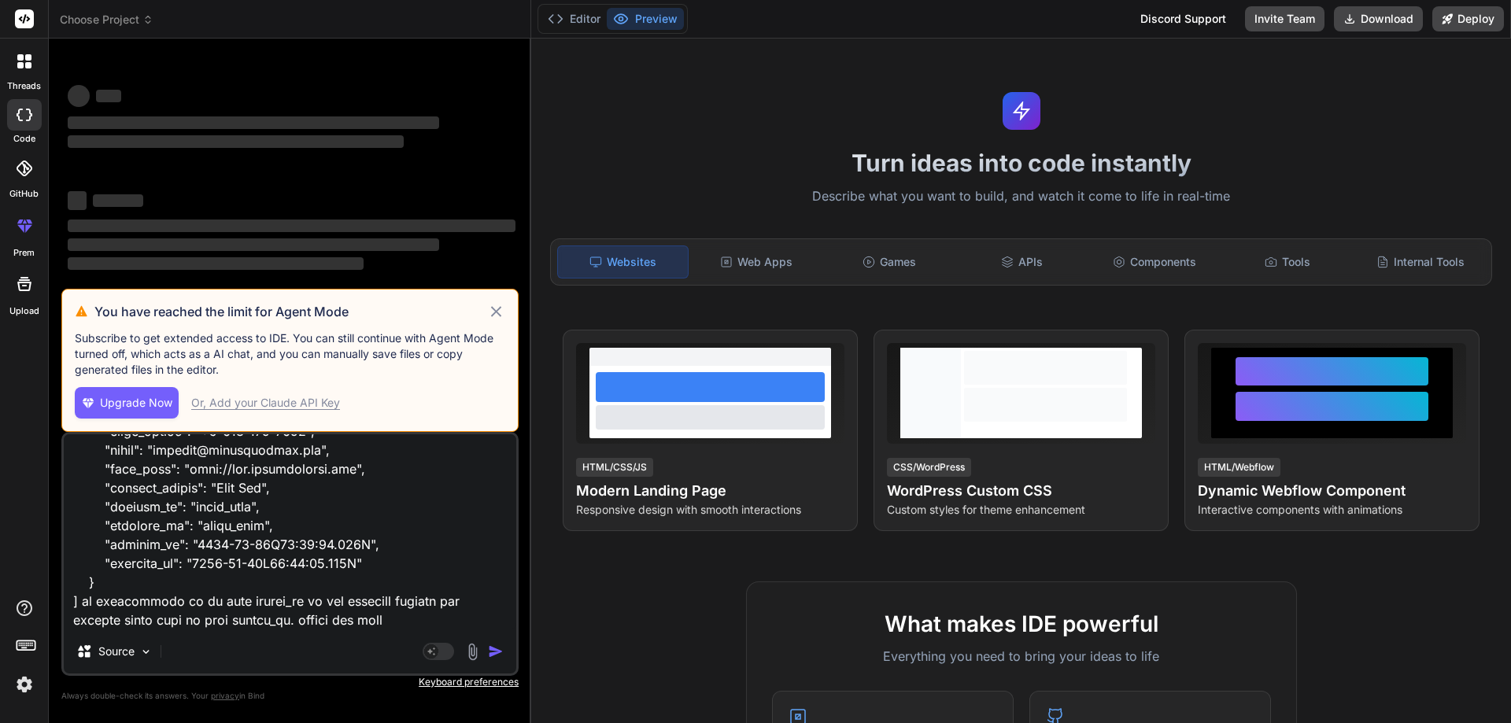
click at [493, 310] on icon at bounding box center [496, 311] width 18 height 19
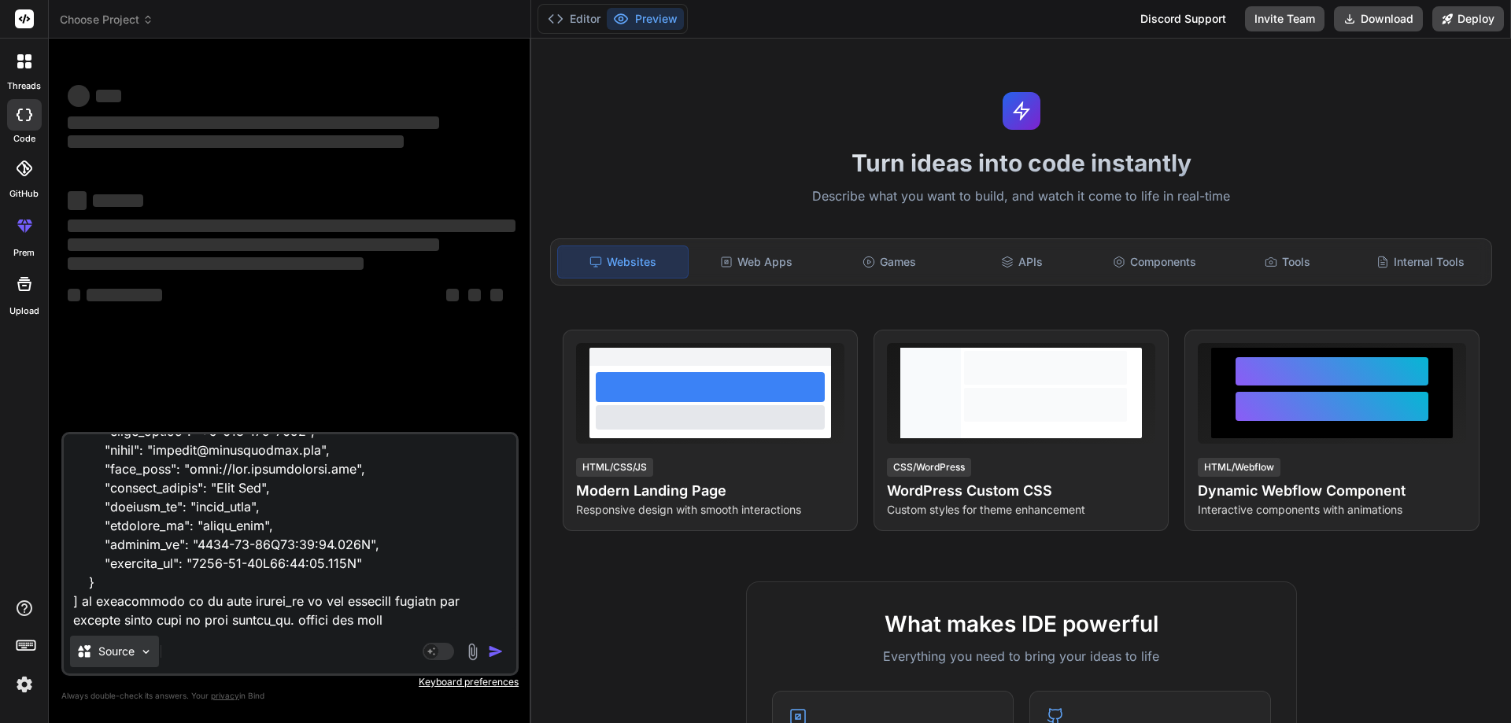
click at [138, 652] on div "Source" at bounding box center [114, 651] width 89 height 31
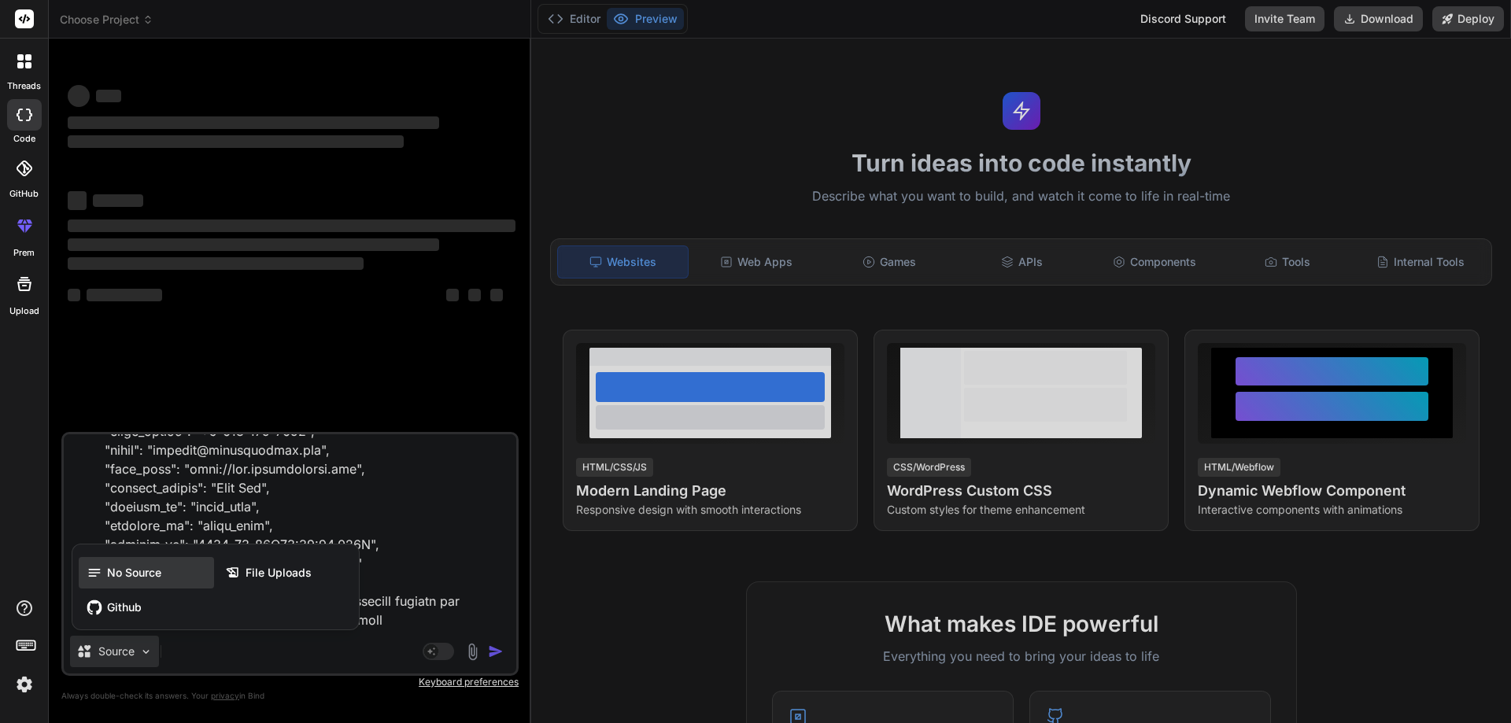
click at [122, 574] on span "No Source" at bounding box center [134, 573] width 54 height 16
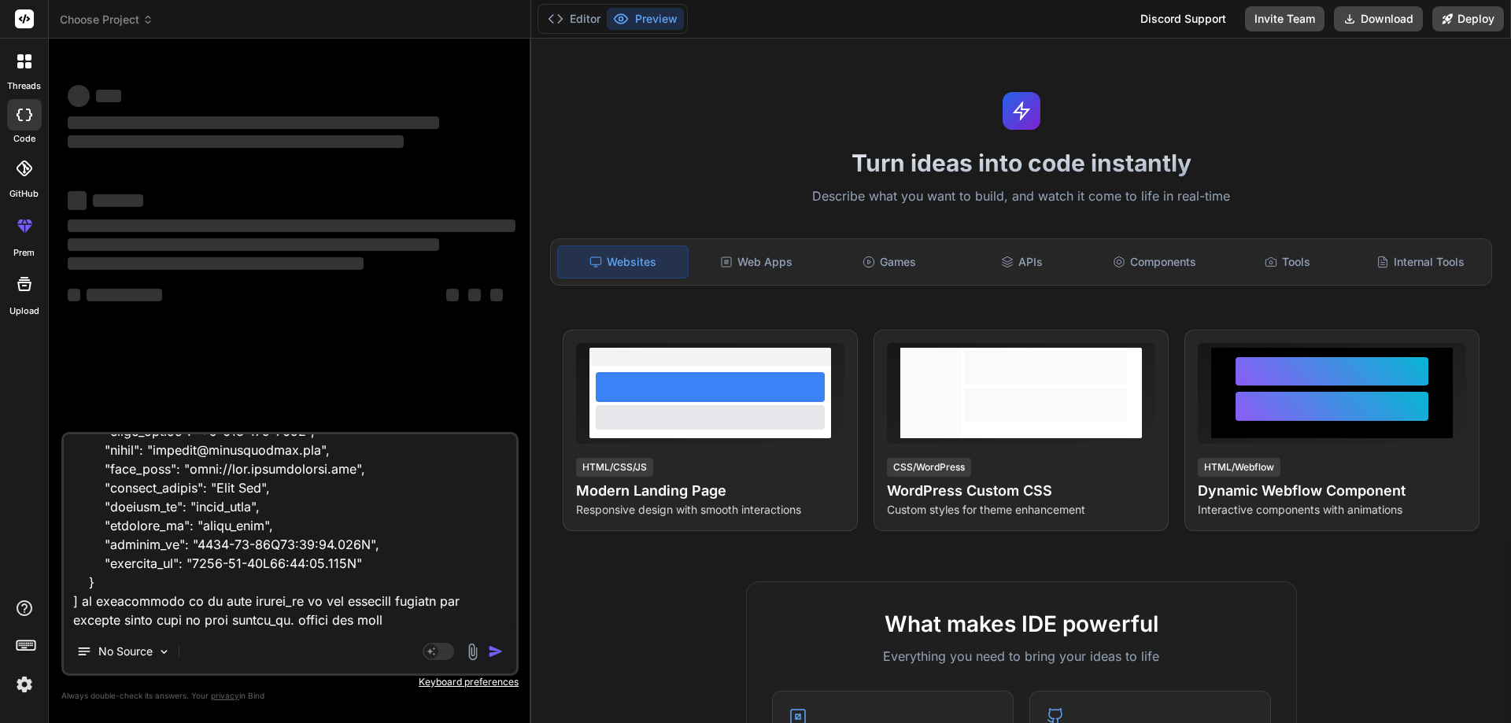
click at [277, 584] on textarea at bounding box center [290, 531] width 452 height 195
click at [292, 575] on textarea at bounding box center [290, 531] width 452 height 195
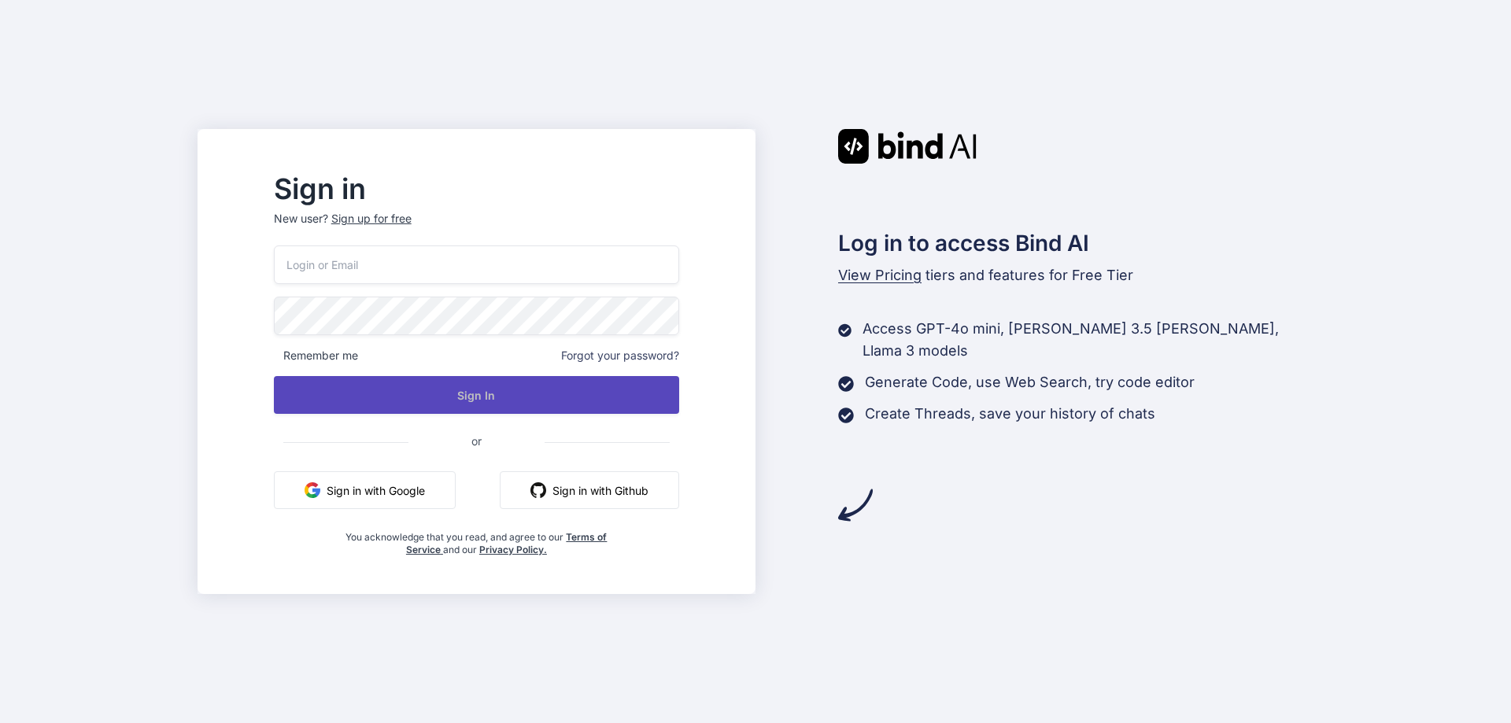
type input "debashisrout.dev@gmail.com"
click at [534, 394] on button "Sign In" at bounding box center [476, 395] width 405 height 38
click at [511, 397] on button "Sign In" at bounding box center [476, 395] width 405 height 38
